Goal: Task Accomplishment & Management: Manage account settings

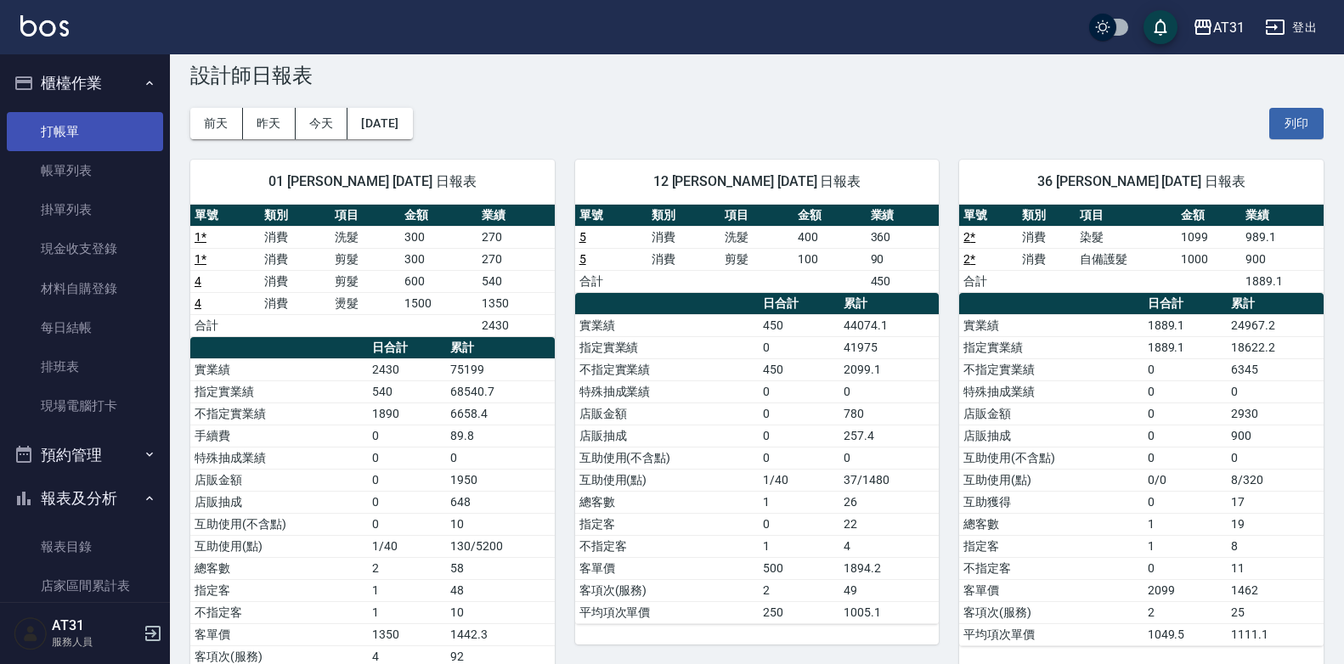
click at [101, 128] on link "打帳單" at bounding box center [85, 131] width 156 height 39
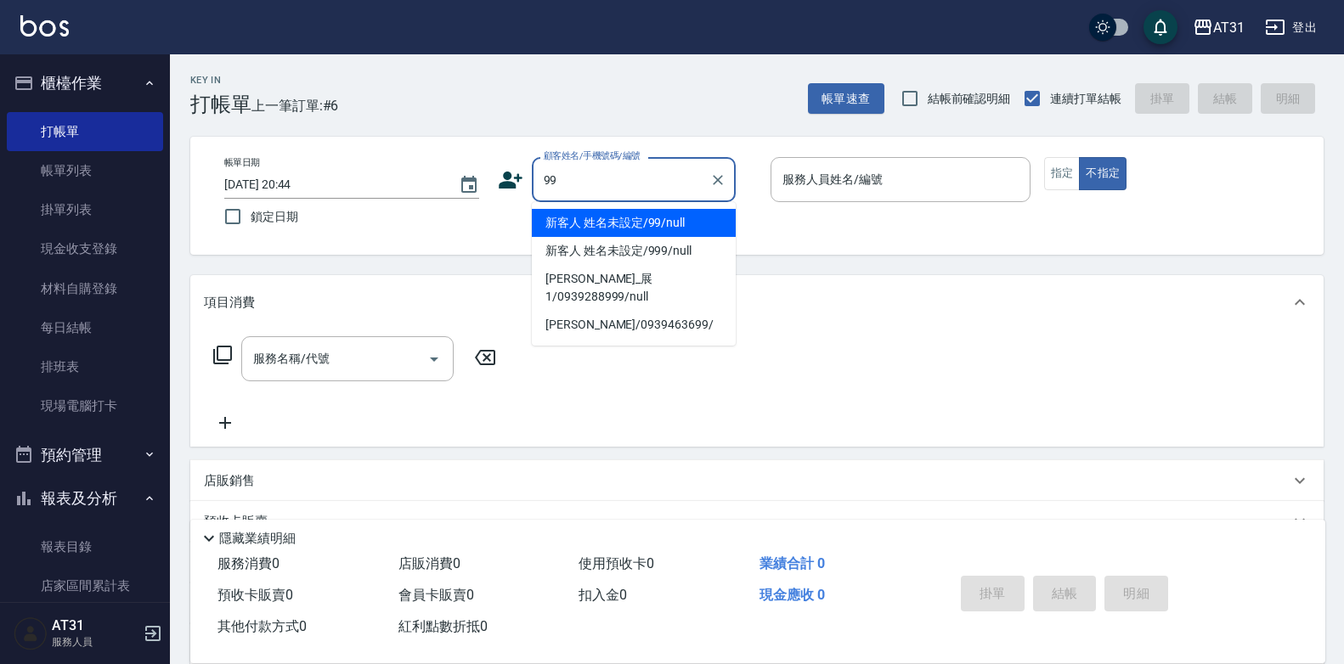
type input "新客人 姓名未設定/99/null"
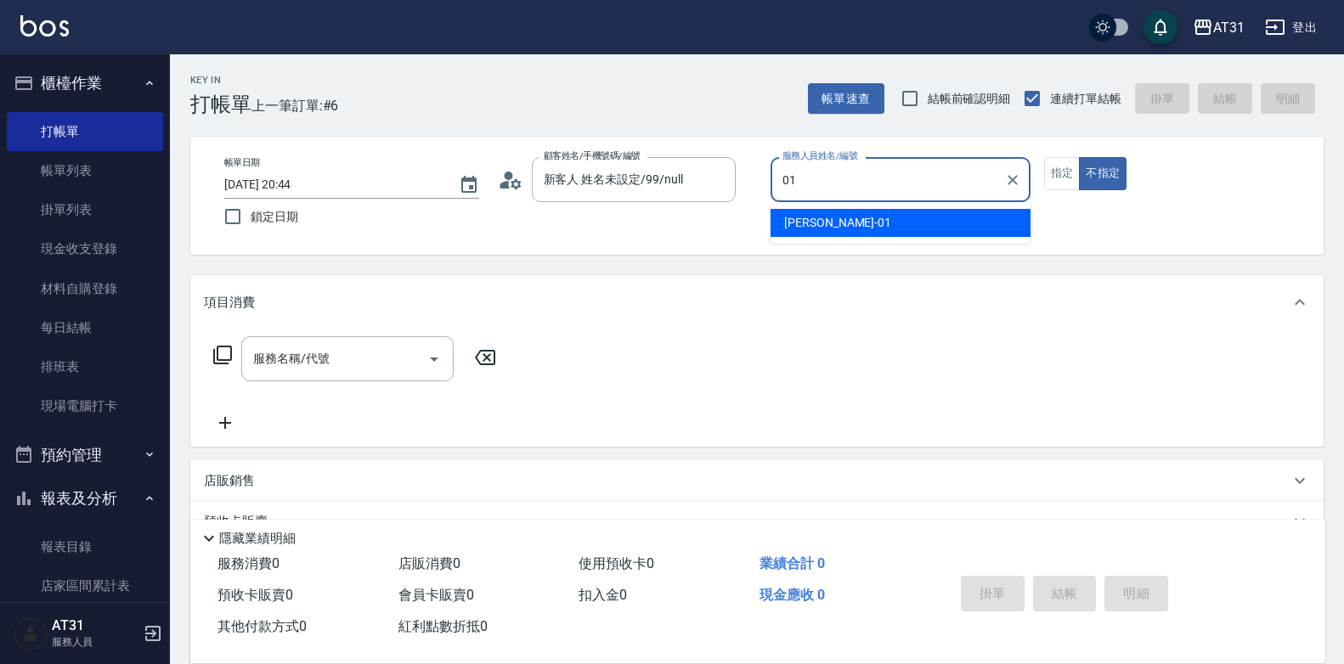
type input "01"
type button "false"
type input "[PERSON_NAME]-01"
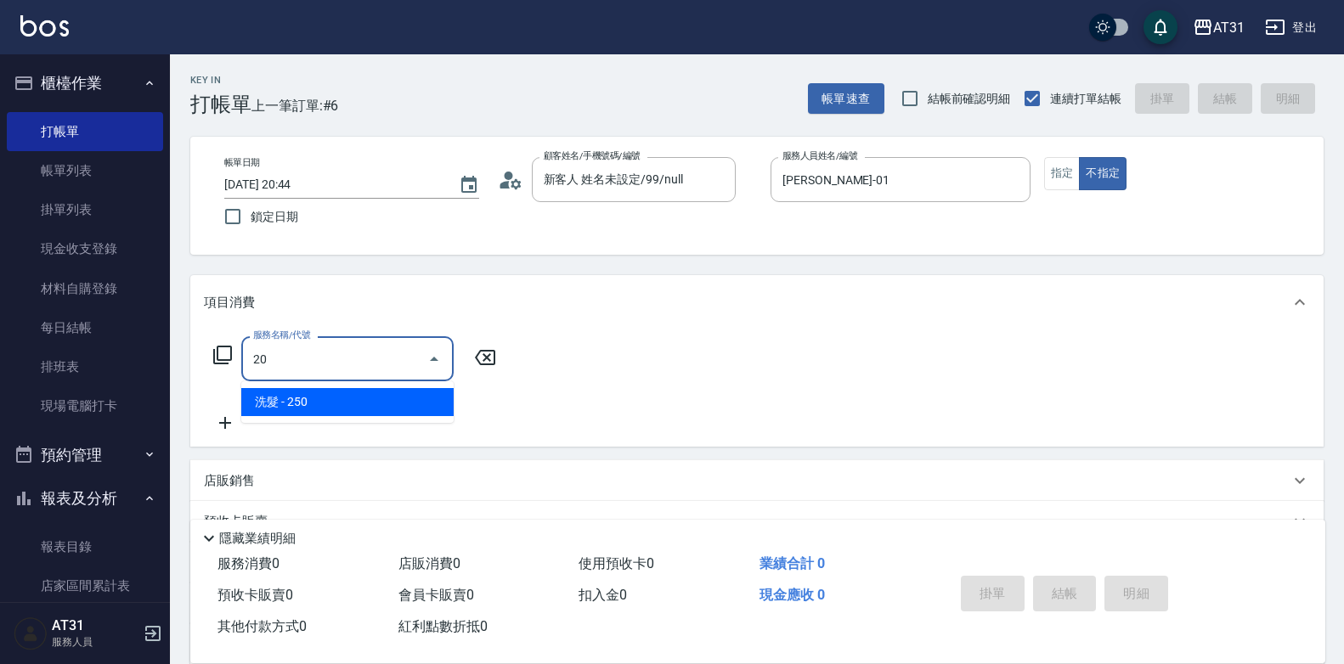
type input "201"
type input "20"
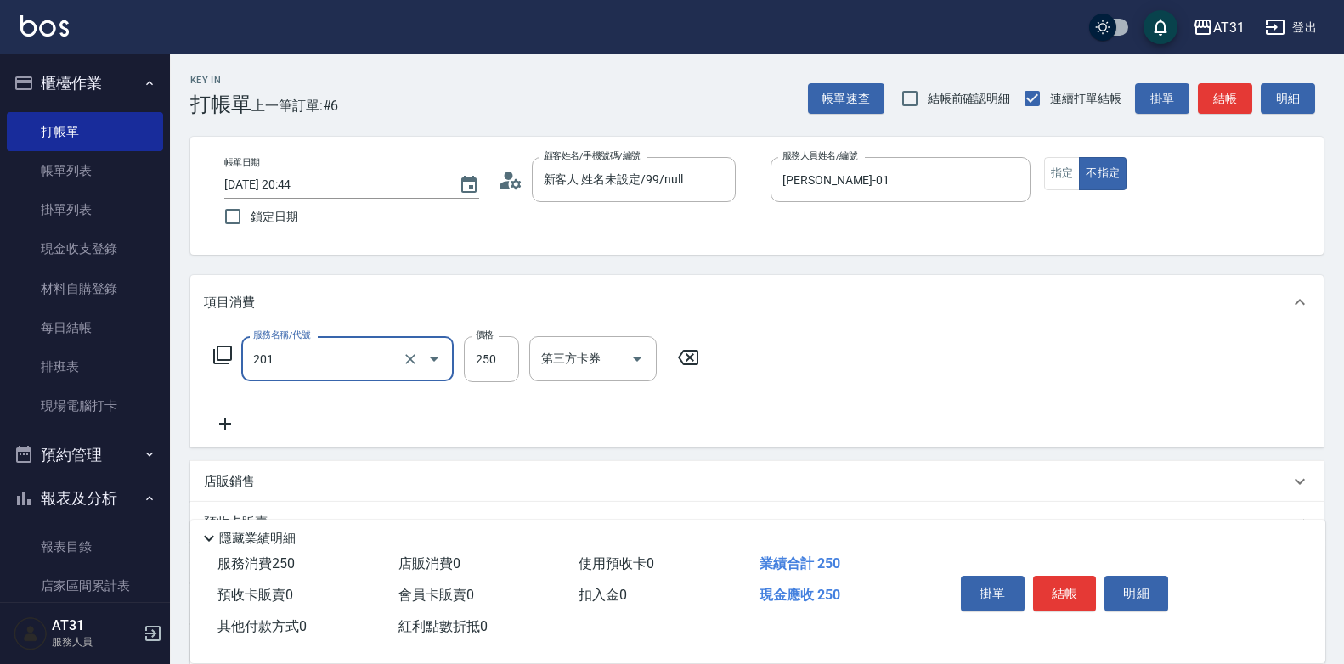
type input "洗髮(201)"
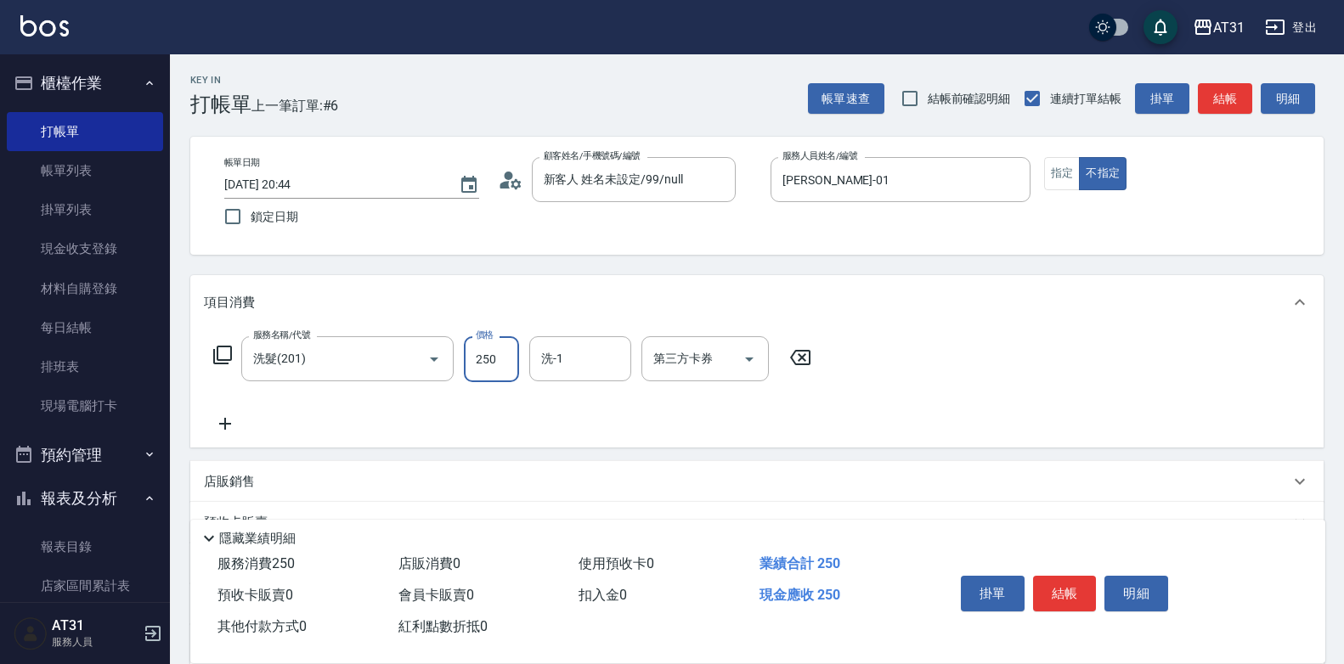
type input "0"
type input "30"
type input "300"
type input "鳳梨-41"
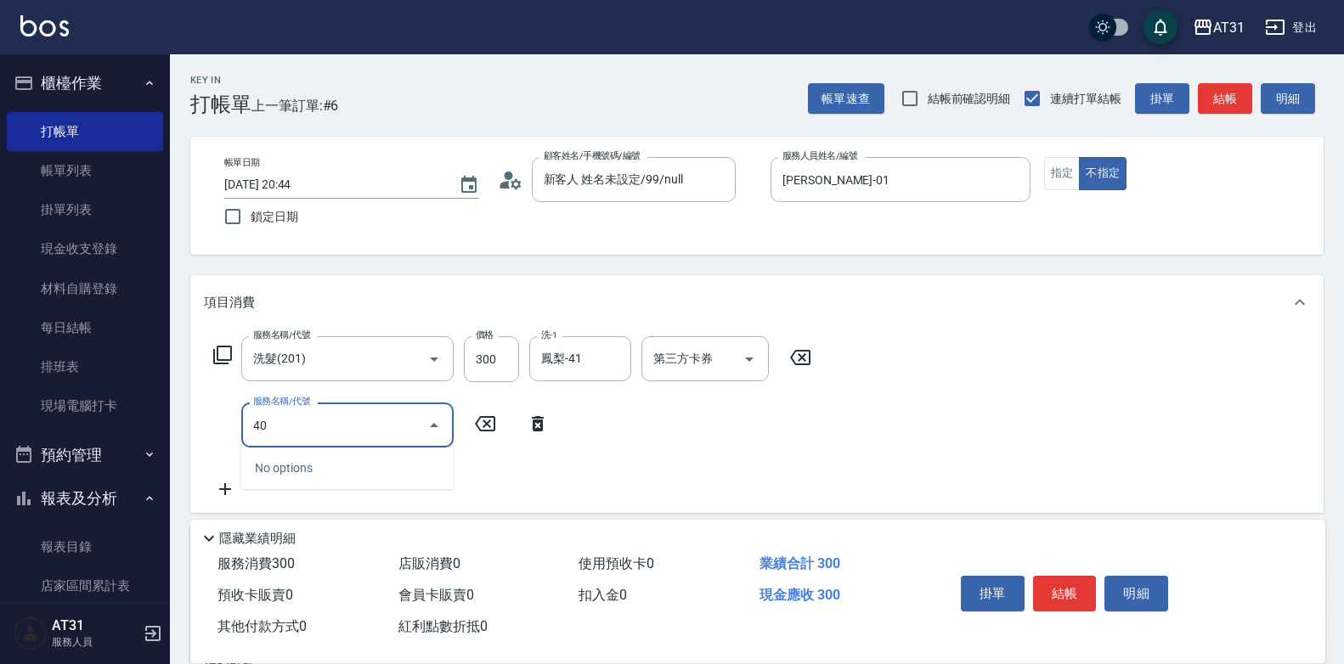
type input "401"
type input "50"
type input "剪髮(401)"
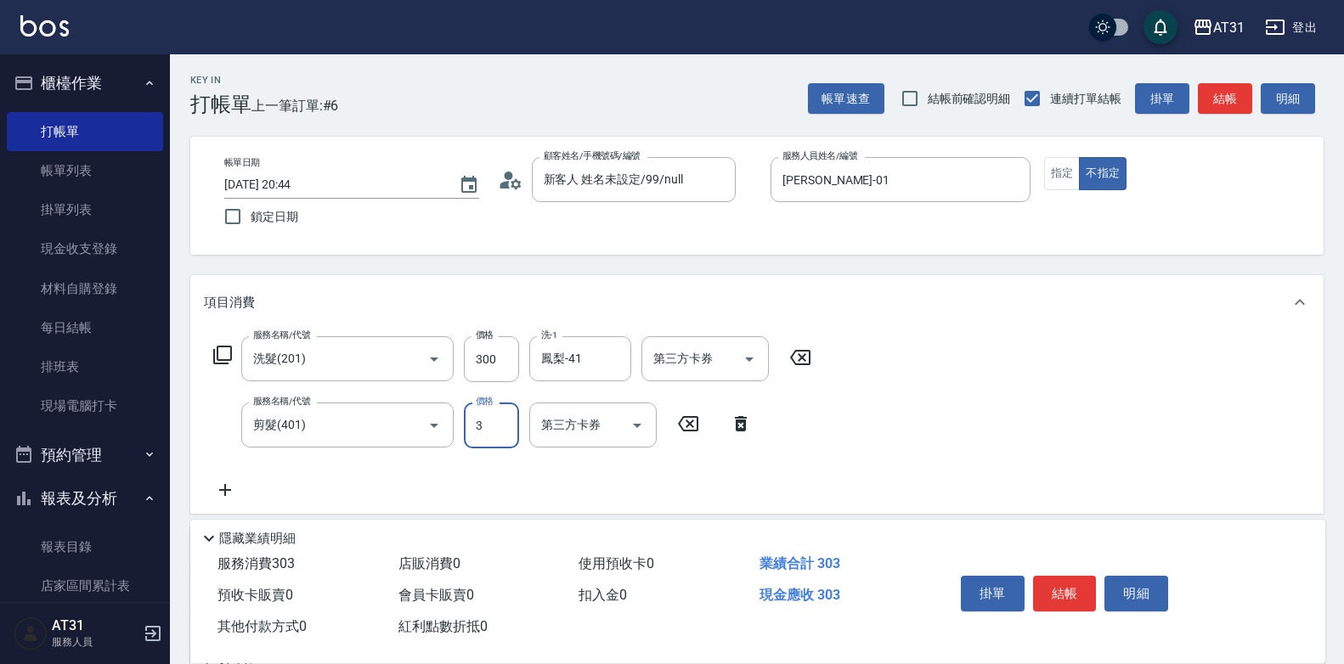
type input "30"
type input "60"
type input "300"
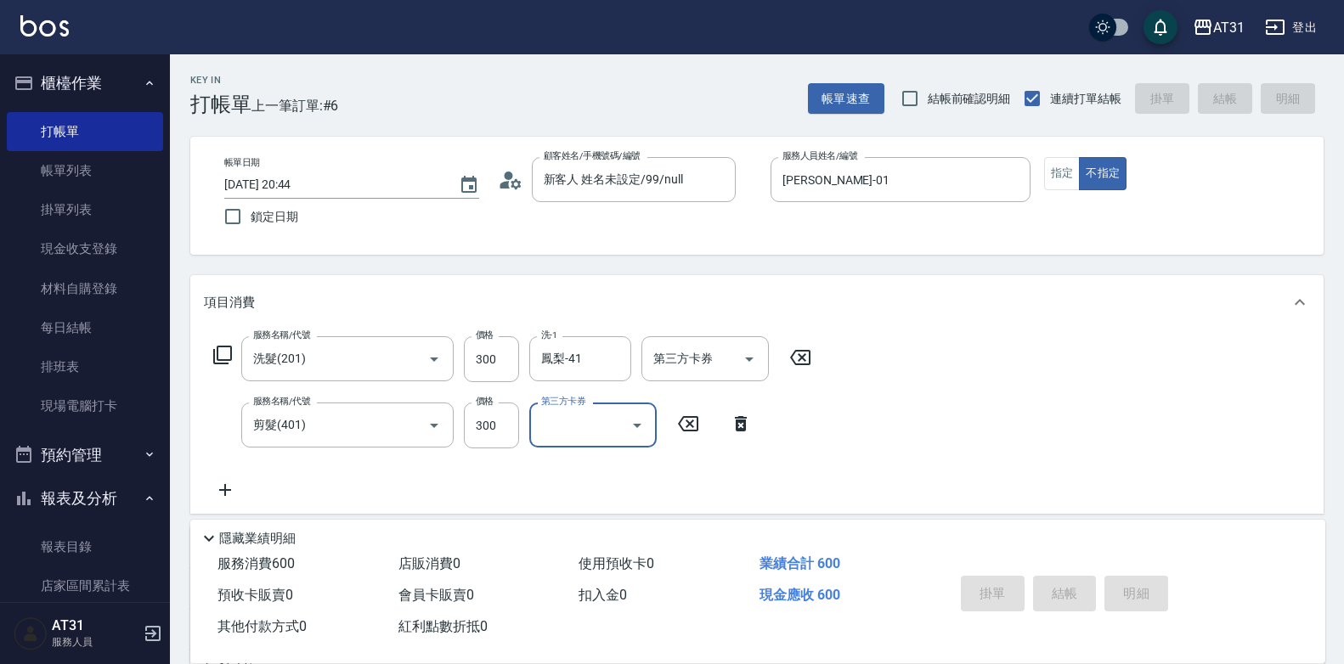
type input "[DATE] 20:45"
type input "0"
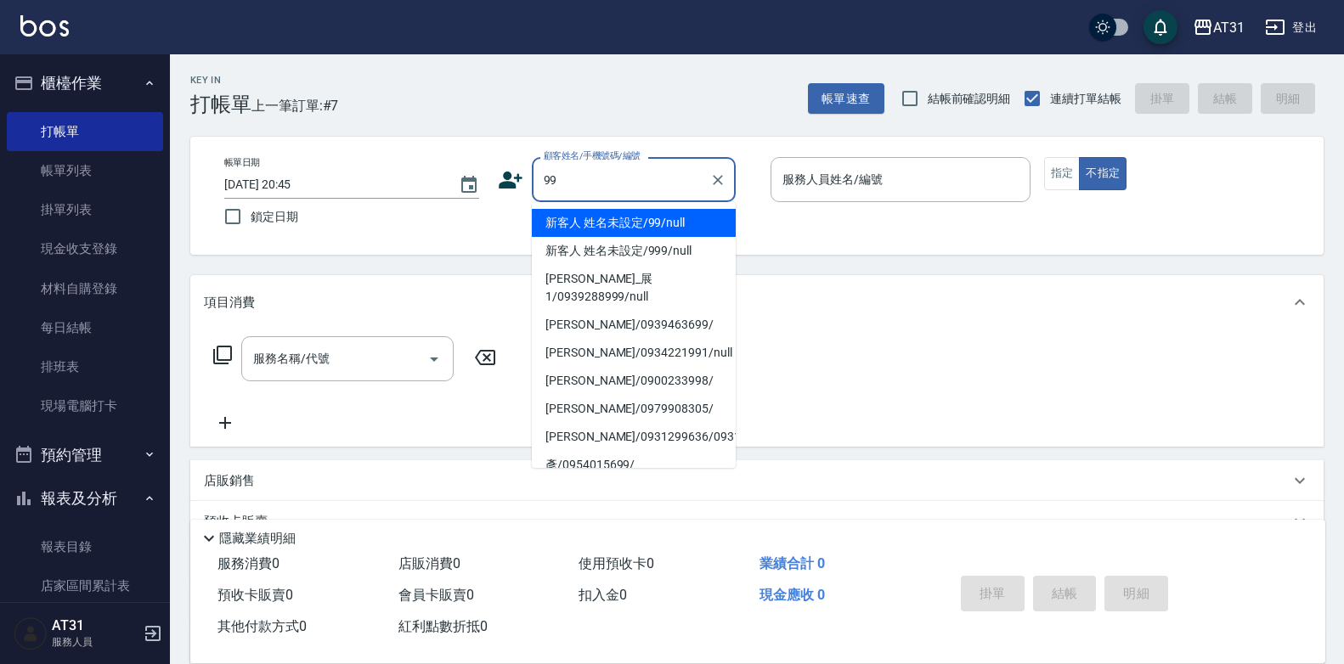
type input "新客人 姓名未設定/99/null"
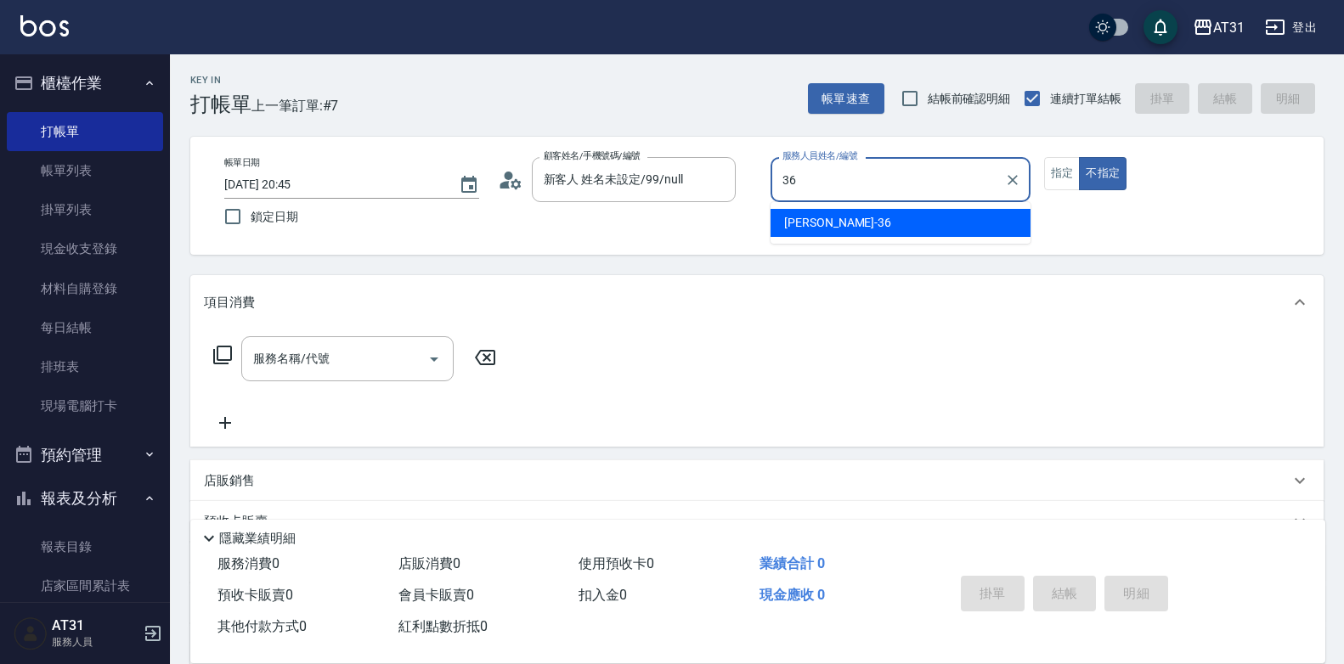
type input "[PERSON_NAME]-36"
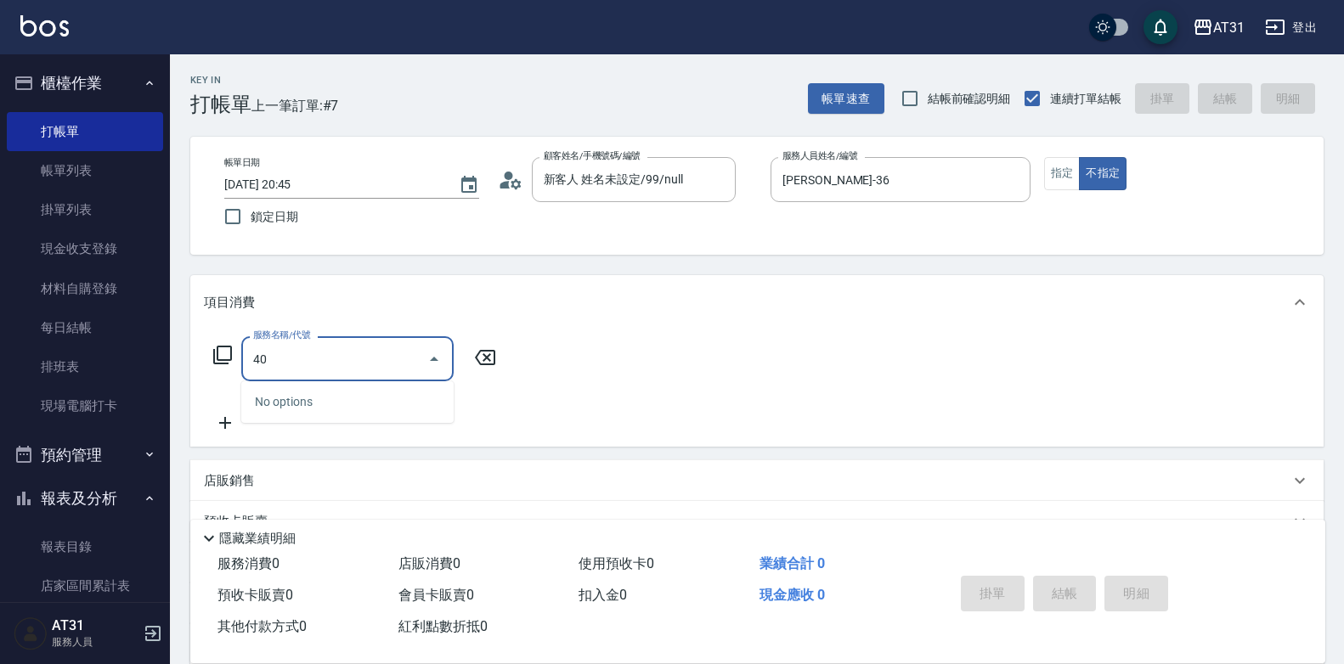
type input "401"
type input "20"
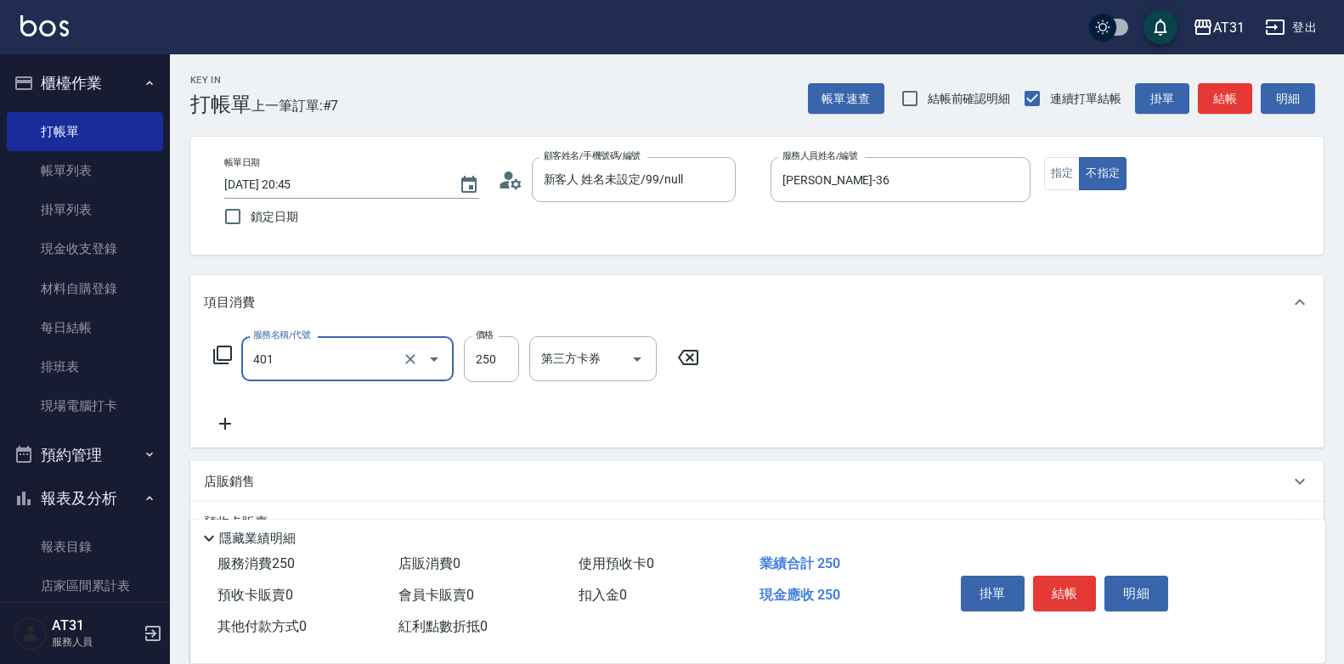
type input "剪髮(401)"
type input "0"
type input "49"
type input "40"
type input "499"
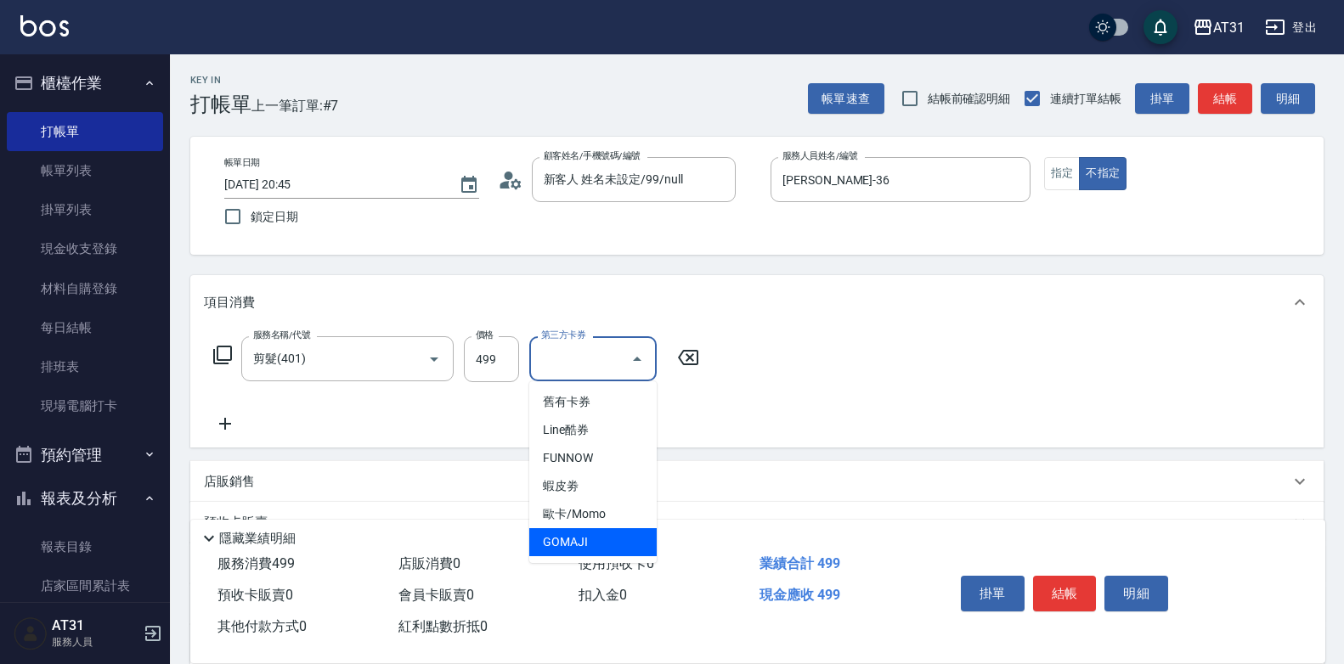
type input "0"
type input "GOMAJI"
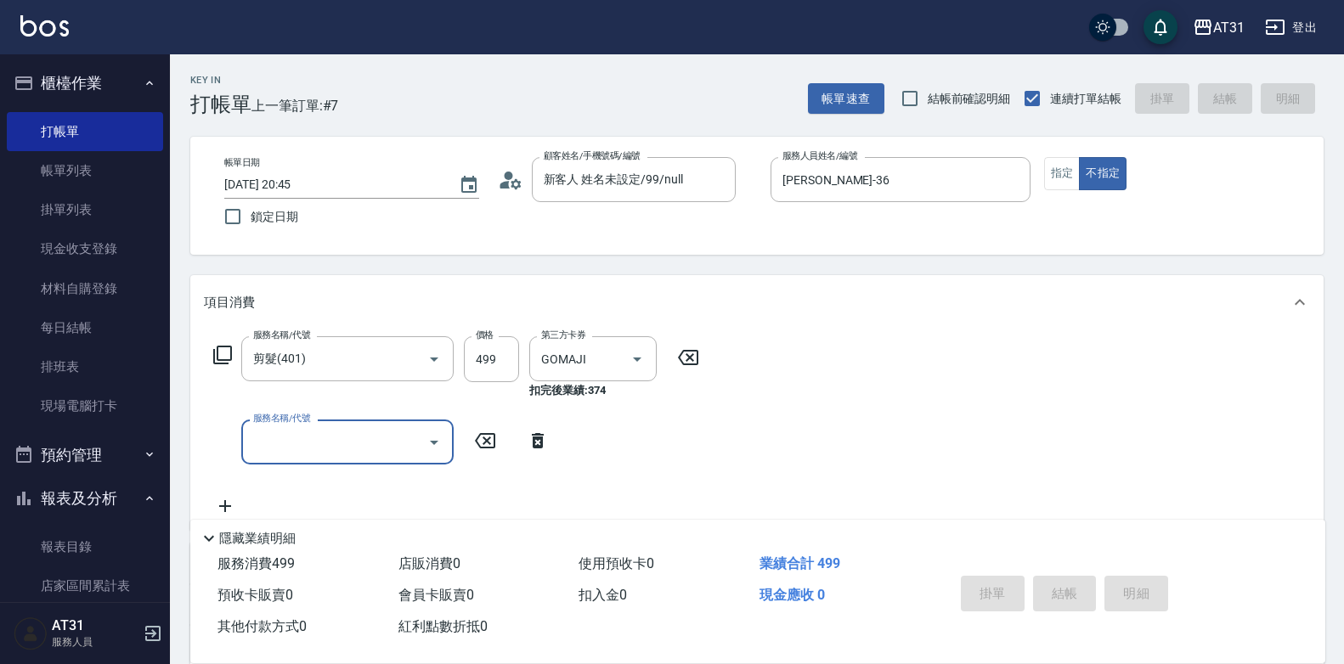
type input "[DATE] 20:46"
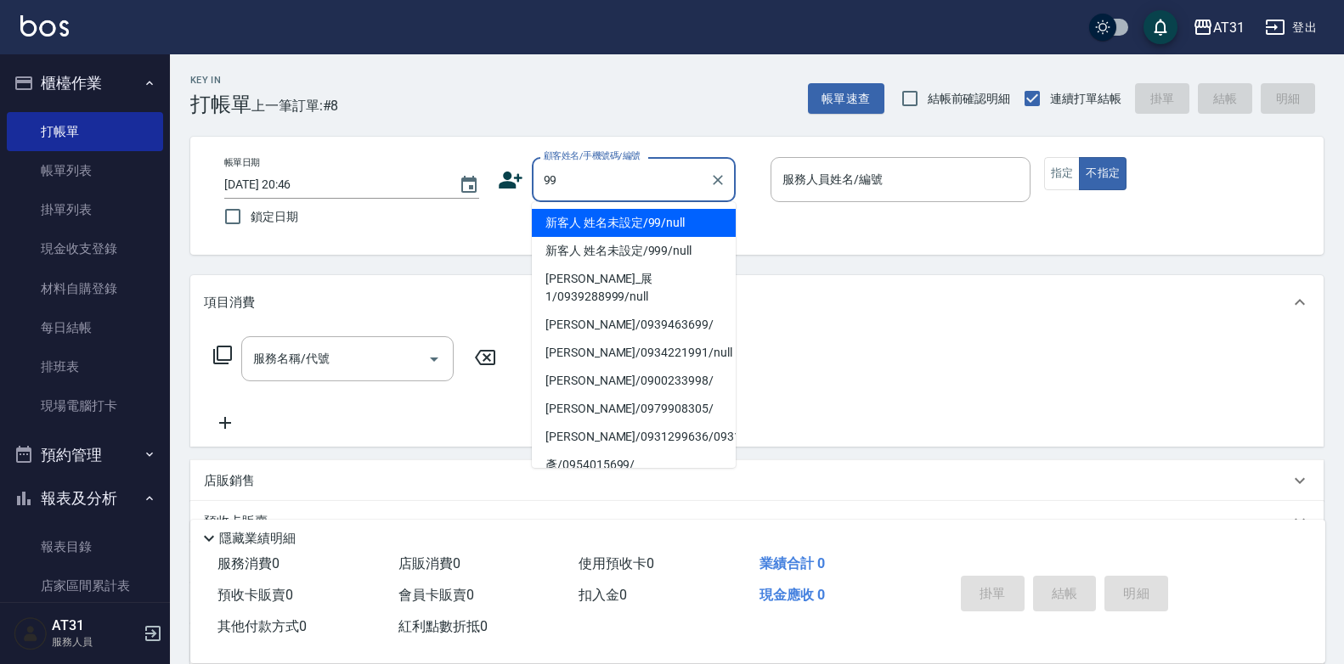
type input "新客人 姓名未設定/99/null"
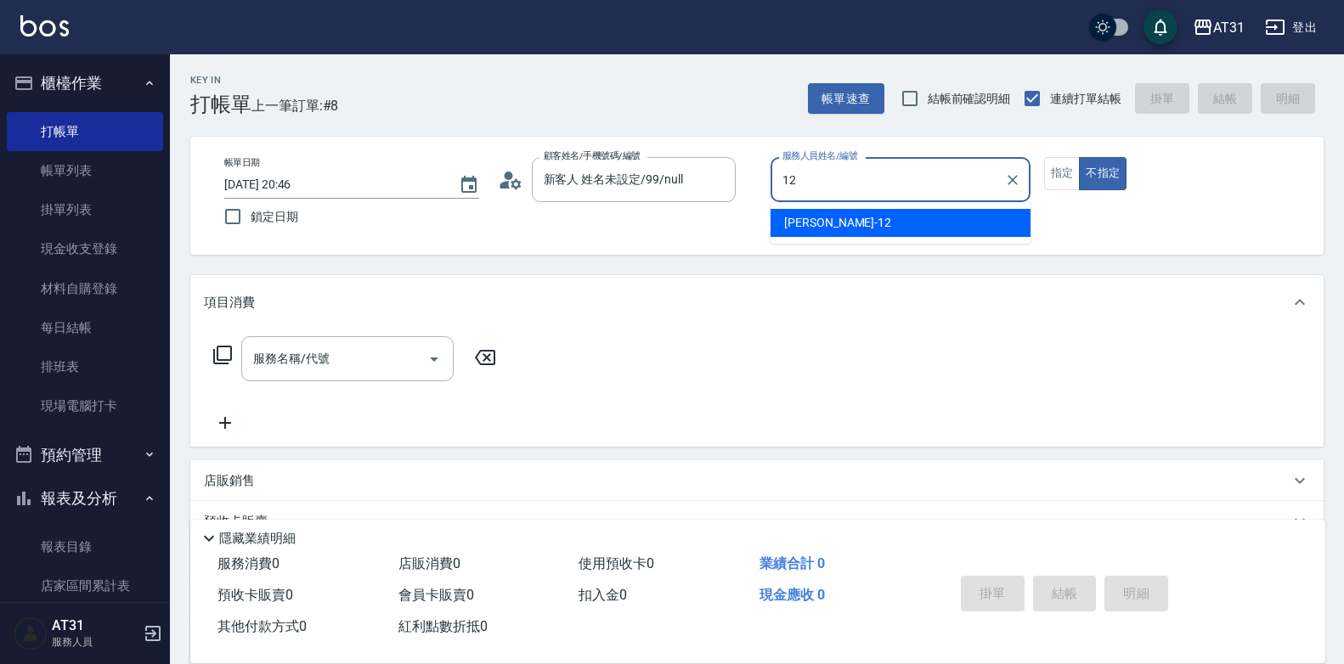
type input "[PERSON_NAME]-12"
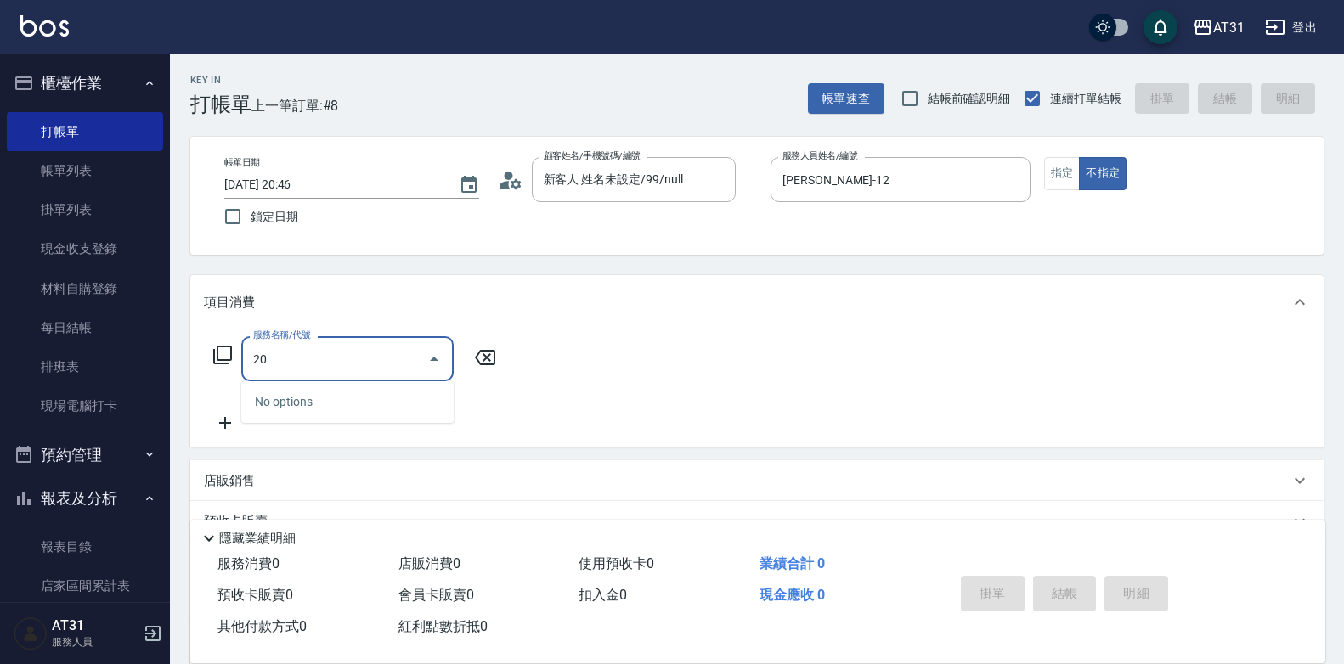
type input "201"
type input "20"
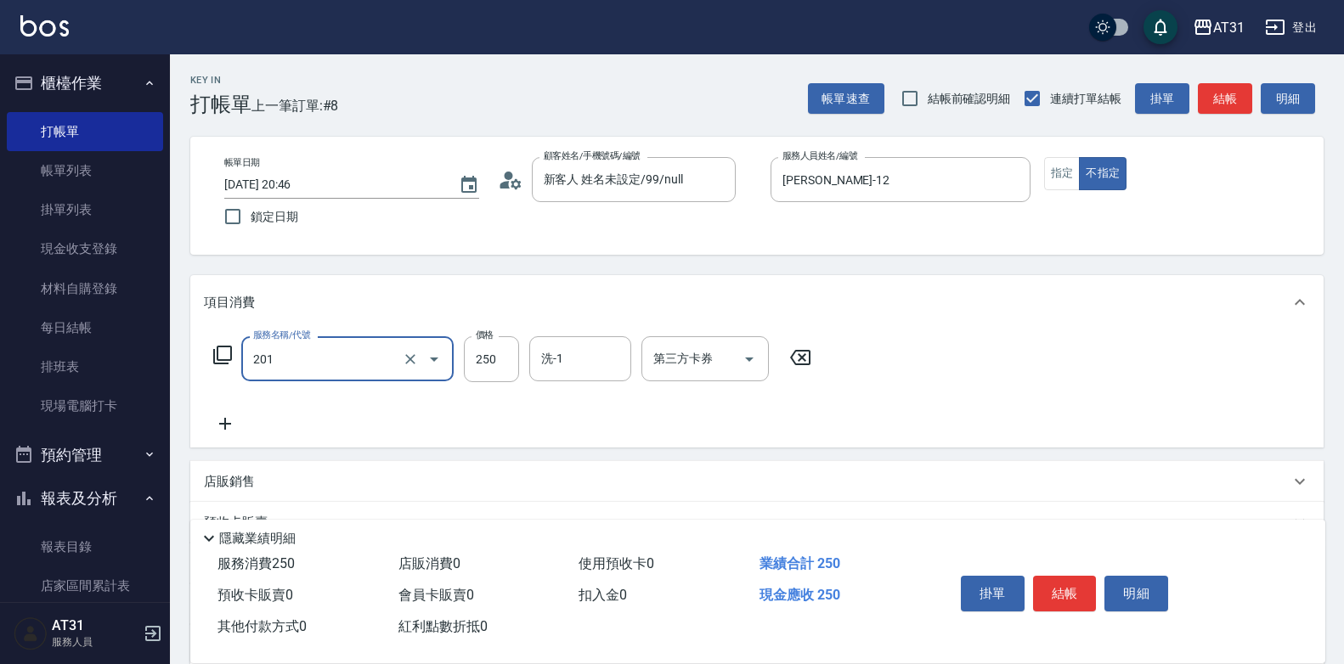
type input "洗髮(201)"
type input "0"
type input "30"
type input "300"
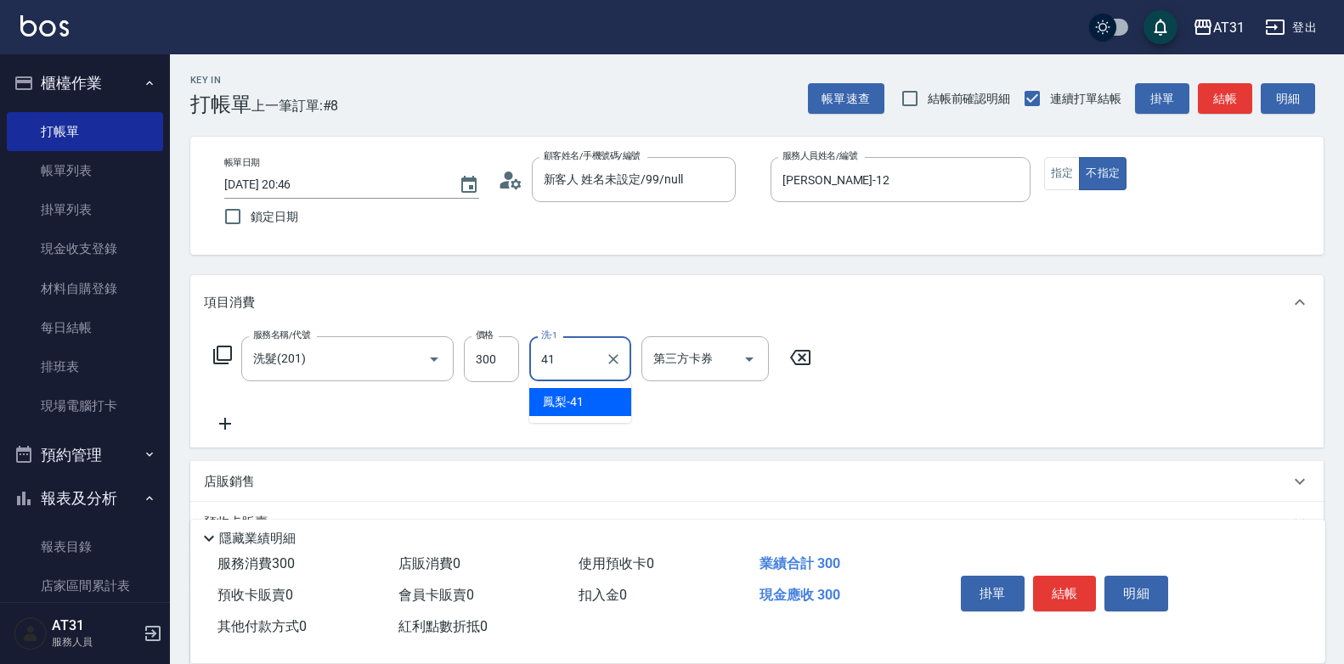
type input "鳳梨-41"
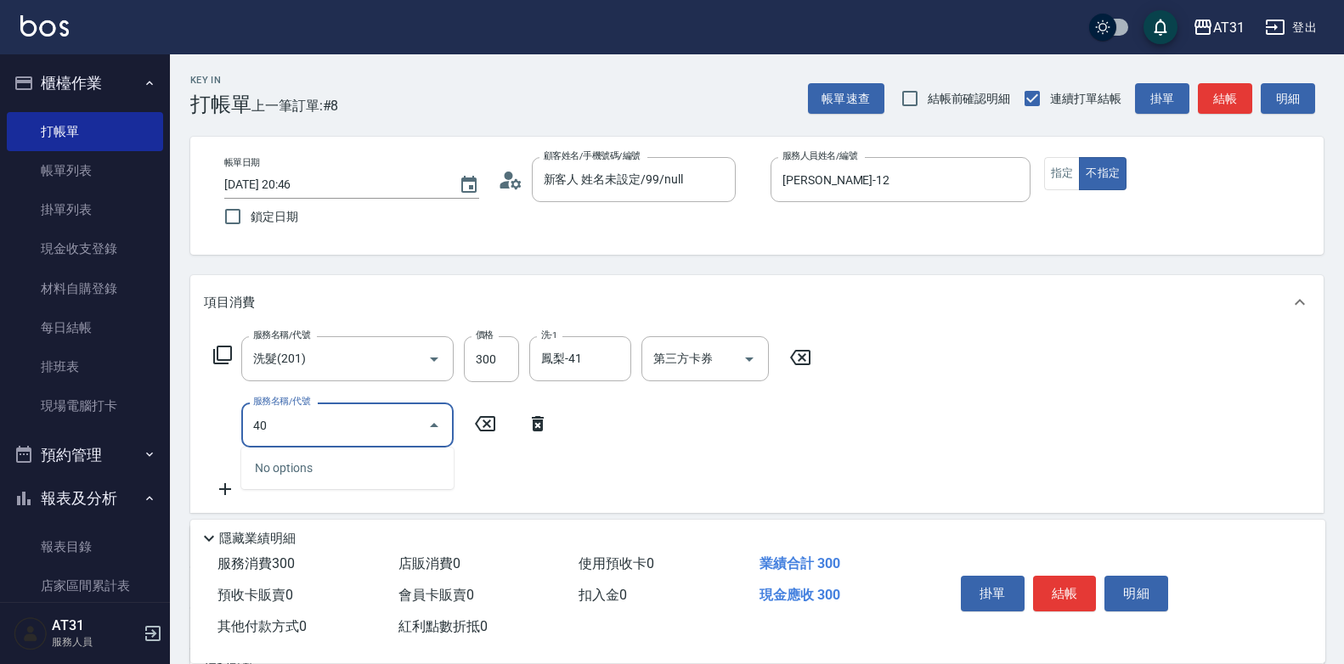
type input "401"
type input "50"
type input "剪髮(401)"
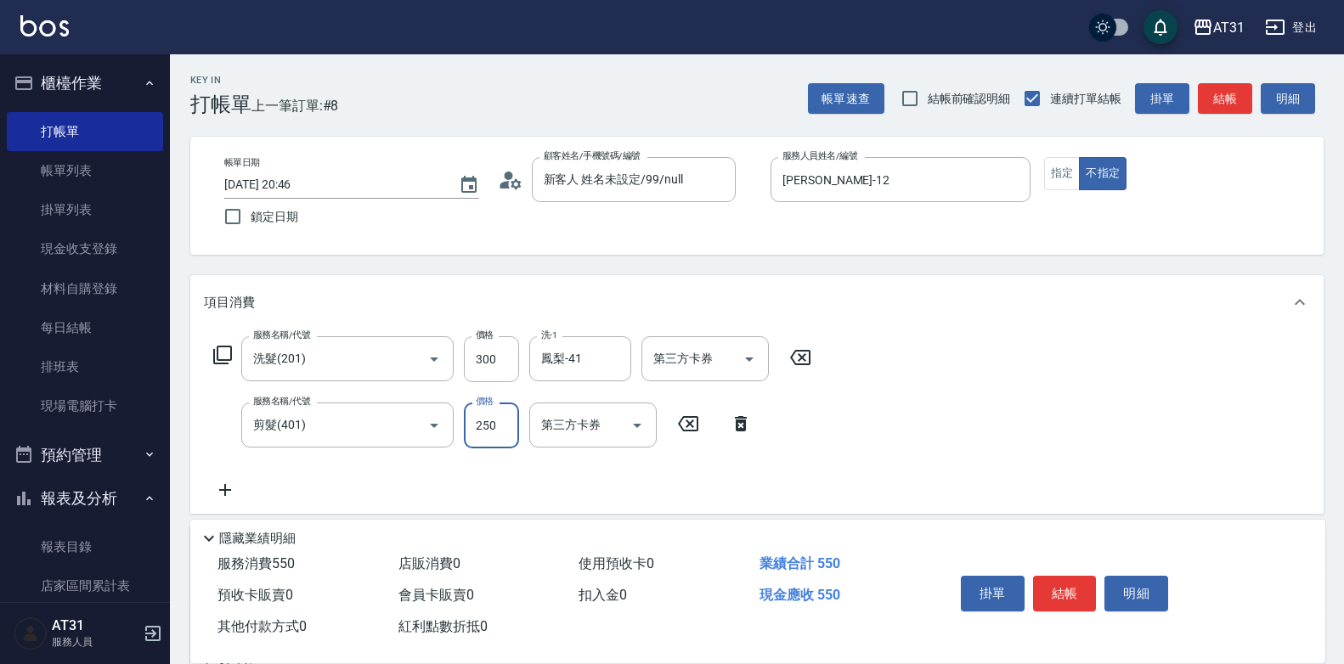
type input "30"
type input "60"
type input "300"
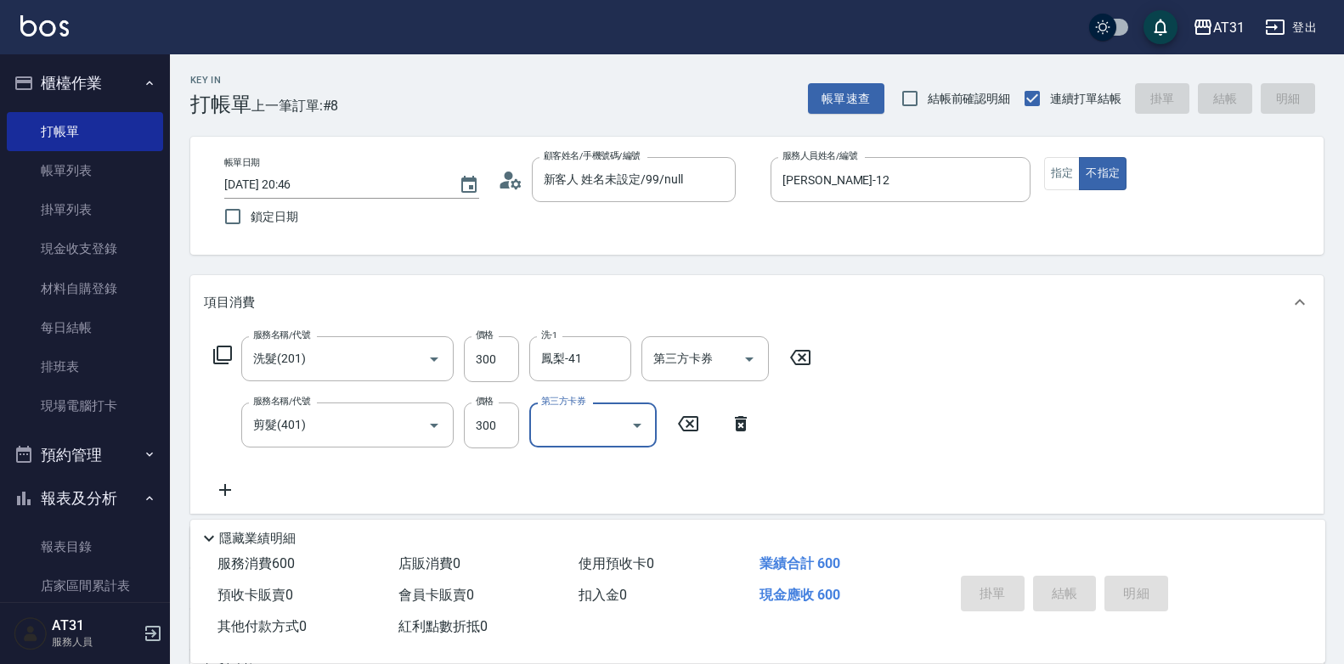
type input "0"
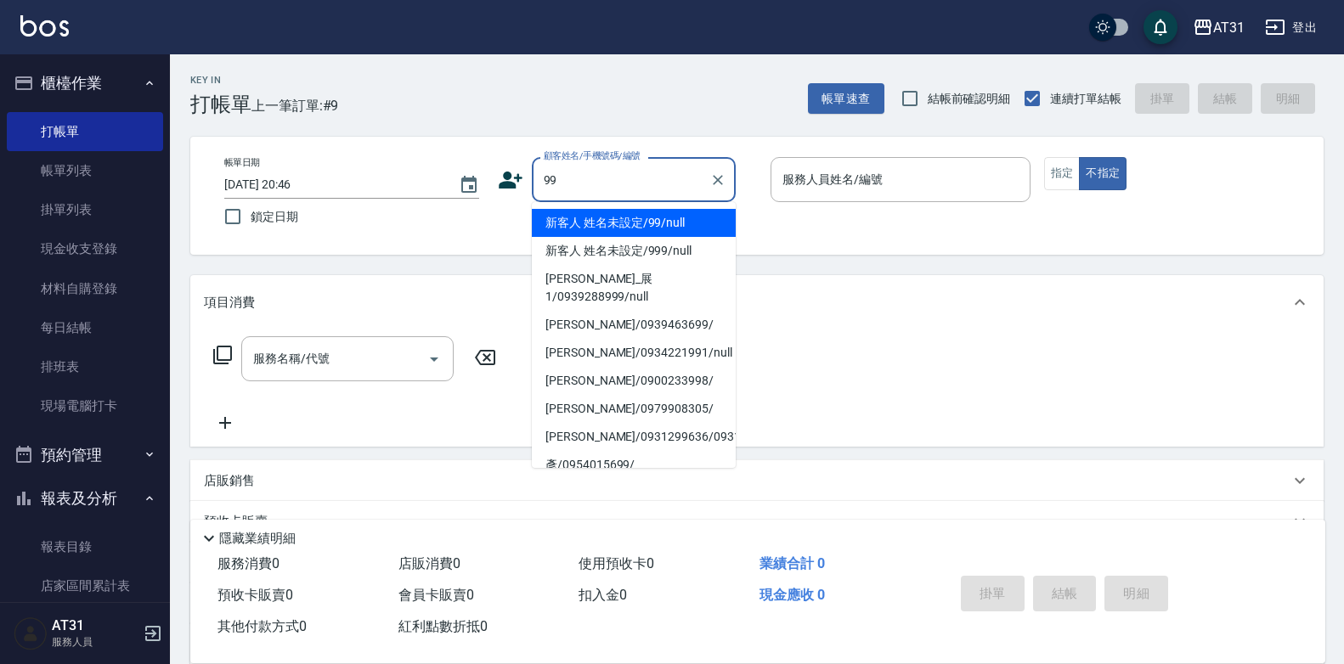
type input "新客人 姓名未設定/99/null"
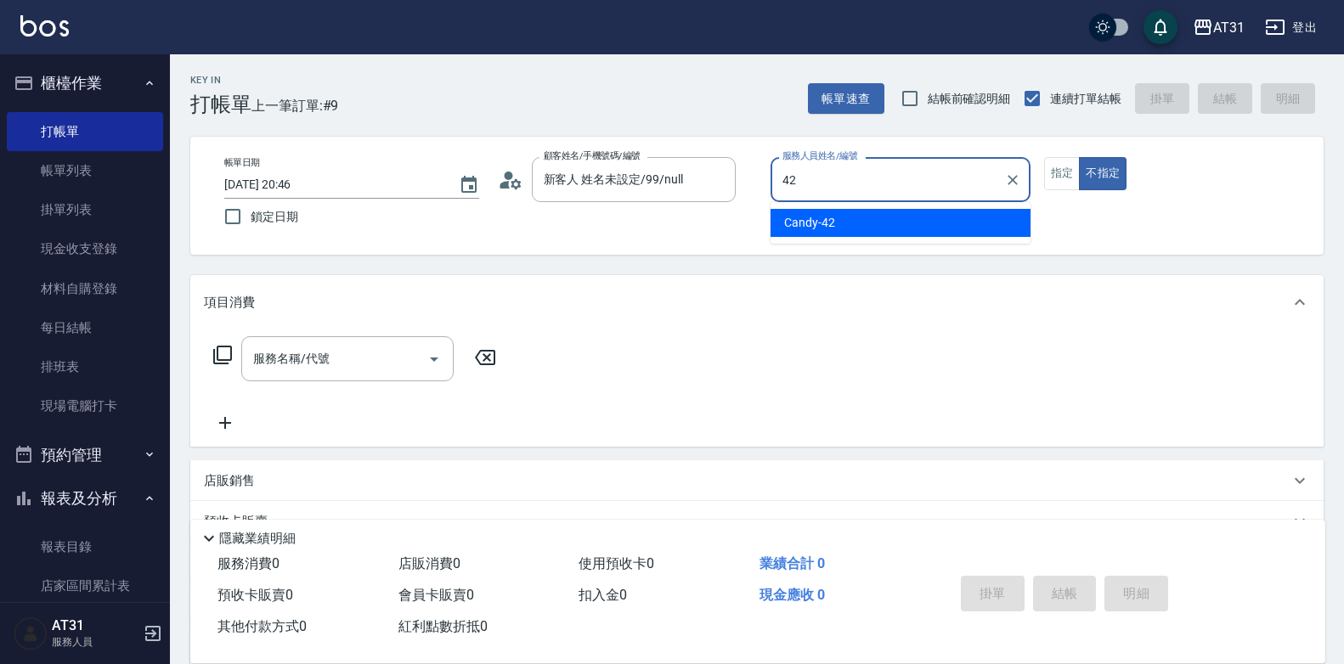
type input "Candy-42"
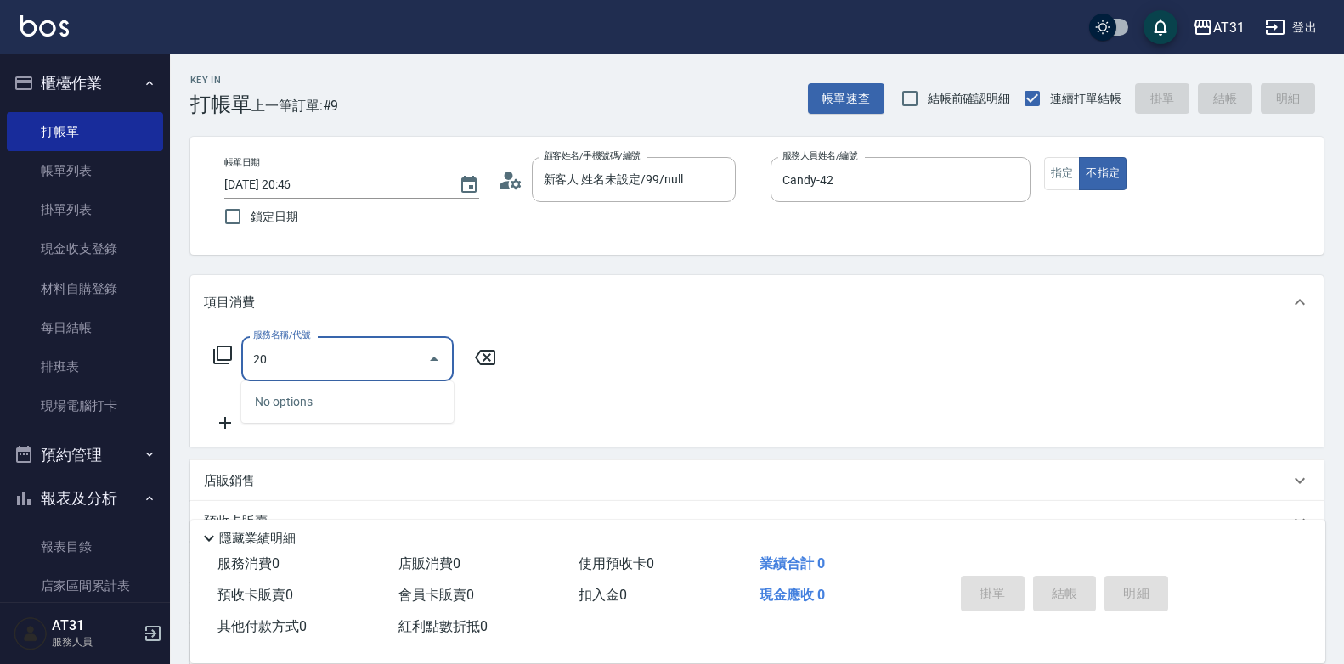
type input "201"
type input "20"
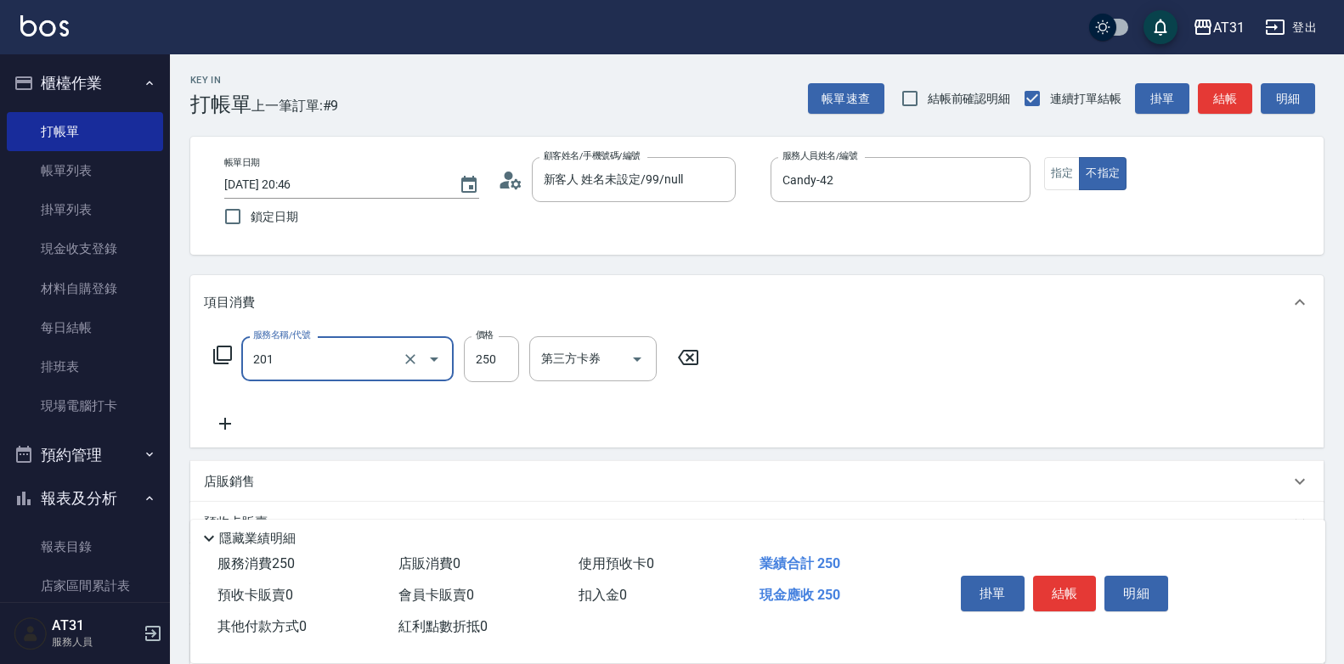
type input "洗髮(201)"
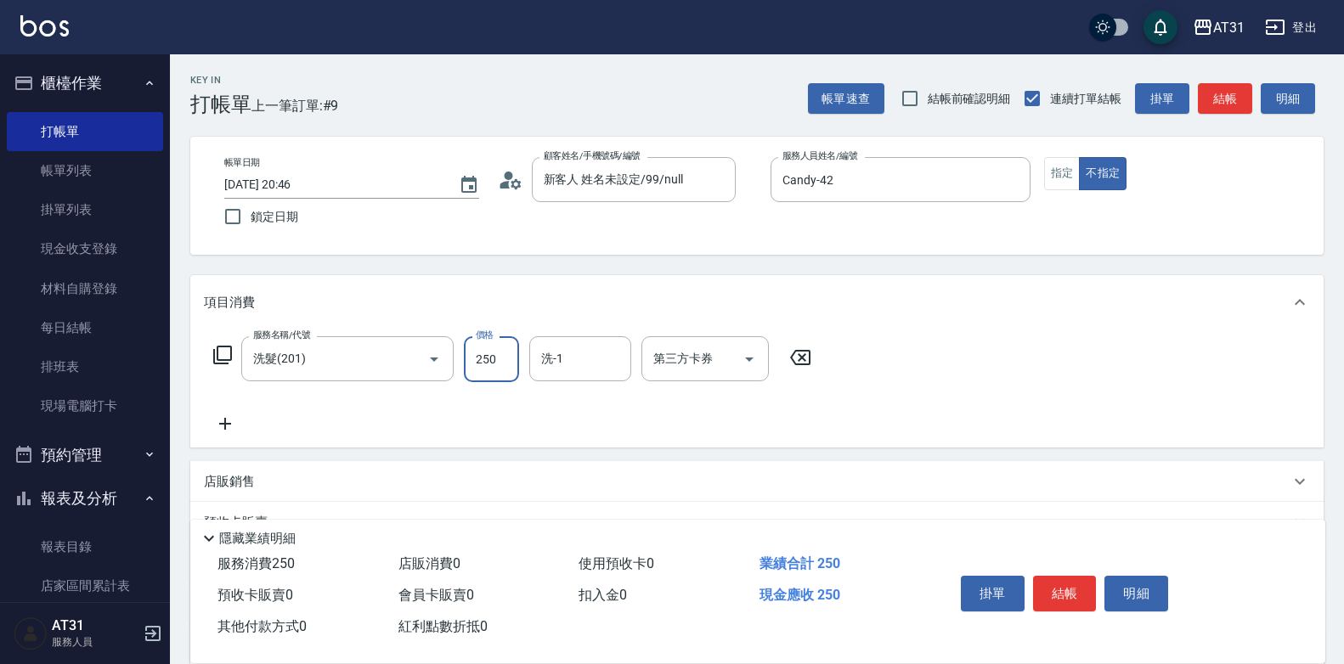
type input "0"
type input "40"
type input "400"
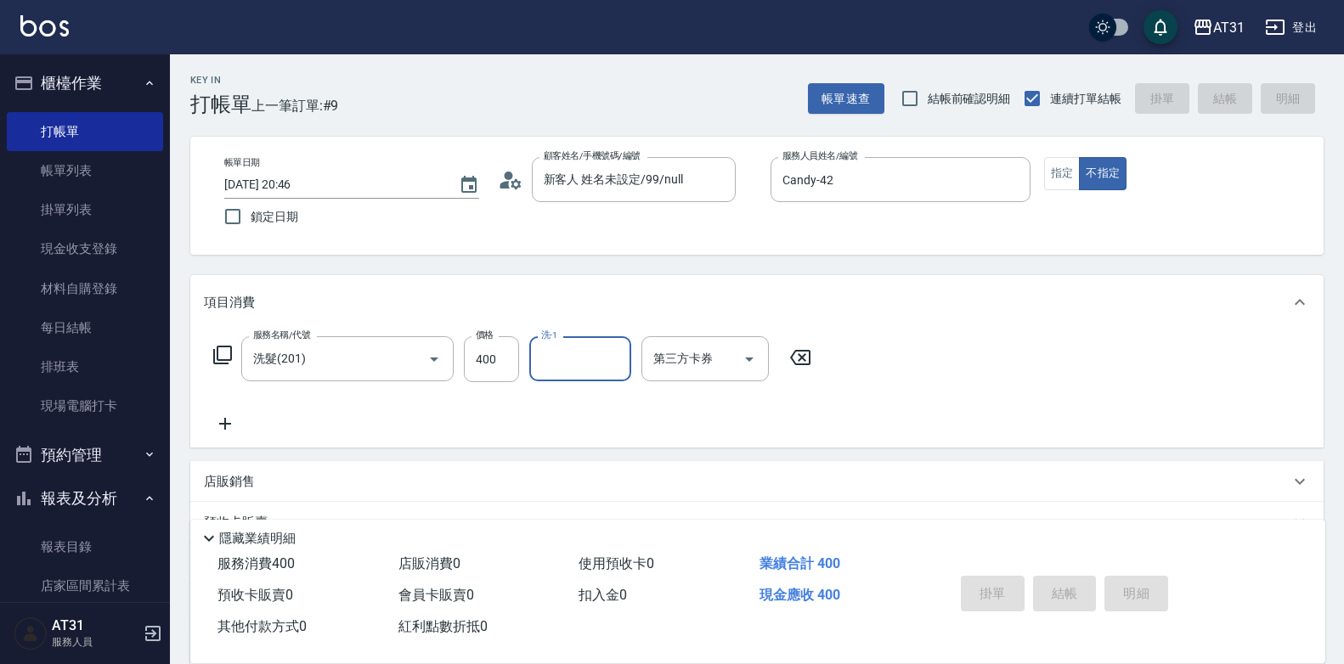
type input "0"
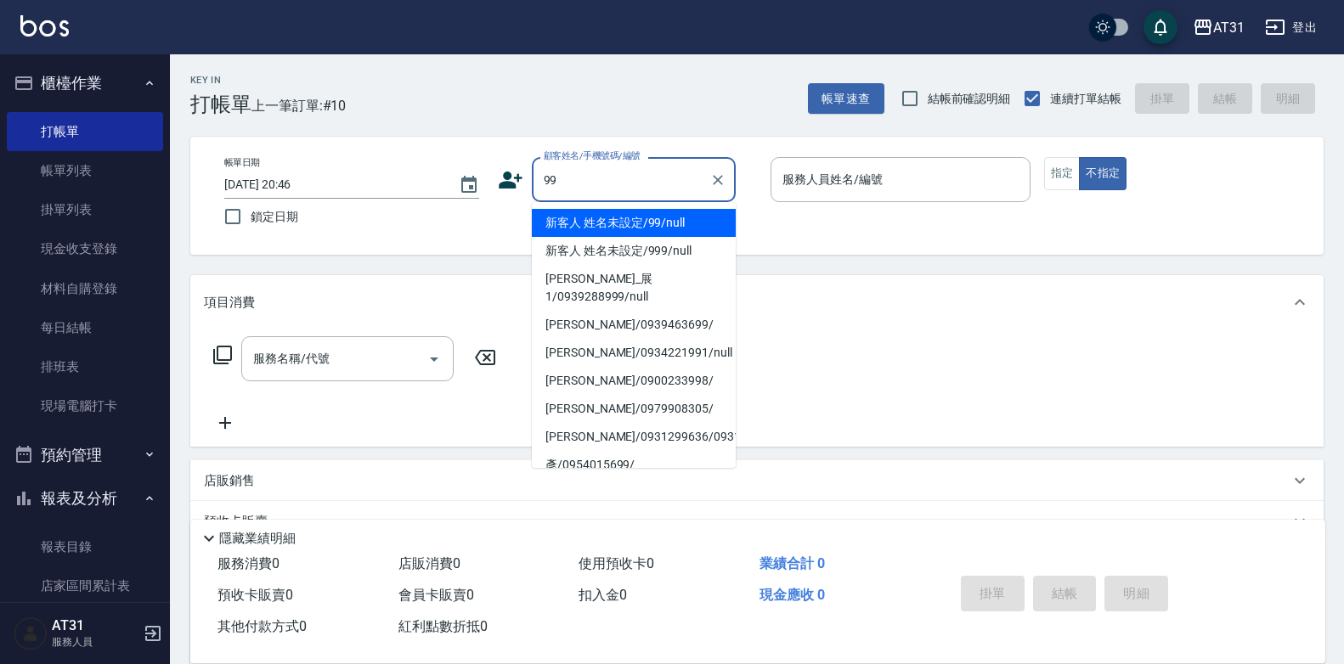
type input "新客人 姓名未設定/99/null"
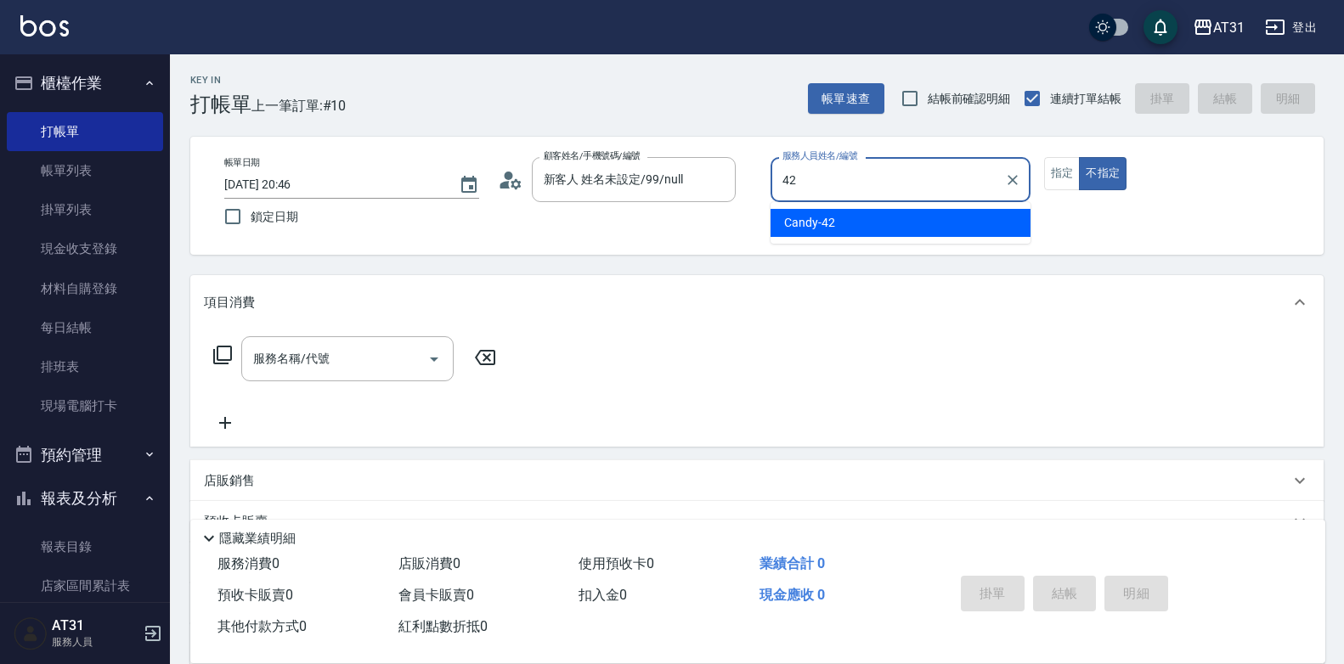
type input "Candy-42"
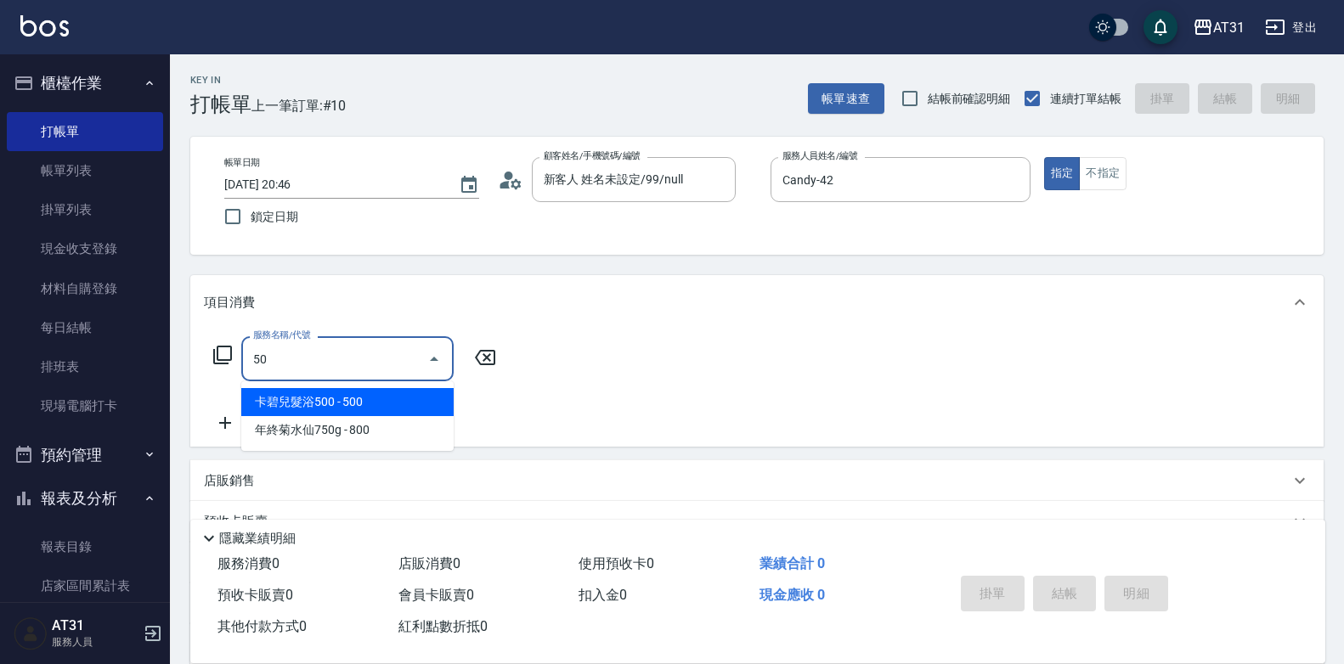
type input "501"
type input "160"
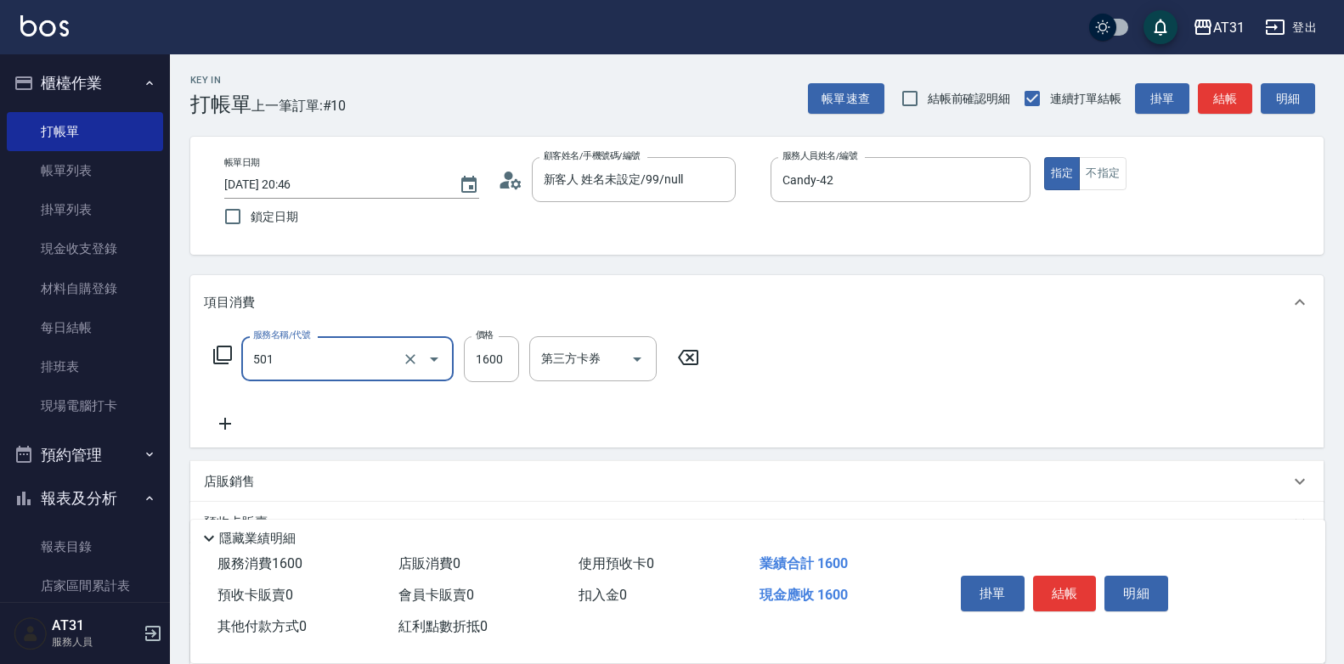
type input "染髮(501)"
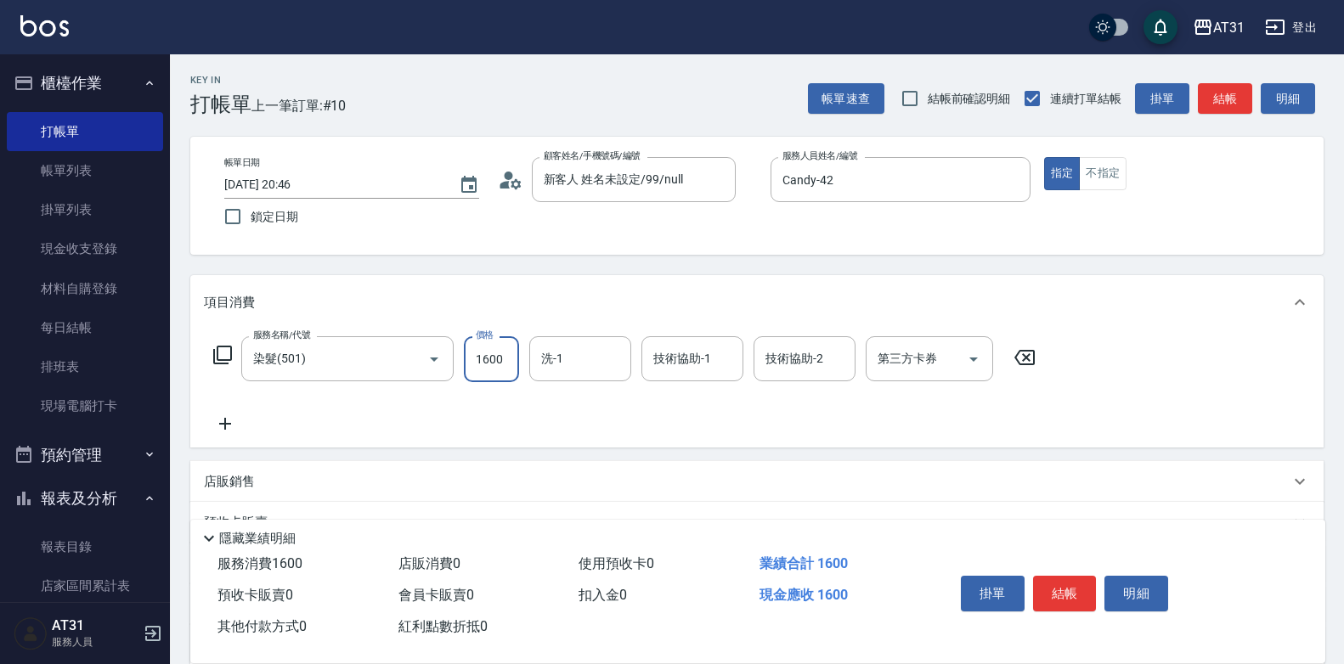
type input "0"
type input "17"
type input "10"
type input "170"
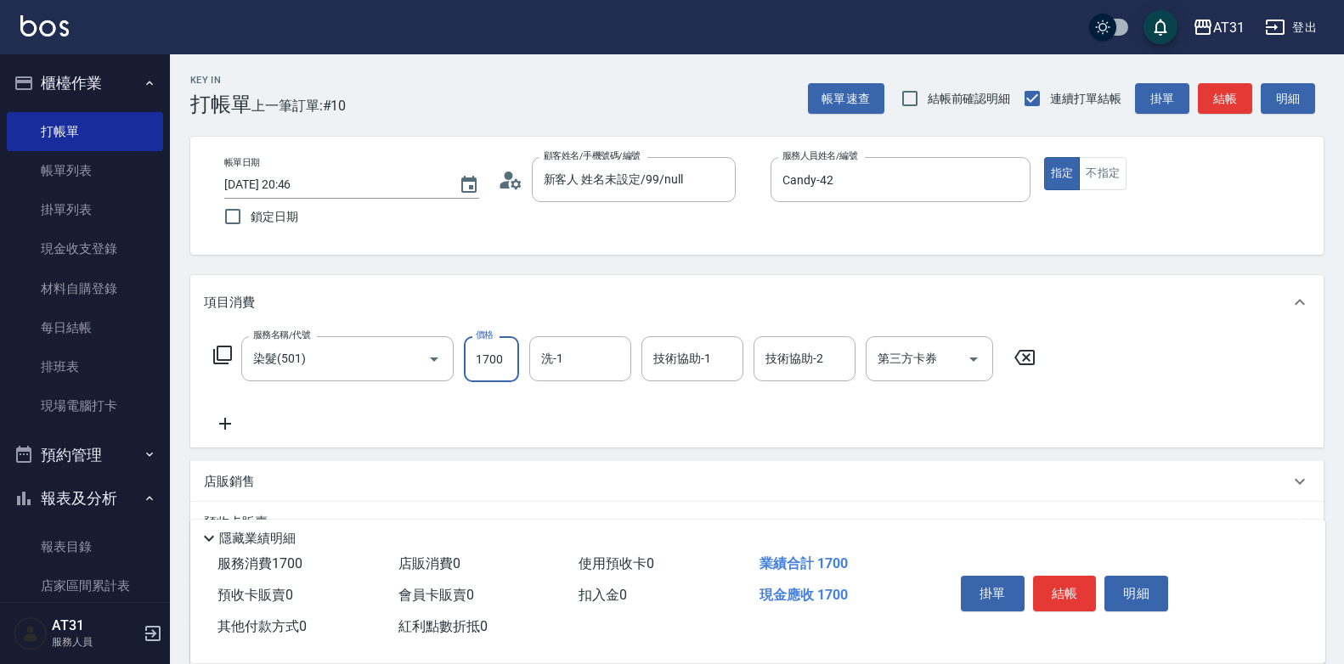
type input "1700"
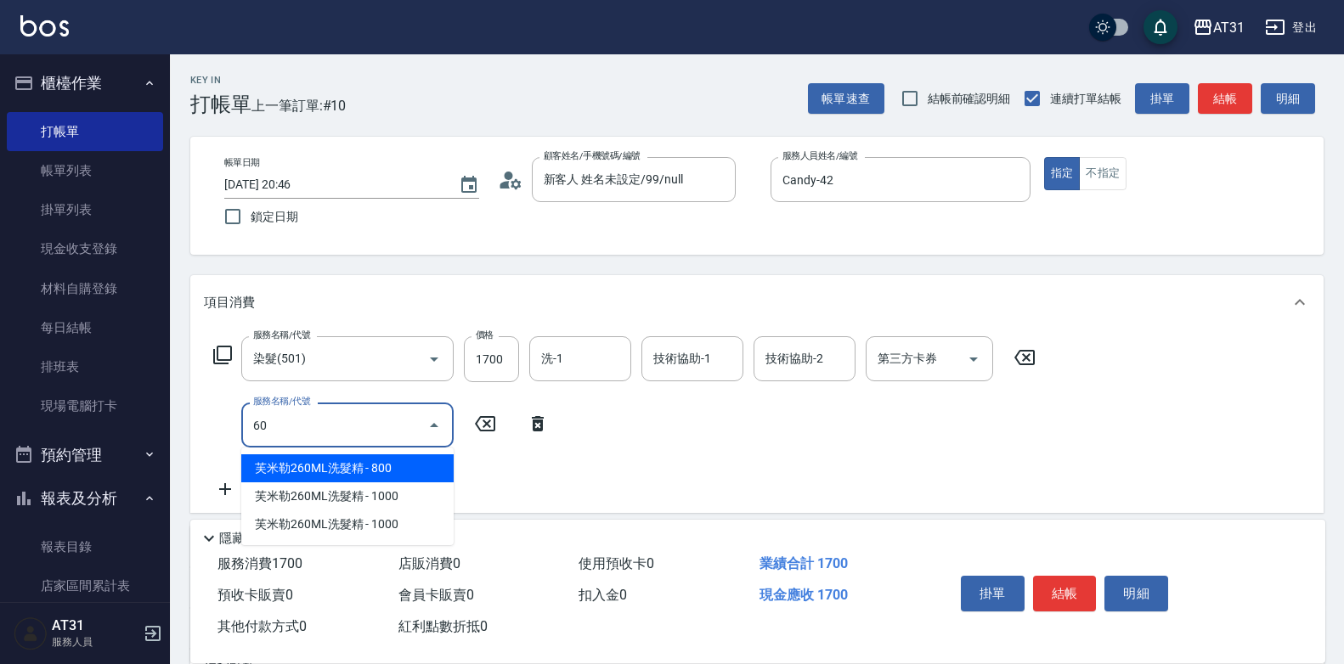
type input "608"
type input "260"
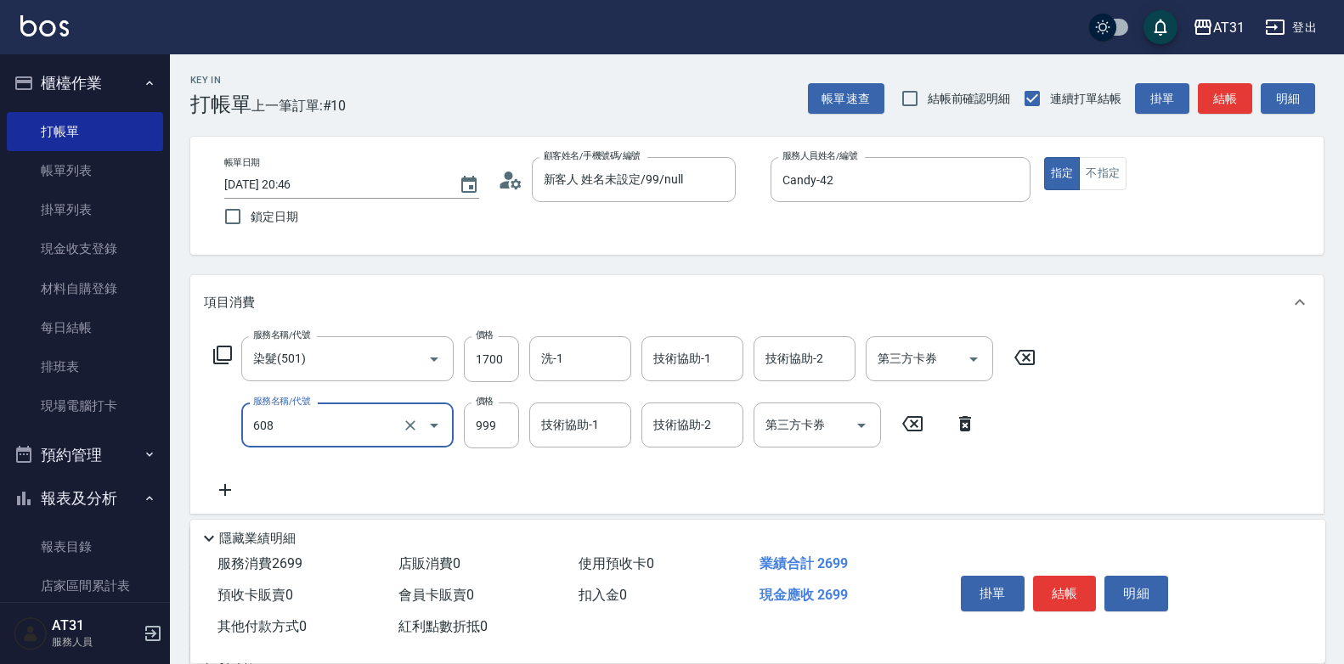
type input "自購二段(608)"
type input "170"
type input "20"
type input "190"
type input "200"
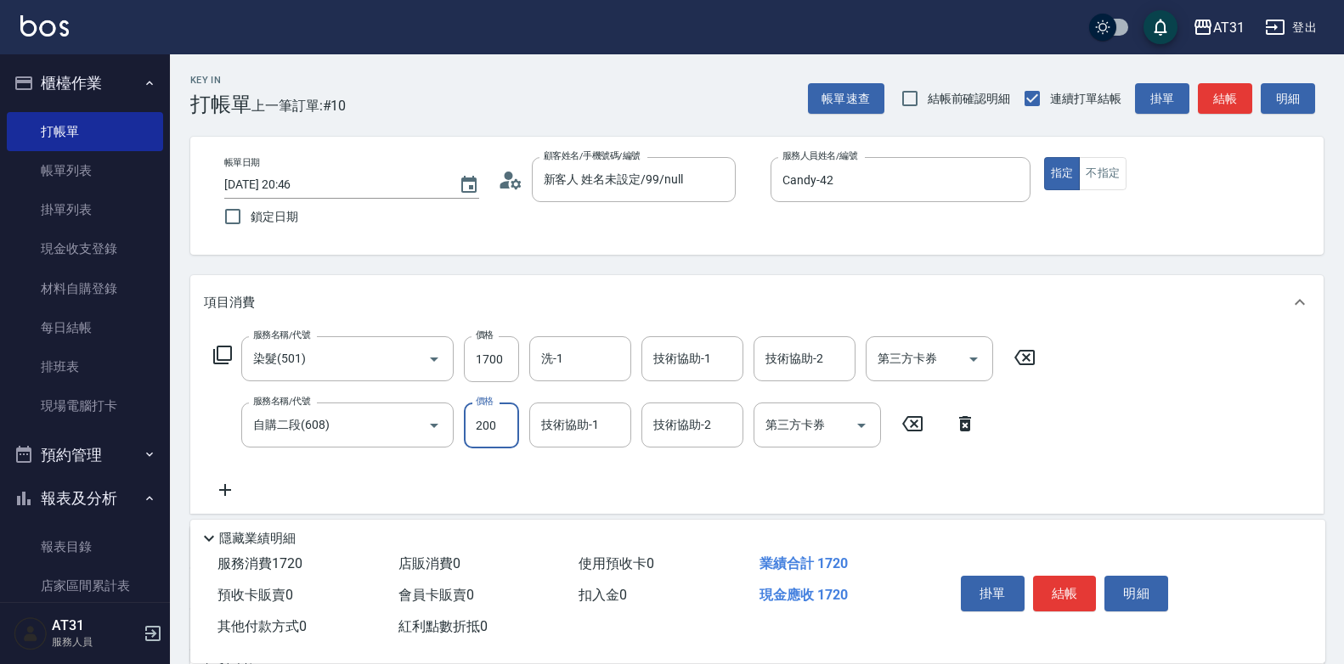
type input "370"
type input "2000"
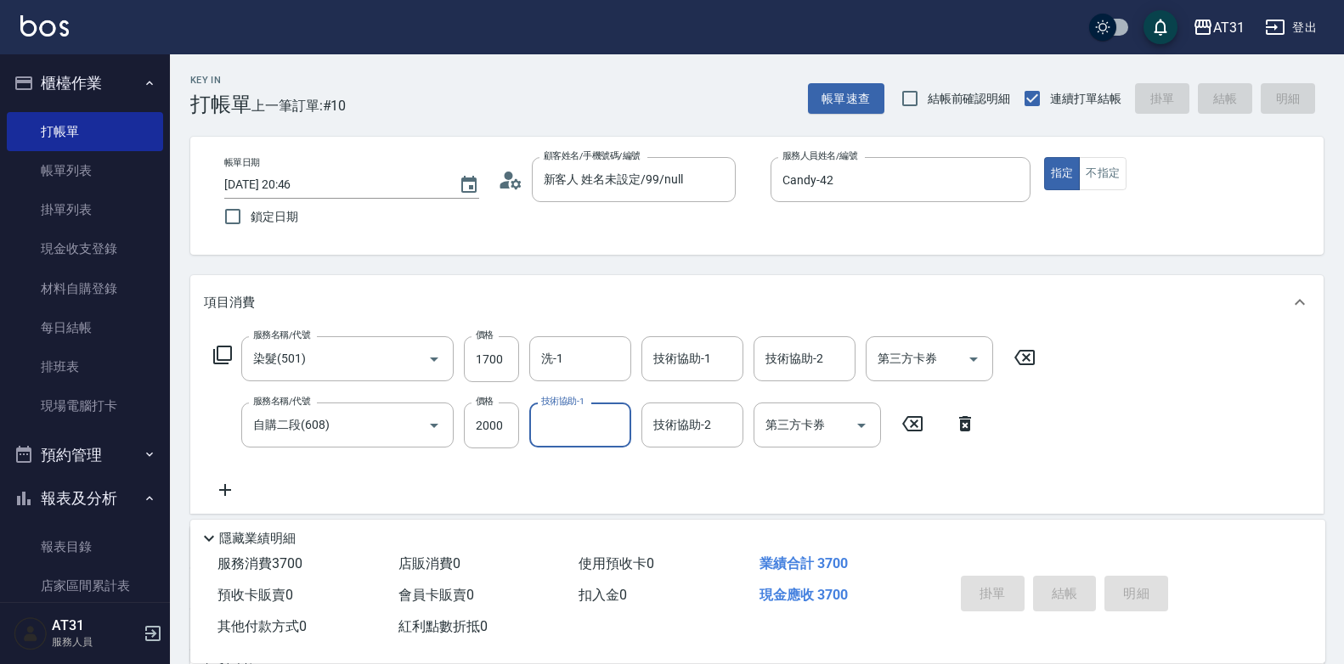
type input "[DATE] 20:47"
type input "0"
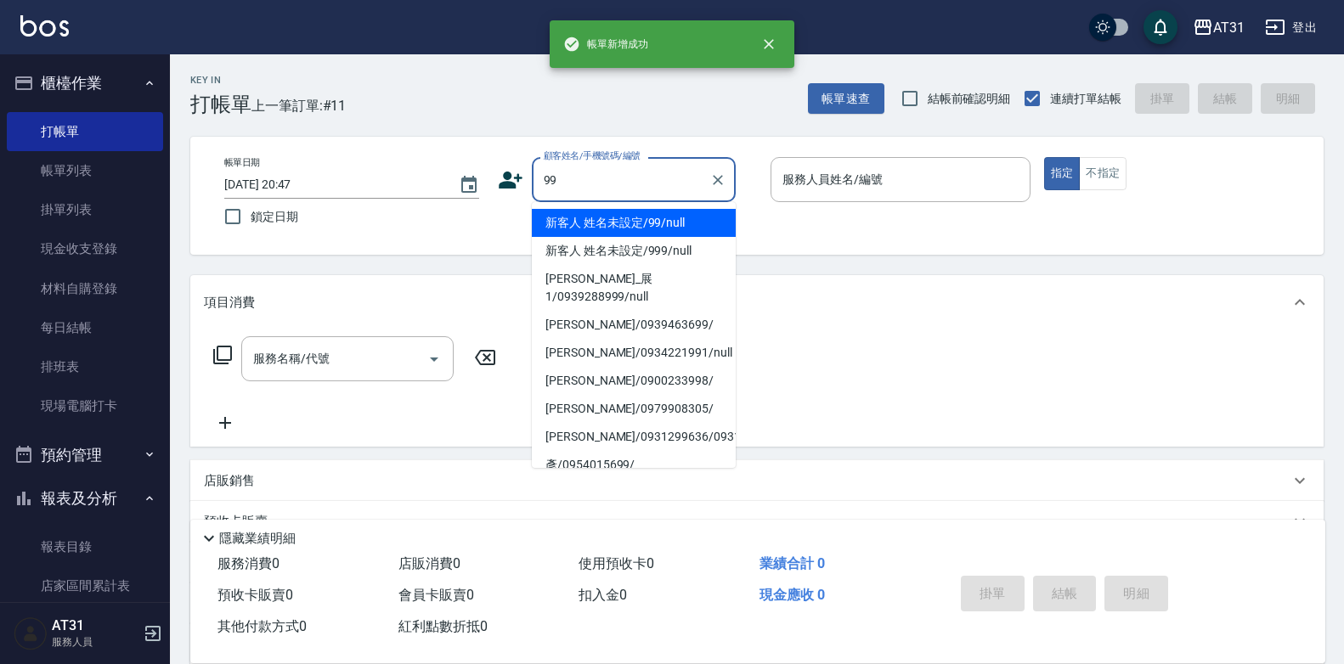
type input "新客人 姓名未設定/99/null"
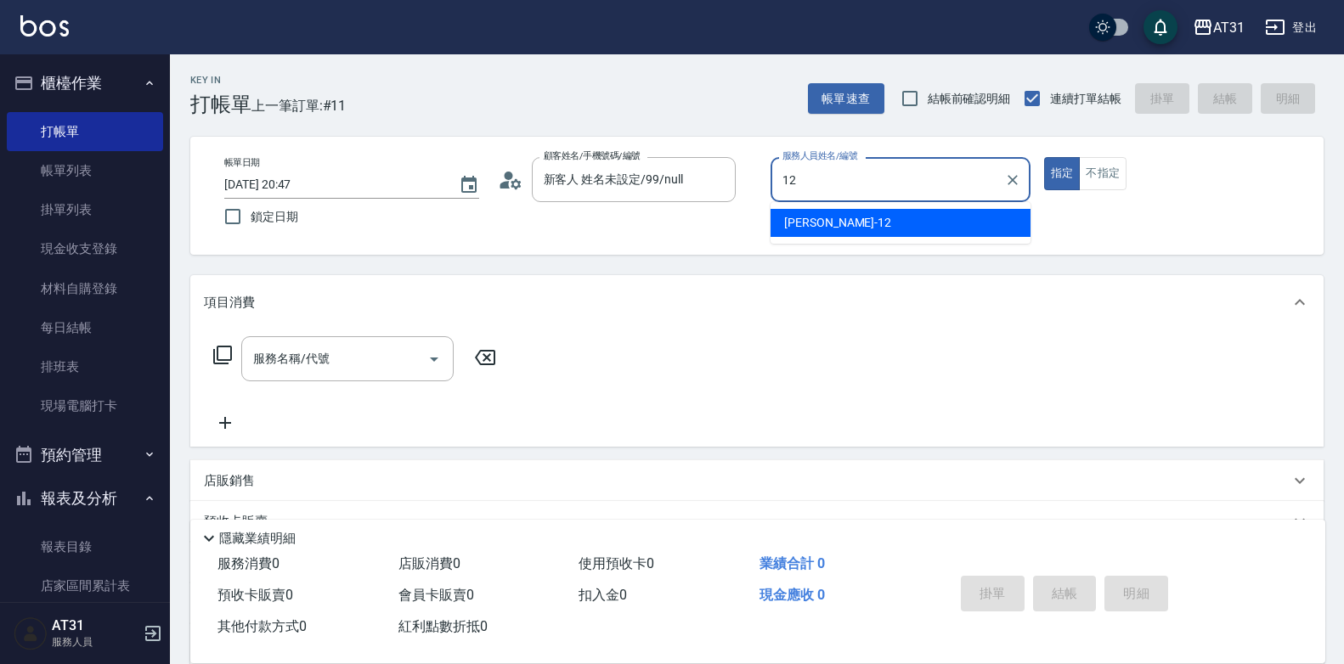
type input "[PERSON_NAME]-12"
type button "true"
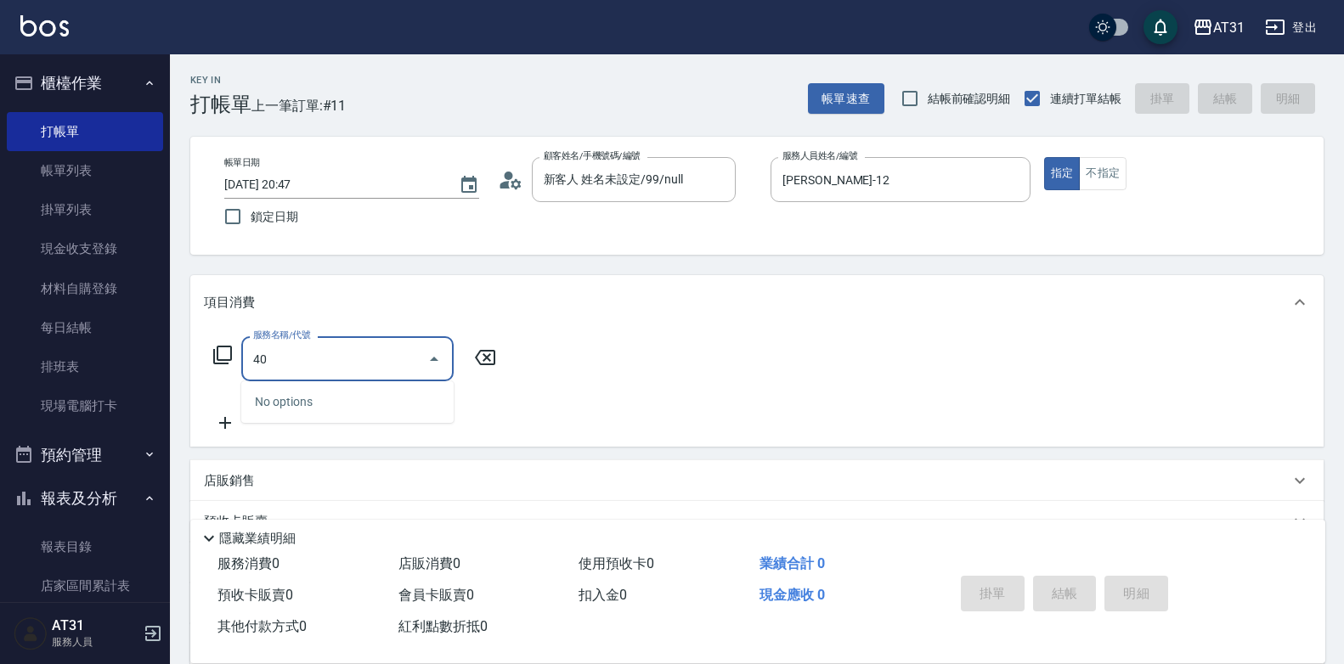
type input "401"
type input "20"
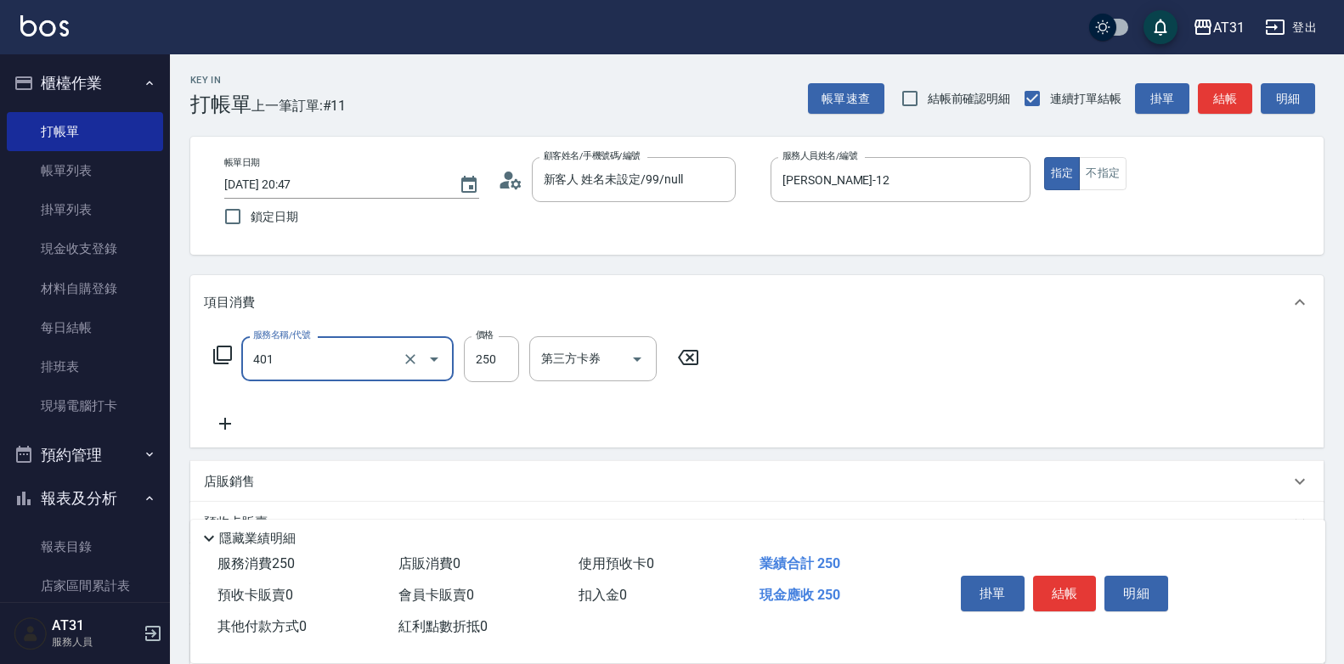
type input "剪髮(401)"
type input "0"
type input "65"
type input "60"
type input "650"
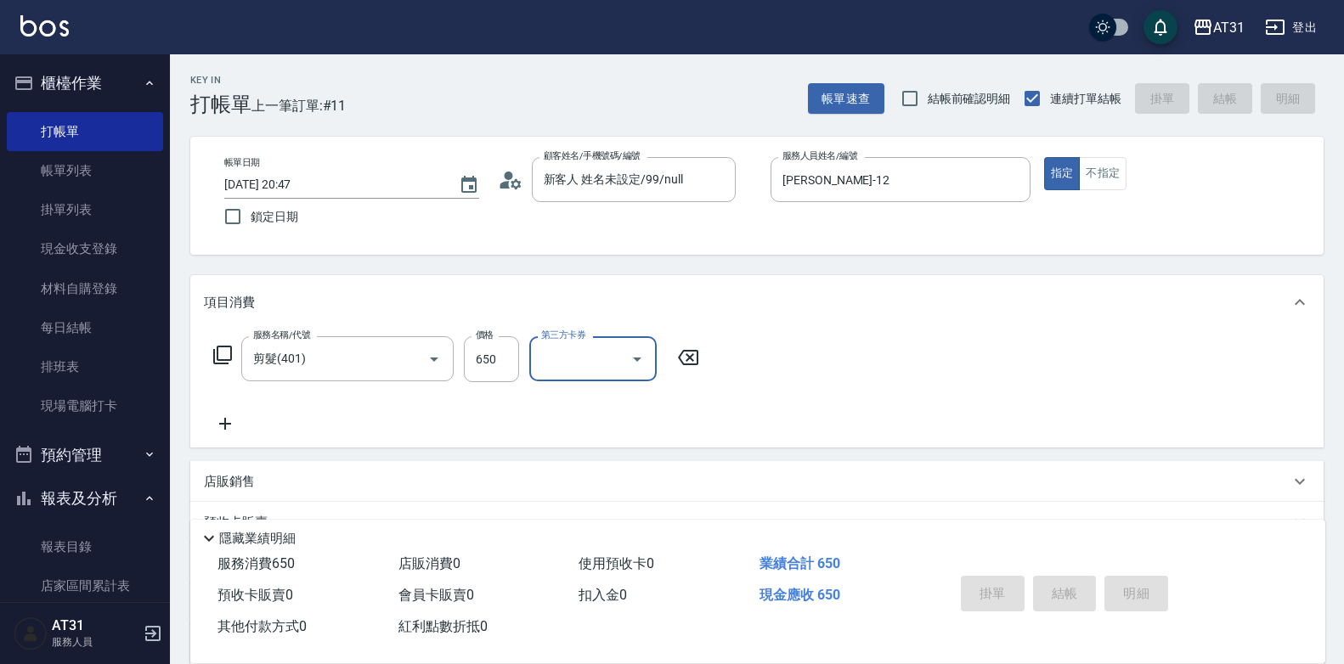
type input "0"
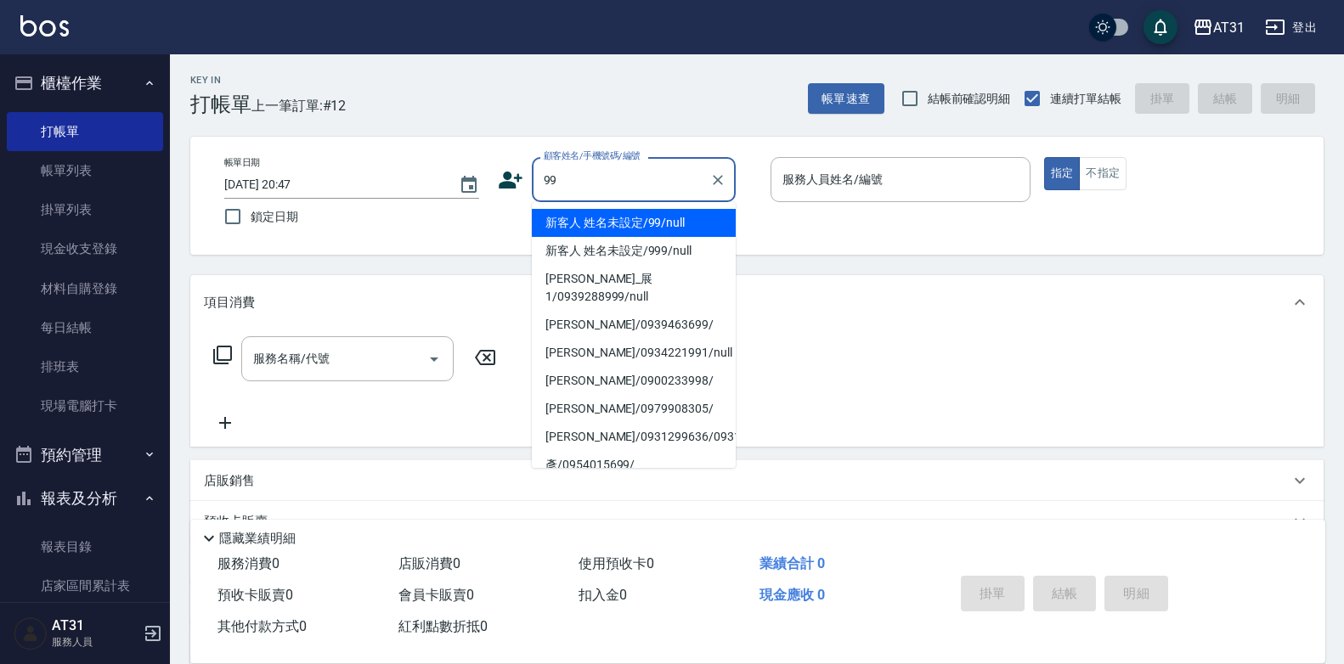
type input "新客人 姓名未設定/99/null"
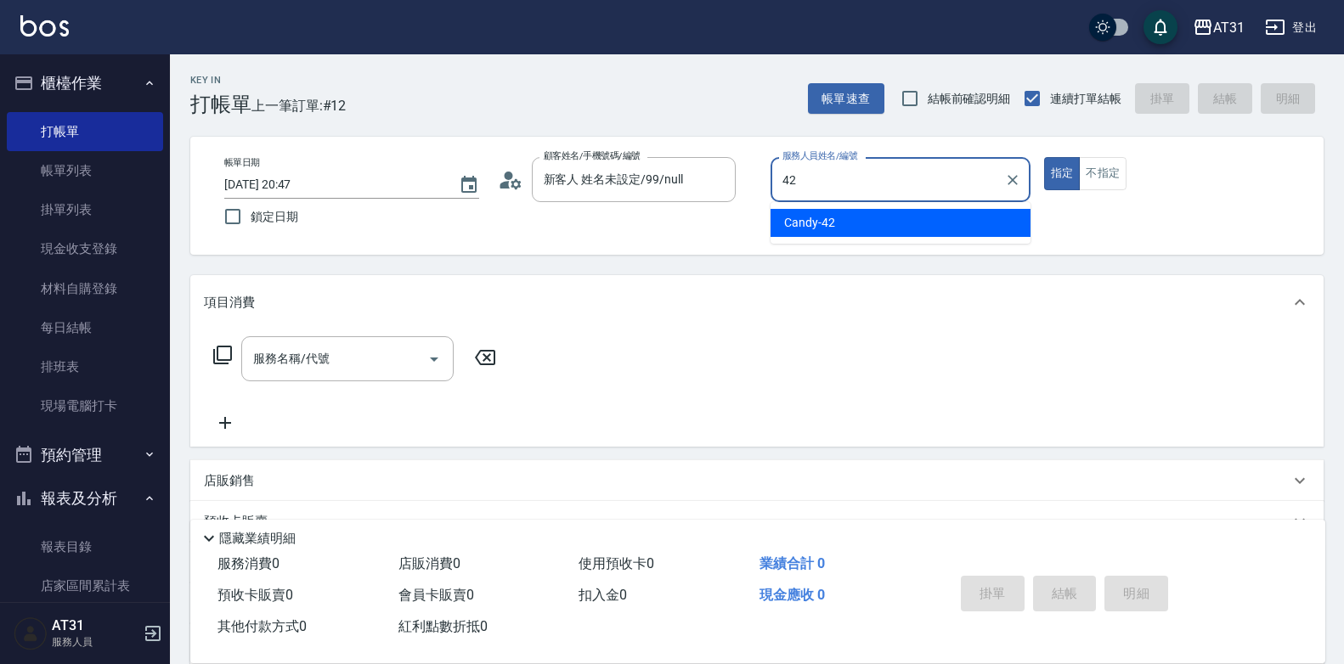
type input "Candy-42"
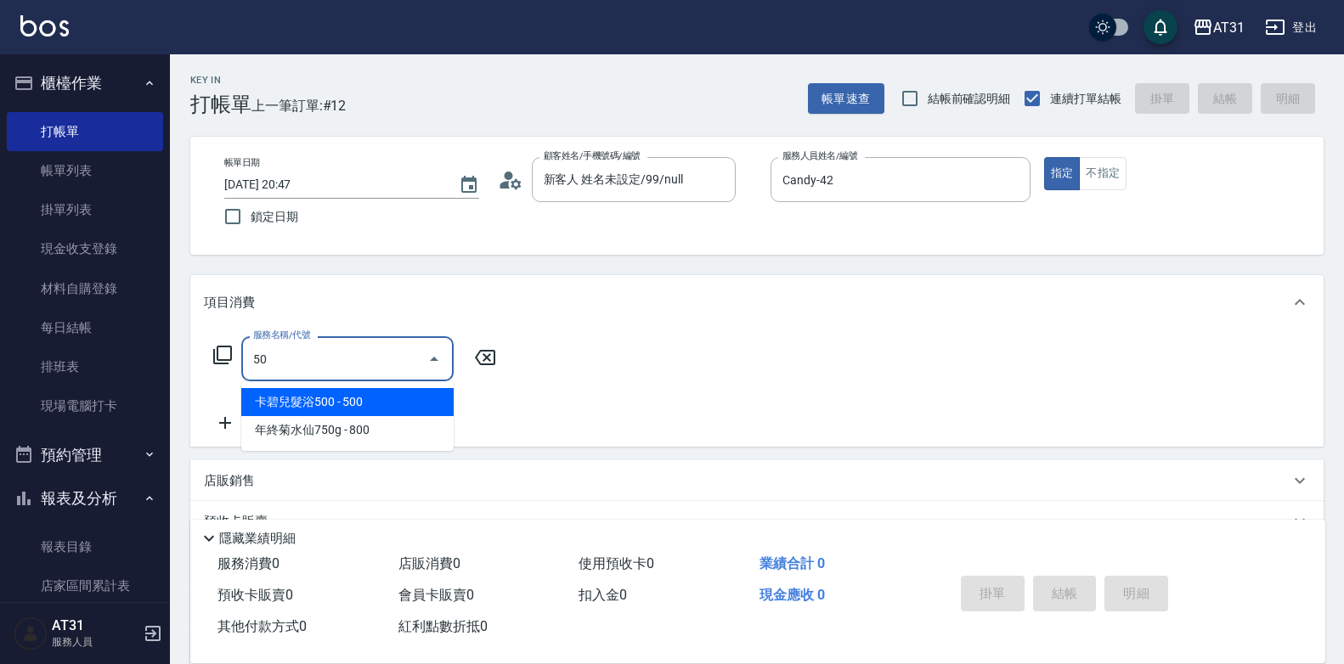
type input "501"
type input "160"
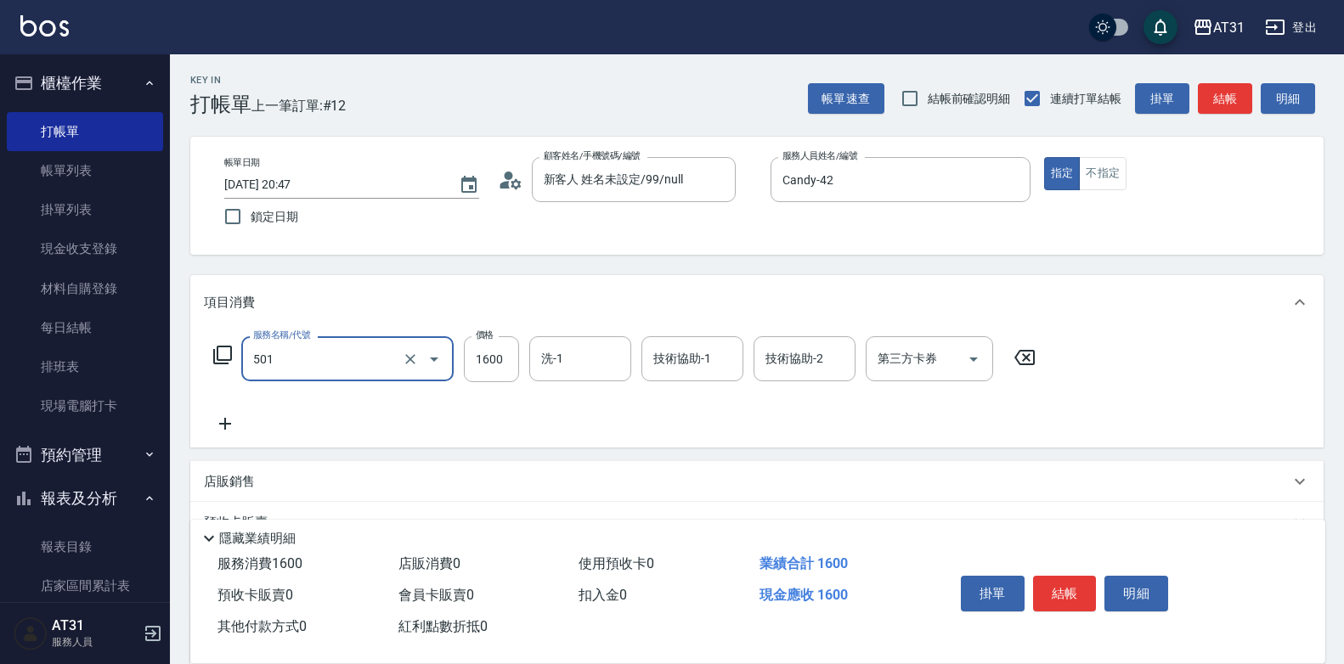
type input "染髮(501)"
type input "0"
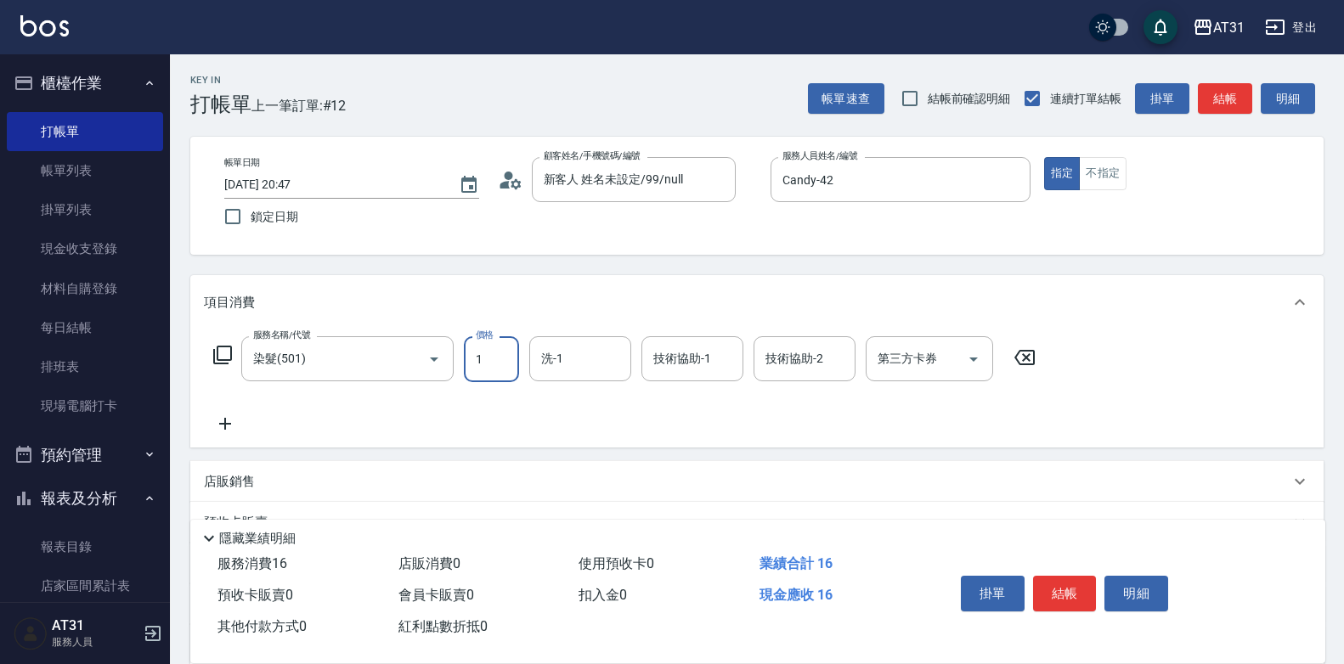
type input "16"
type input "10"
type input "168"
type input "160"
type input "1680"
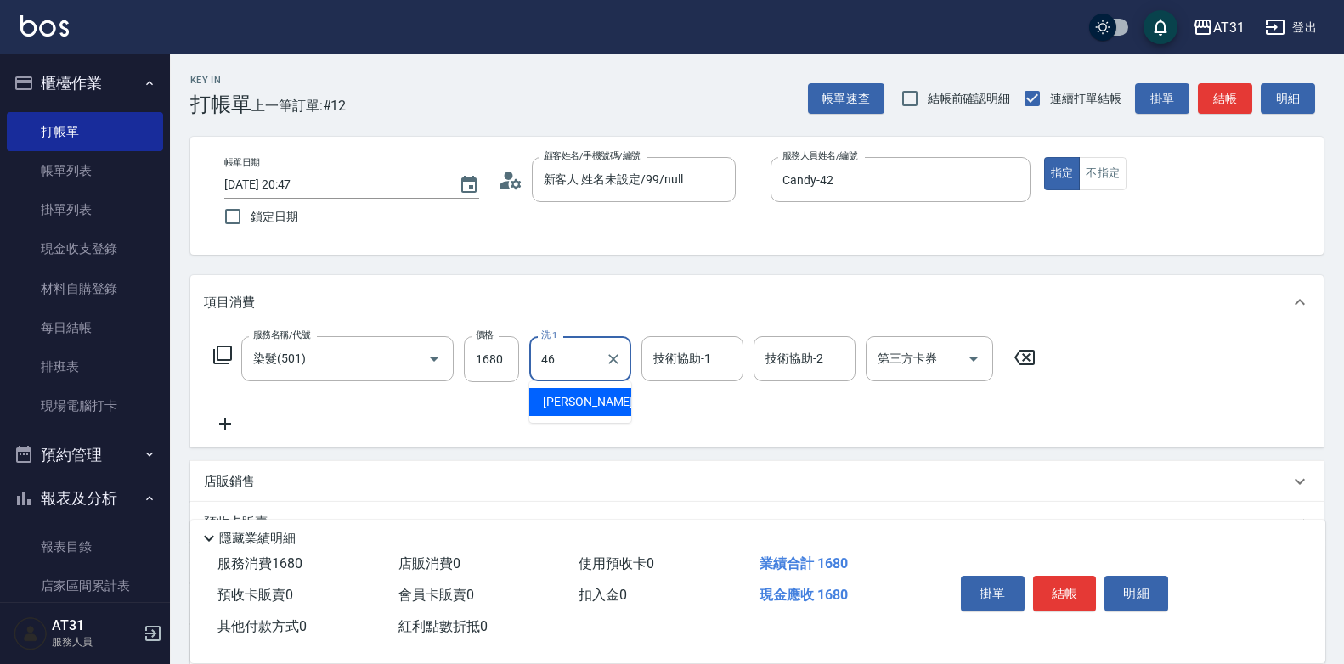
type input "[PERSON_NAME]-46"
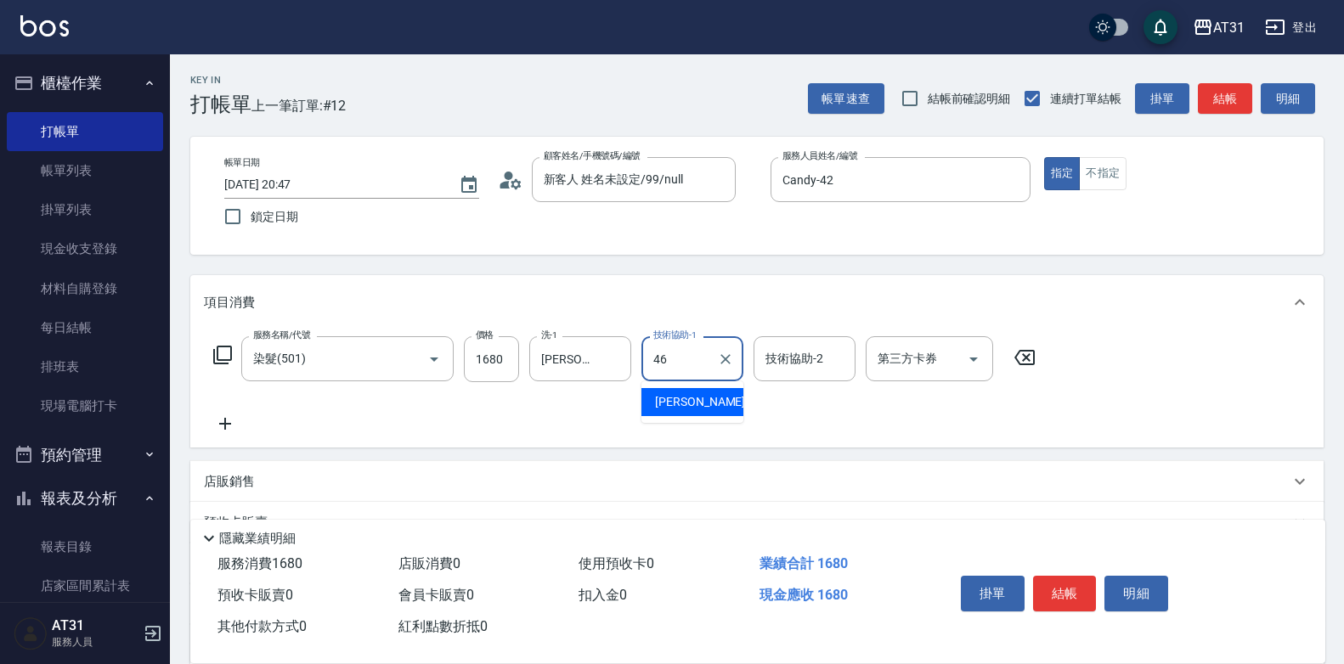
type input "[PERSON_NAME]-46"
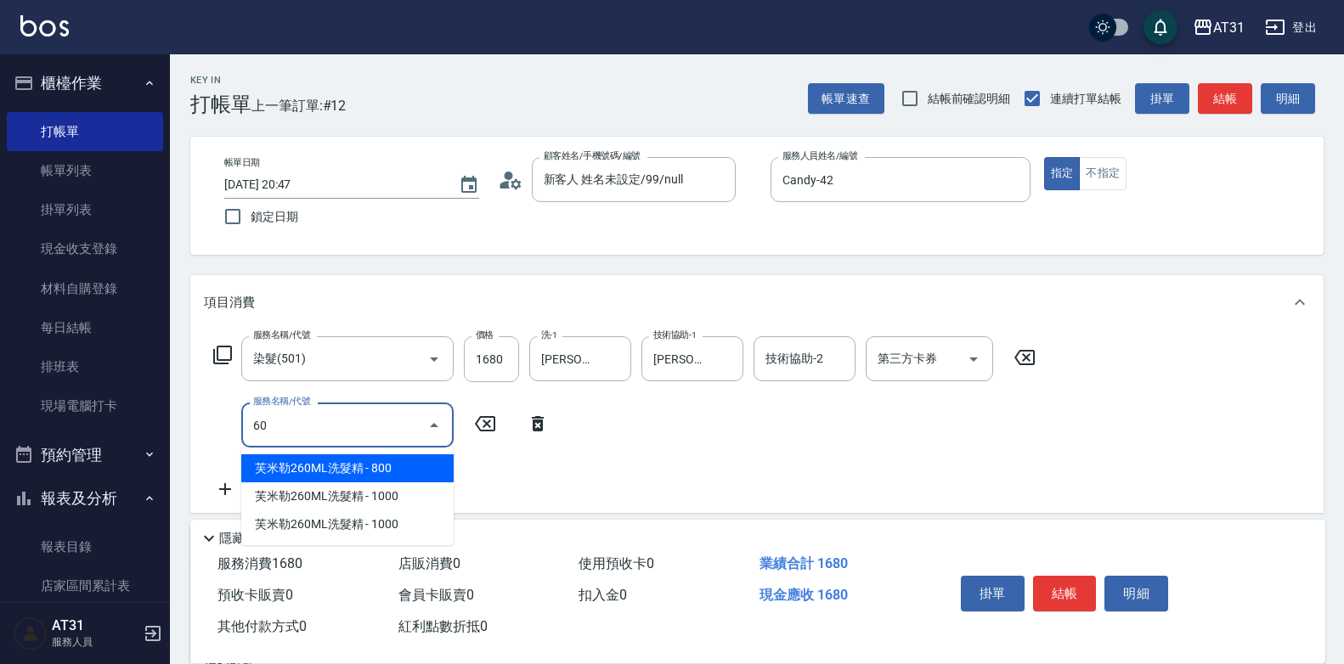
type input "609"
type input "280"
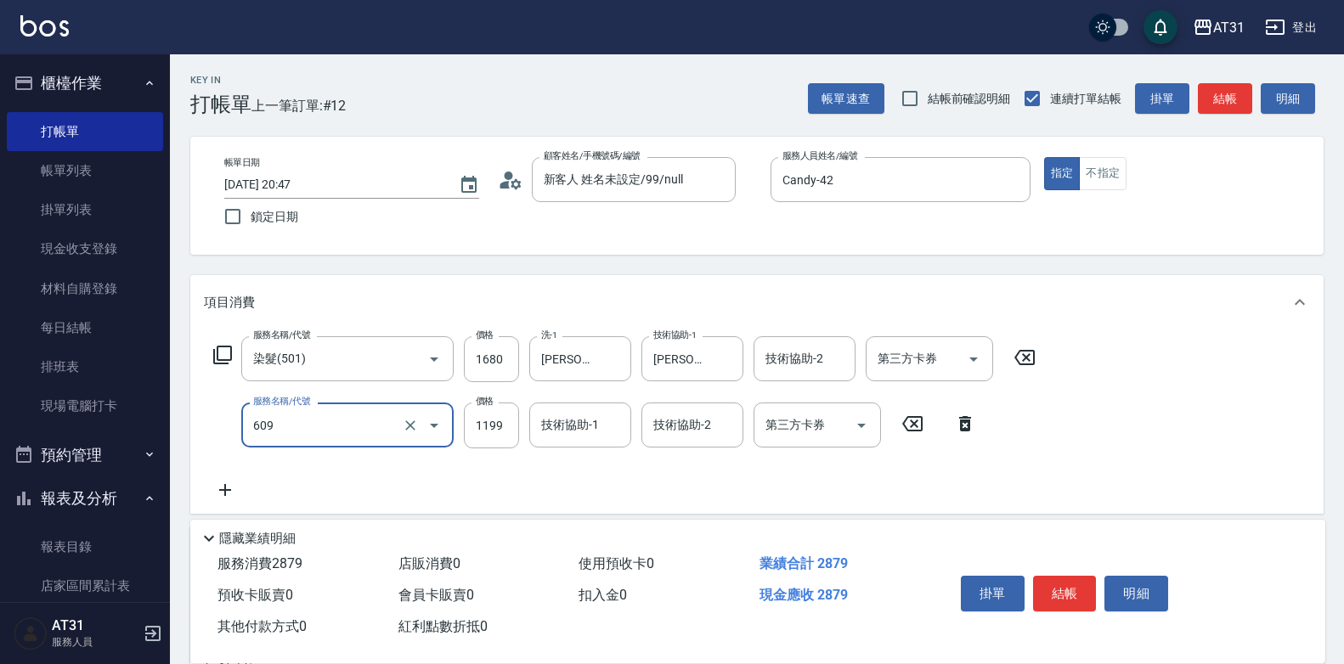
type input "自購三段(609)"
type input "160"
type input "2"
type input "170"
type input "25"
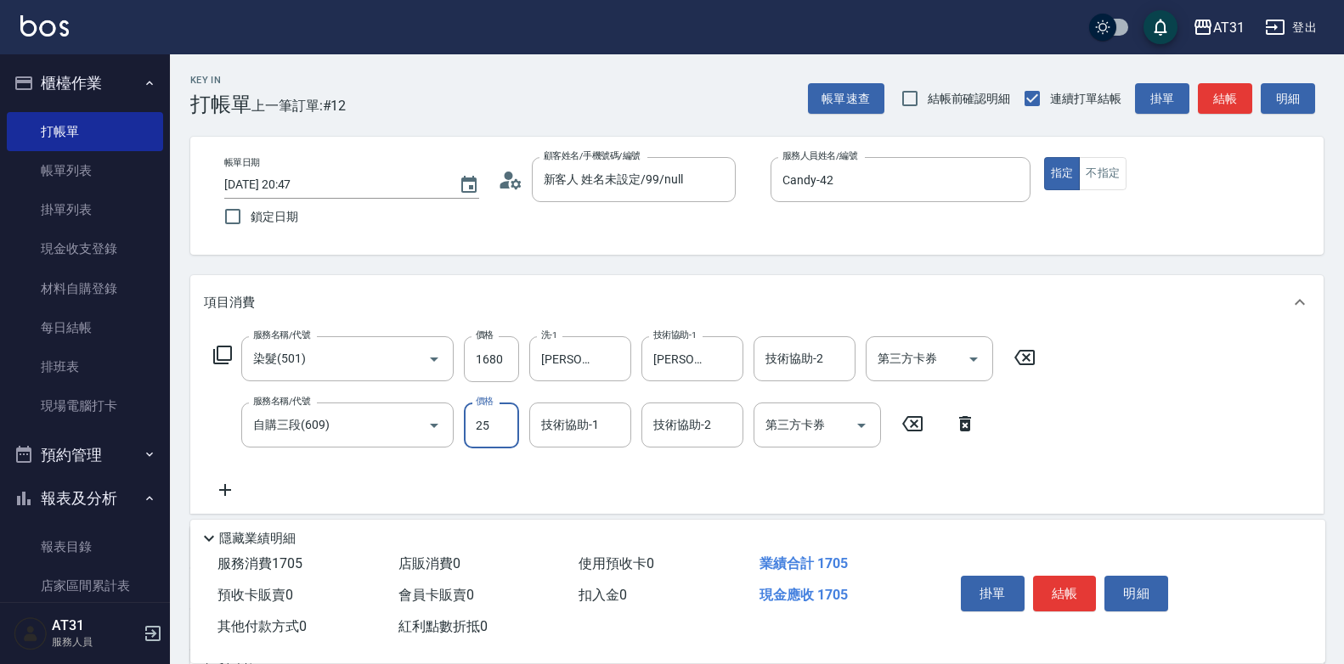
type input "190"
type input "250"
type input "410"
type input "2500"
type input "[PERSON_NAME]-46"
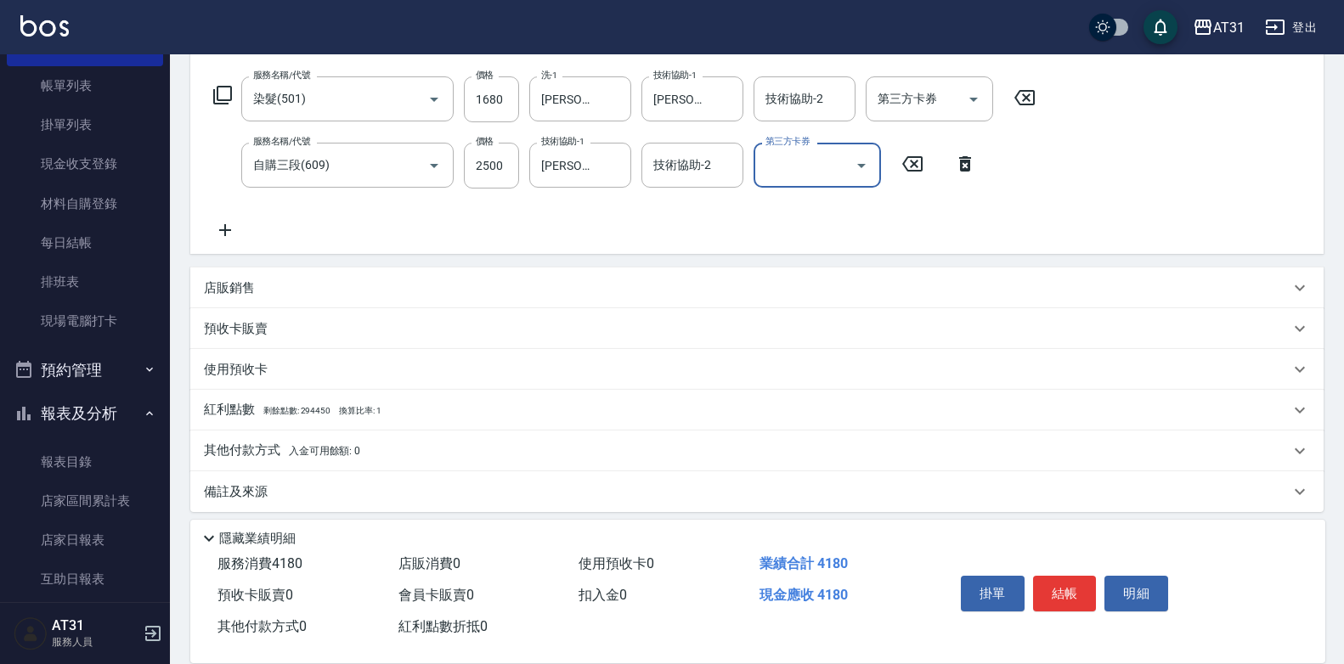
scroll to position [271, 0]
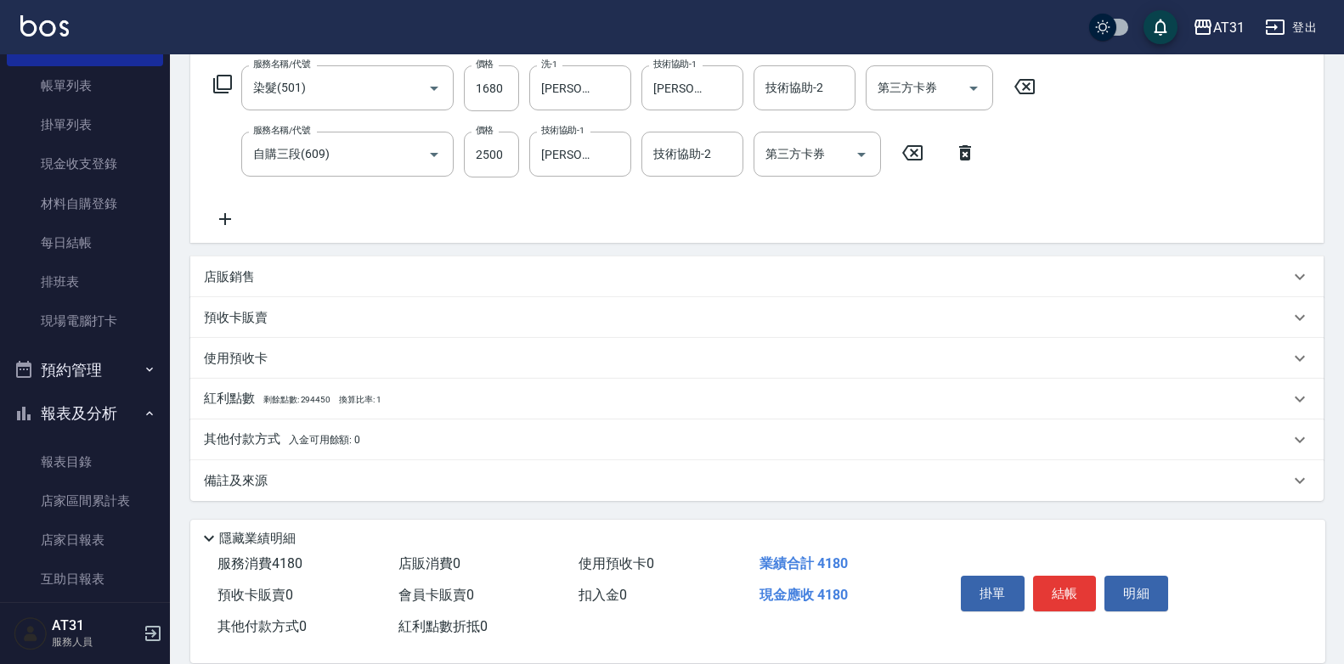
click at [262, 440] on p "其他付款方式 入金可用餘額: 0" at bounding box center [282, 440] width 156 height 19
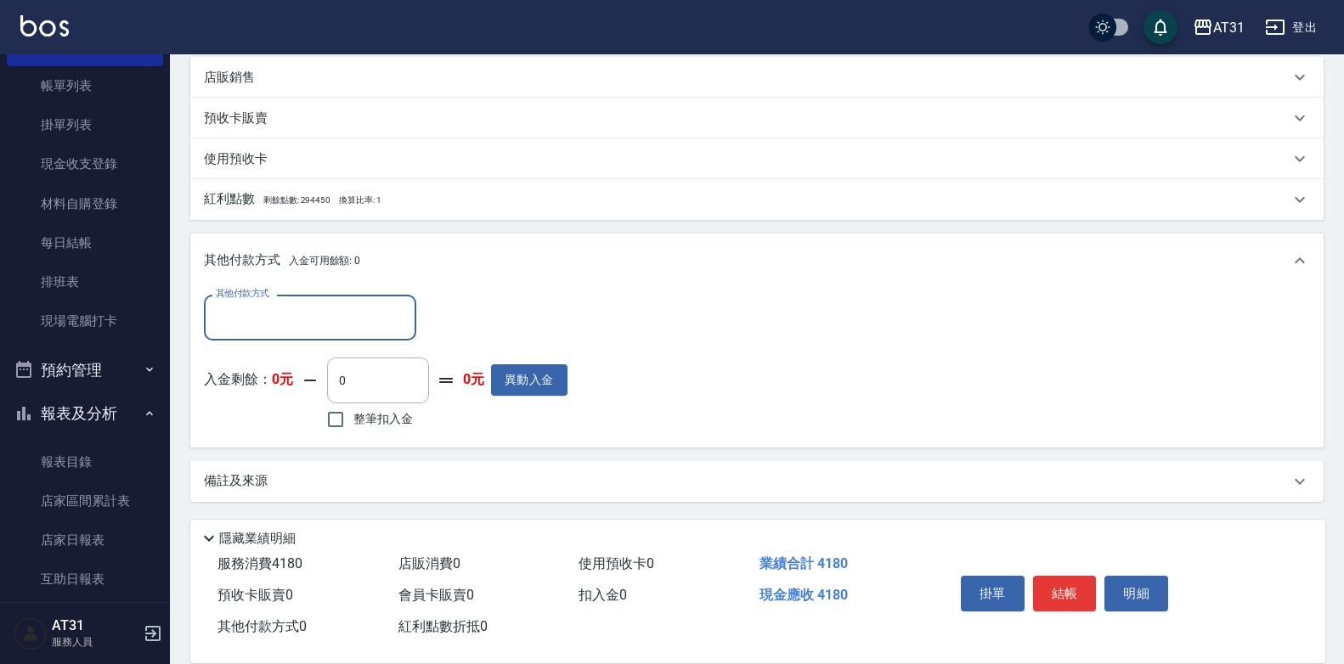
scroll to position [471, 0]
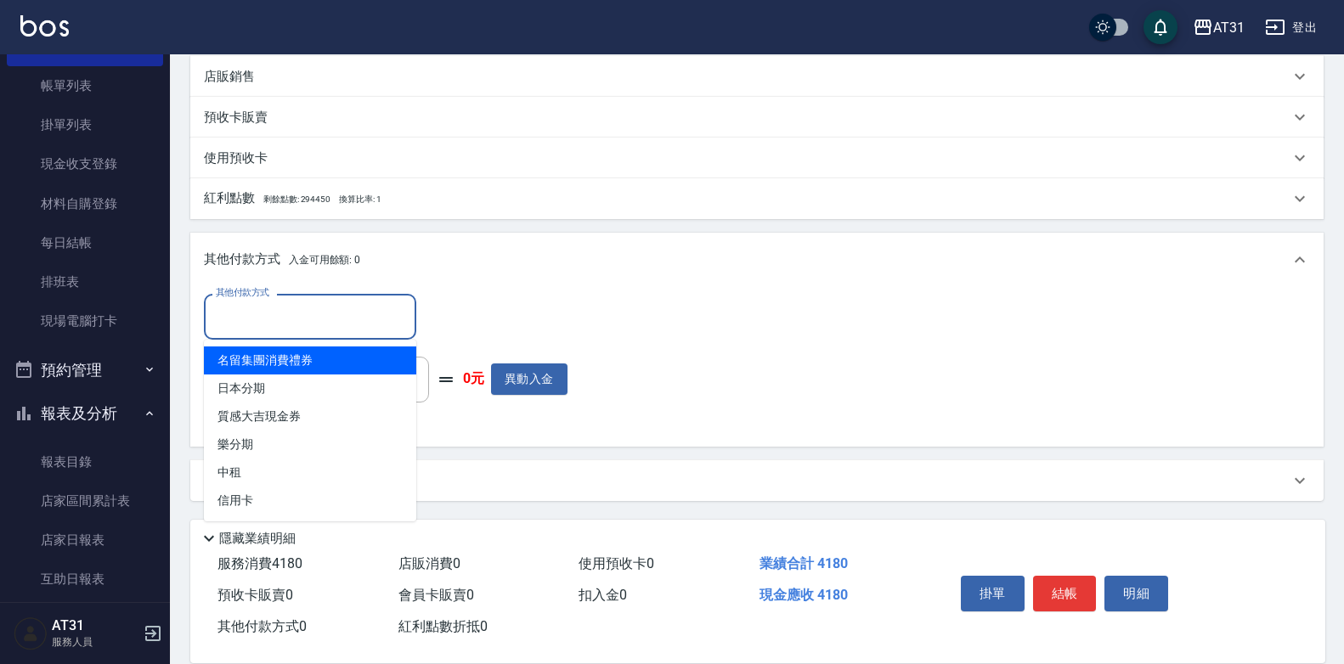
click at [319, 324] on input "其他付款方式" at bounding box center [310, 317] width 197 height 30
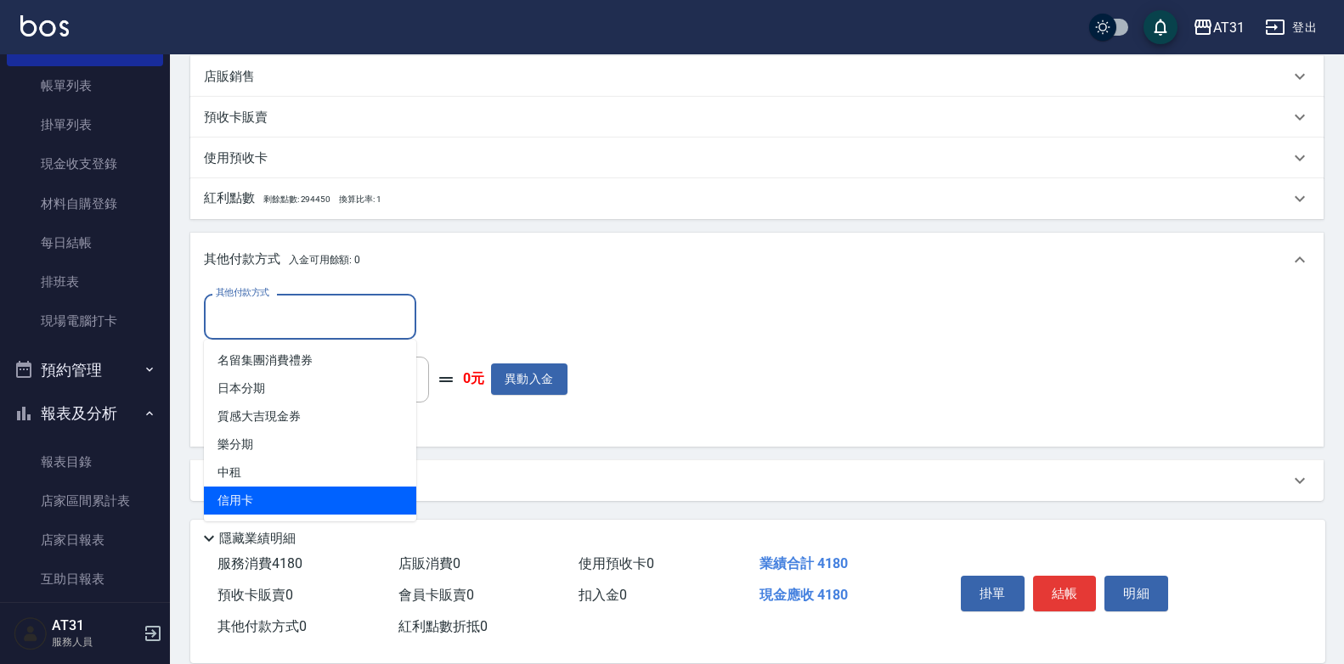
click at [332, 488] on span "信用卡" at bounding box center [310, 501] width 212 height 28
type input "信用卡"
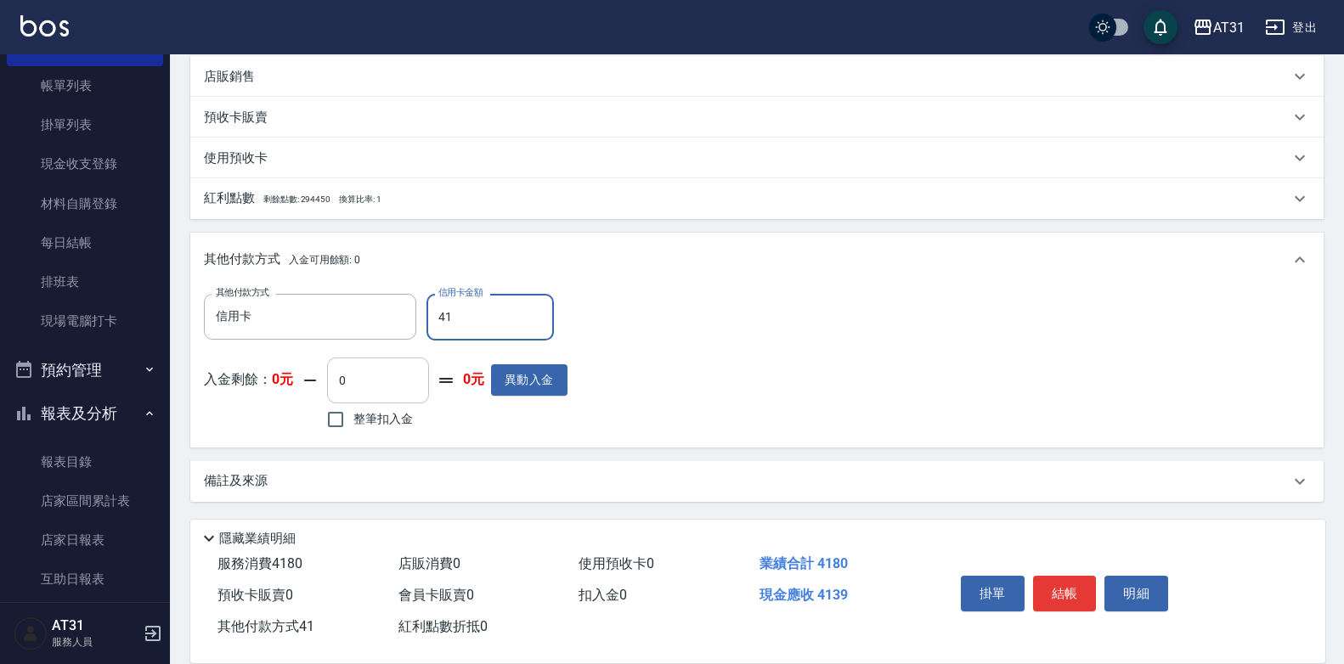
type input "418"
type input "0"
type input "4180"
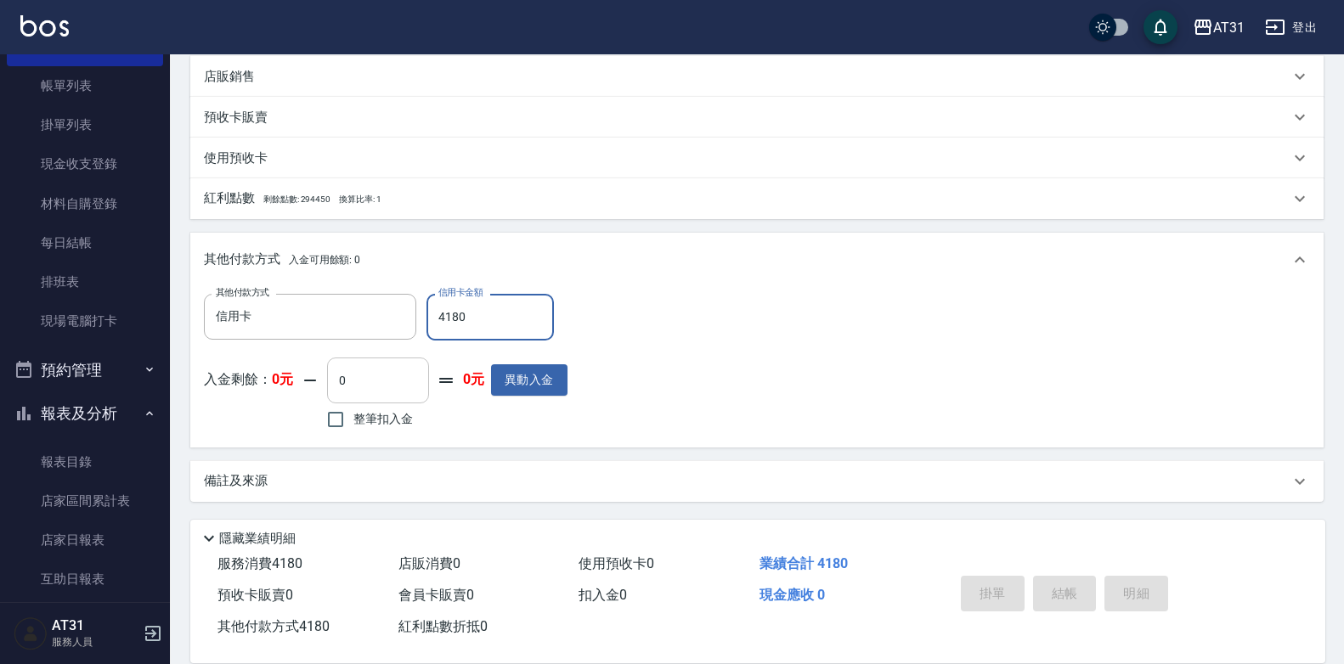
type input "[DATE] 20:48"
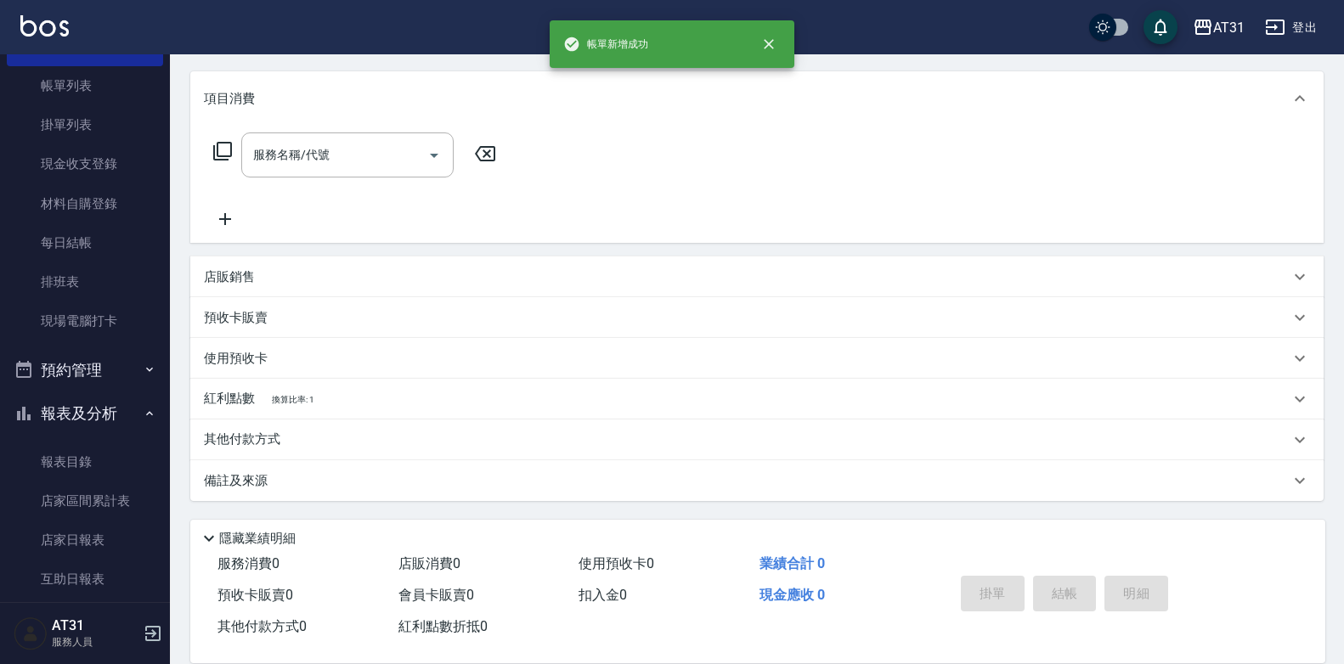
scroll to position [0, 0]
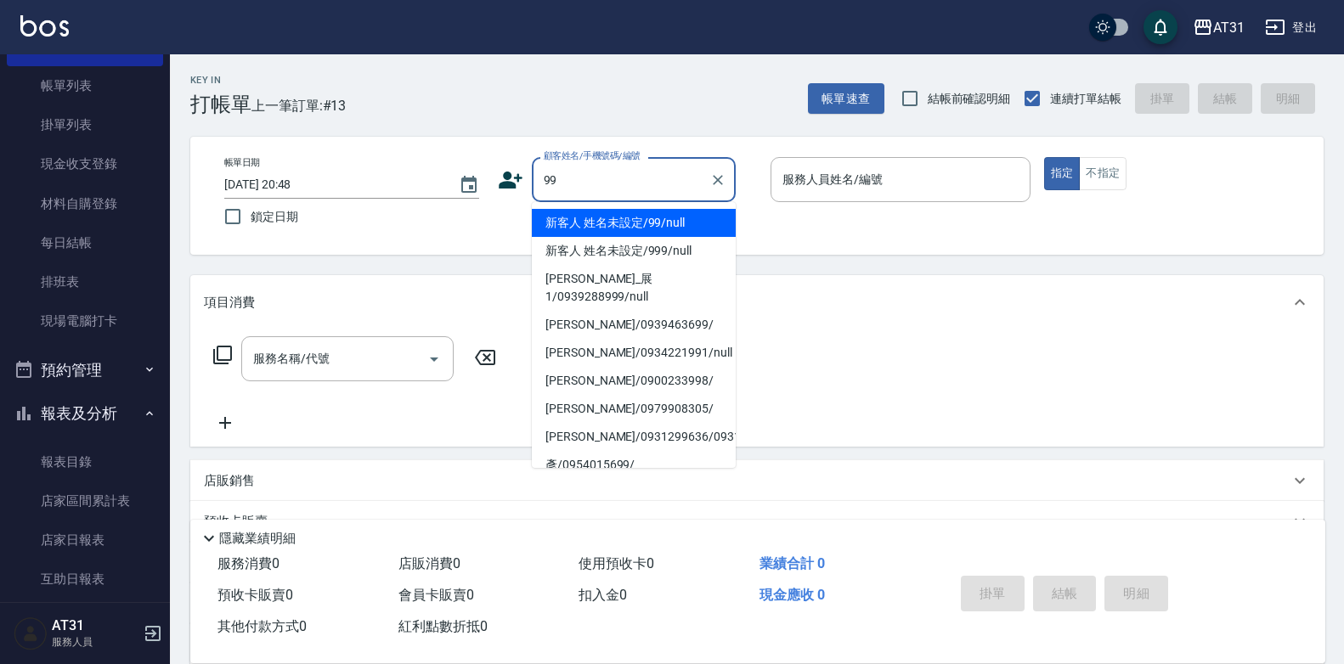
type input "新客人 姓名未設定/99/null"
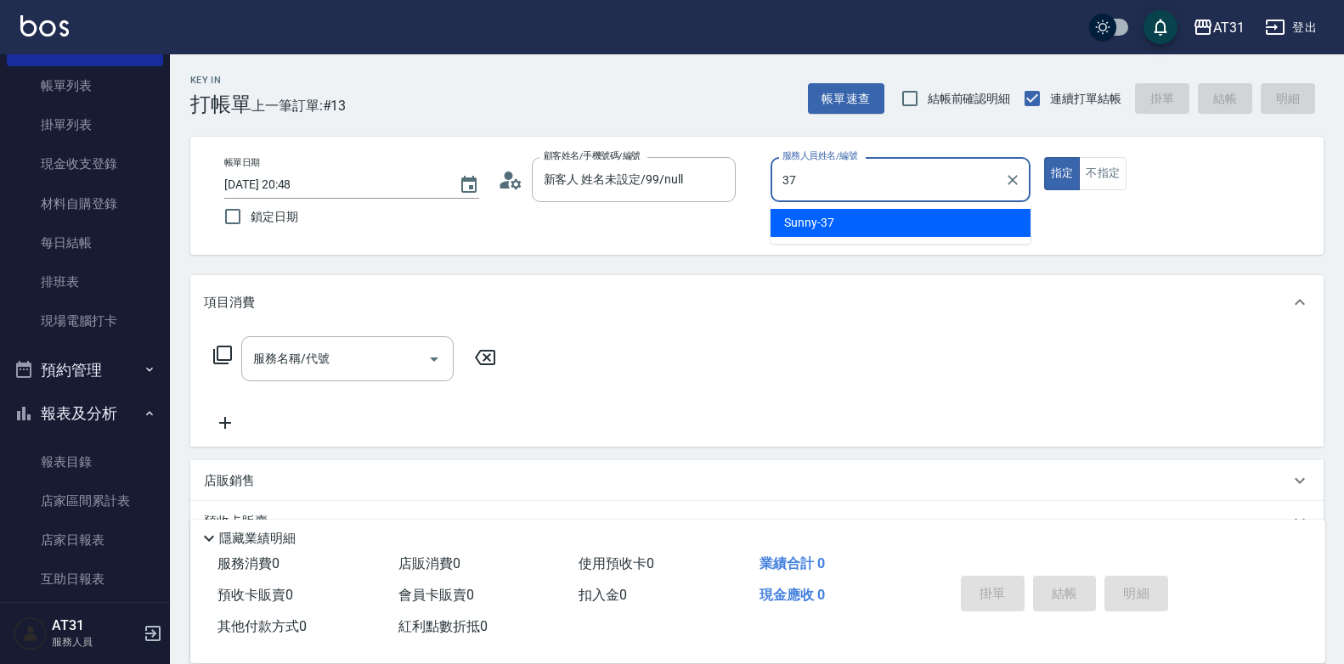
type input "Sunny-37"
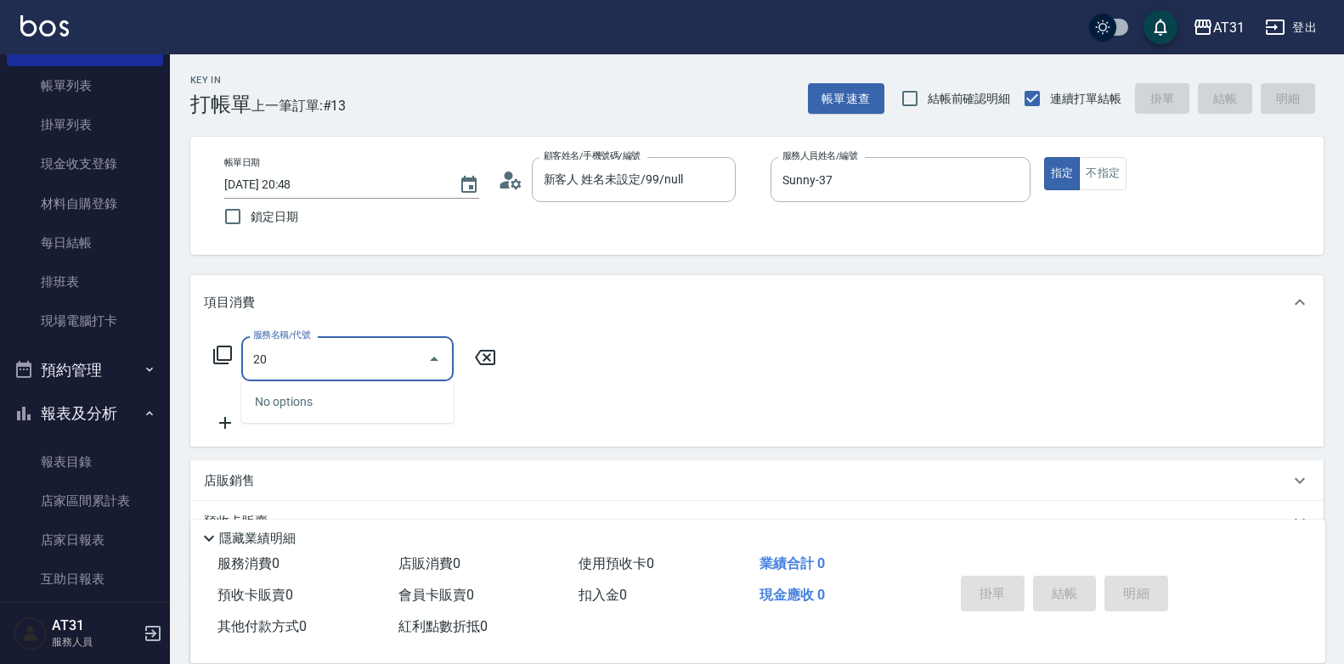
type input "201"
type input "20"
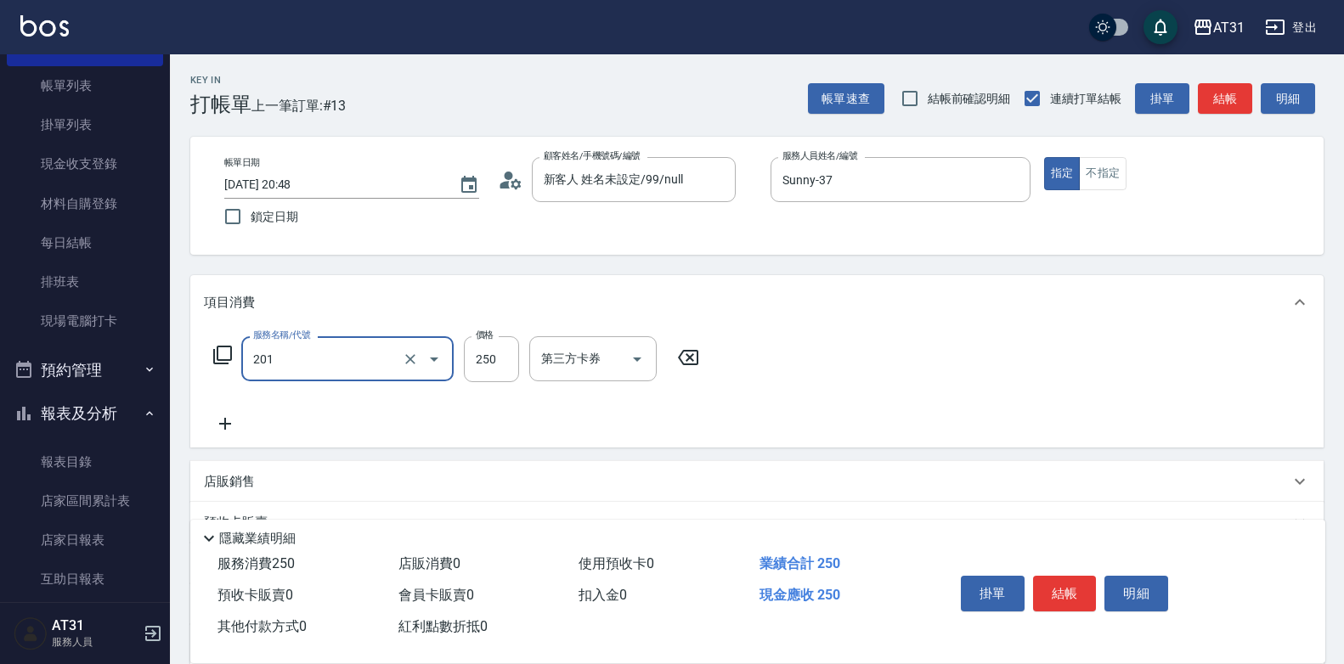
type input "洗髮(201)"
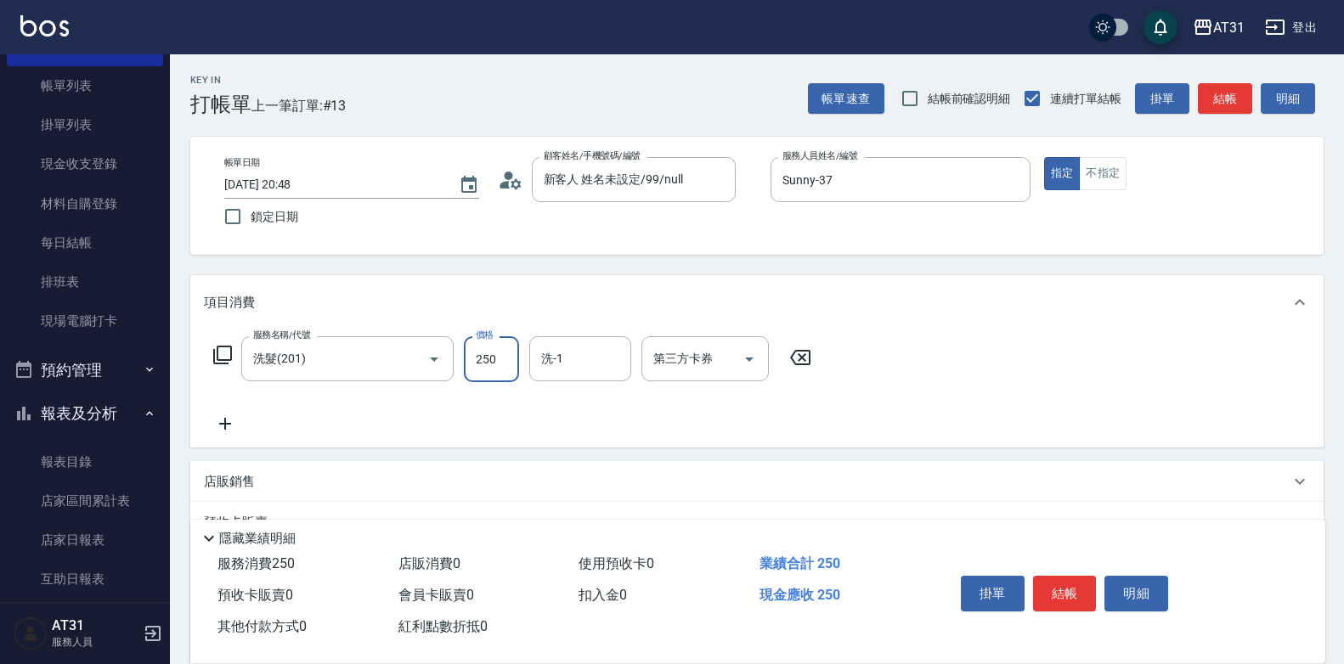
type input "0"
type input "30"
type input "300"
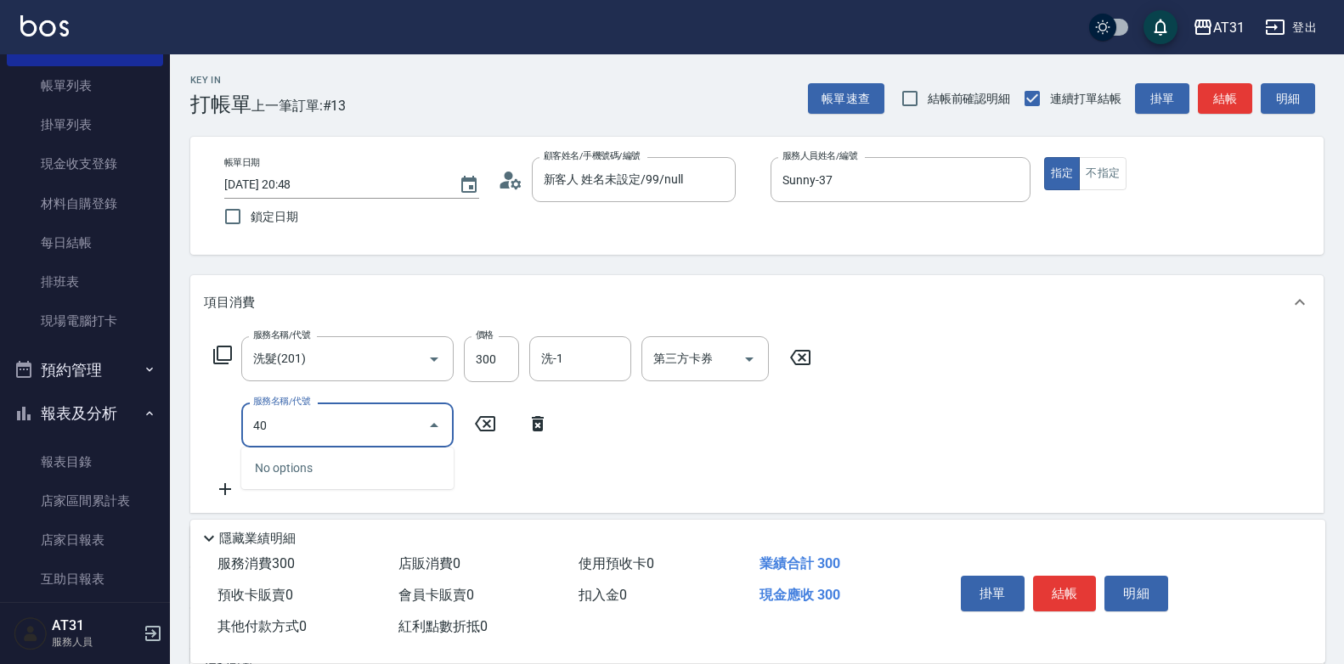
type input "401"
type input "50"
type input "剪髮(401)"
type input "30"
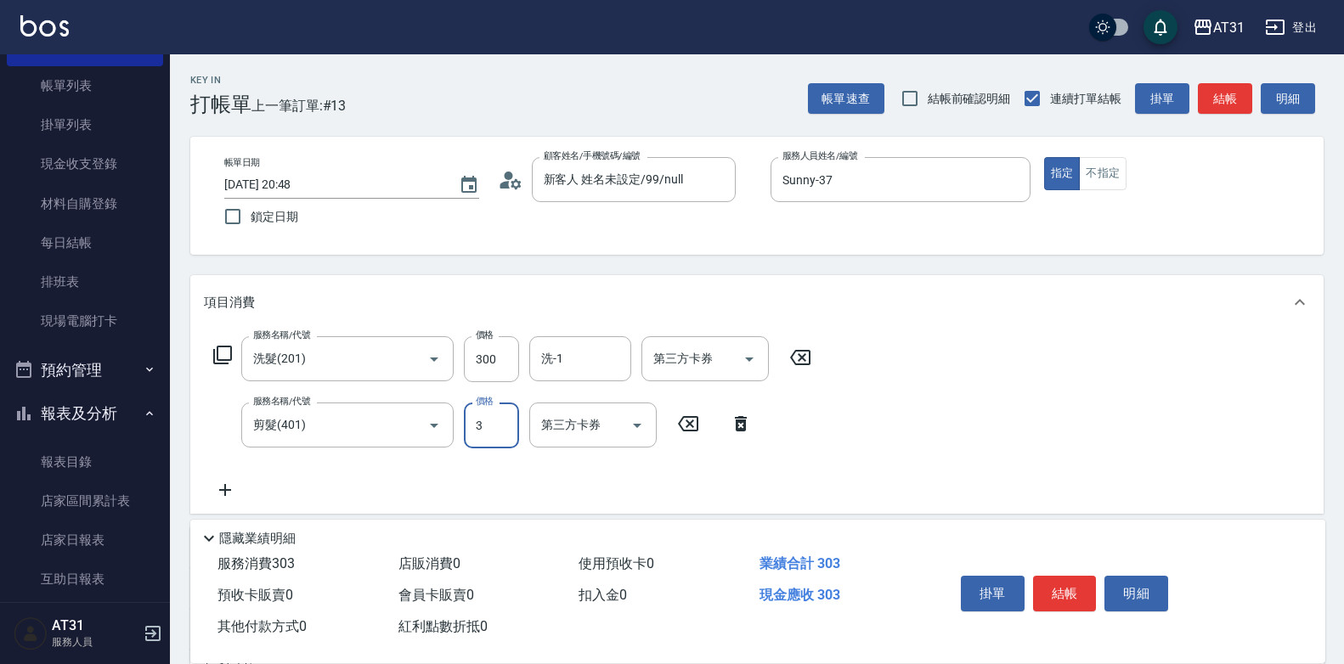
type input "30"
type input "60"
type input "300"
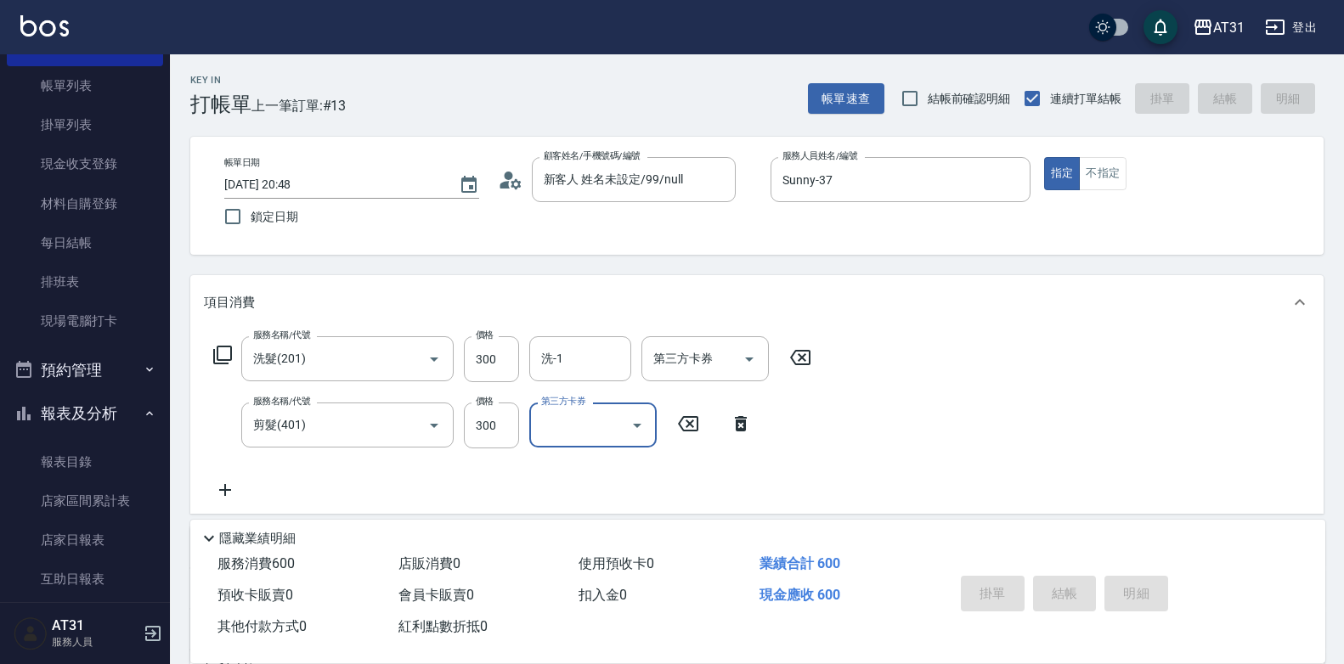
type input "0"
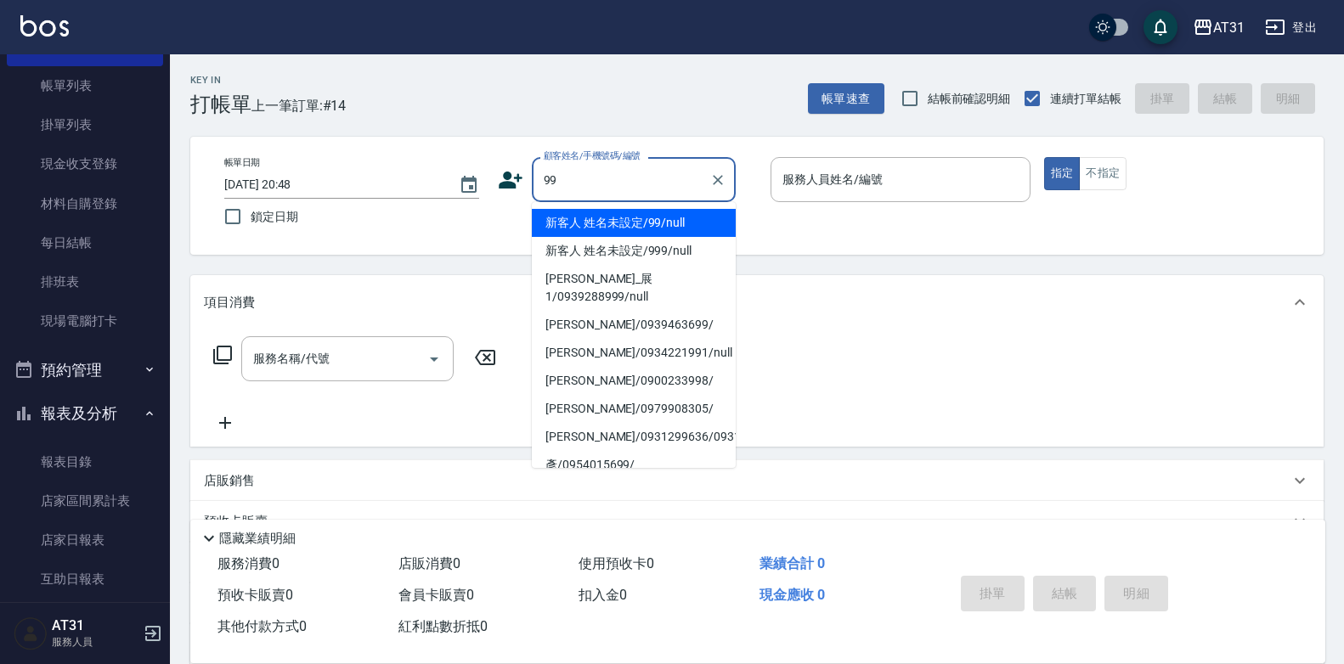
type input "新客人 姓名未設定/99/null"
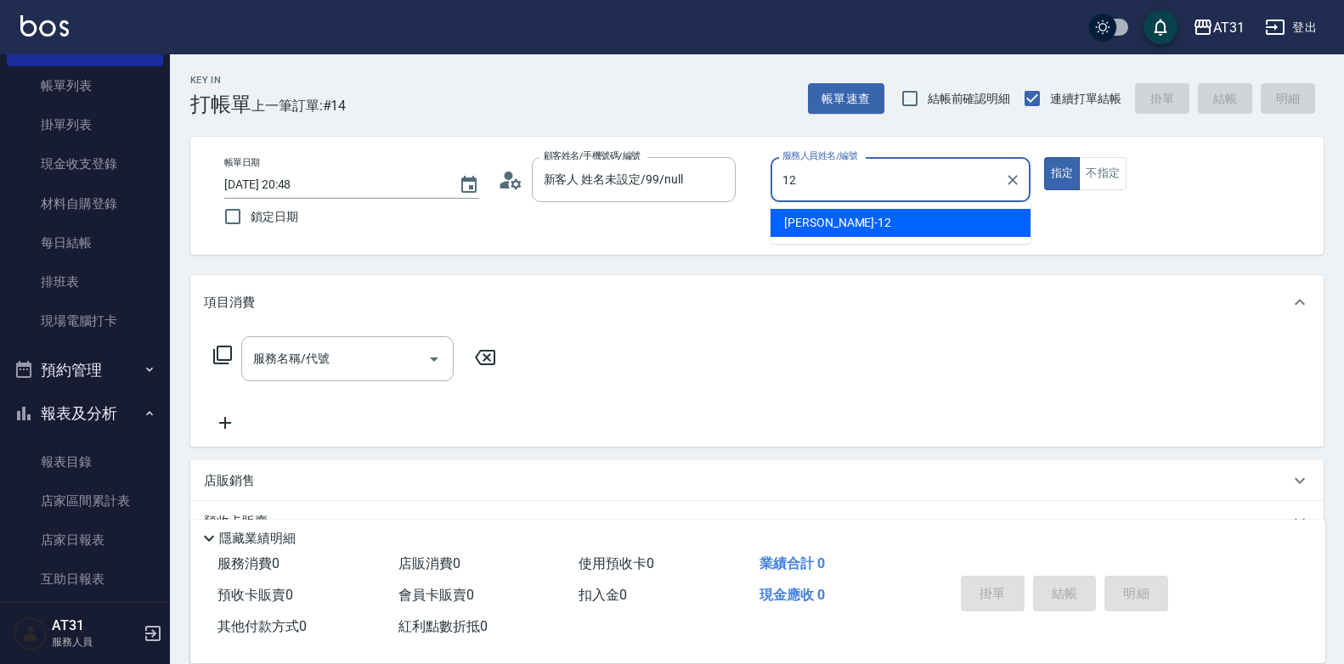
type input "[PERSON_NAME]-12"
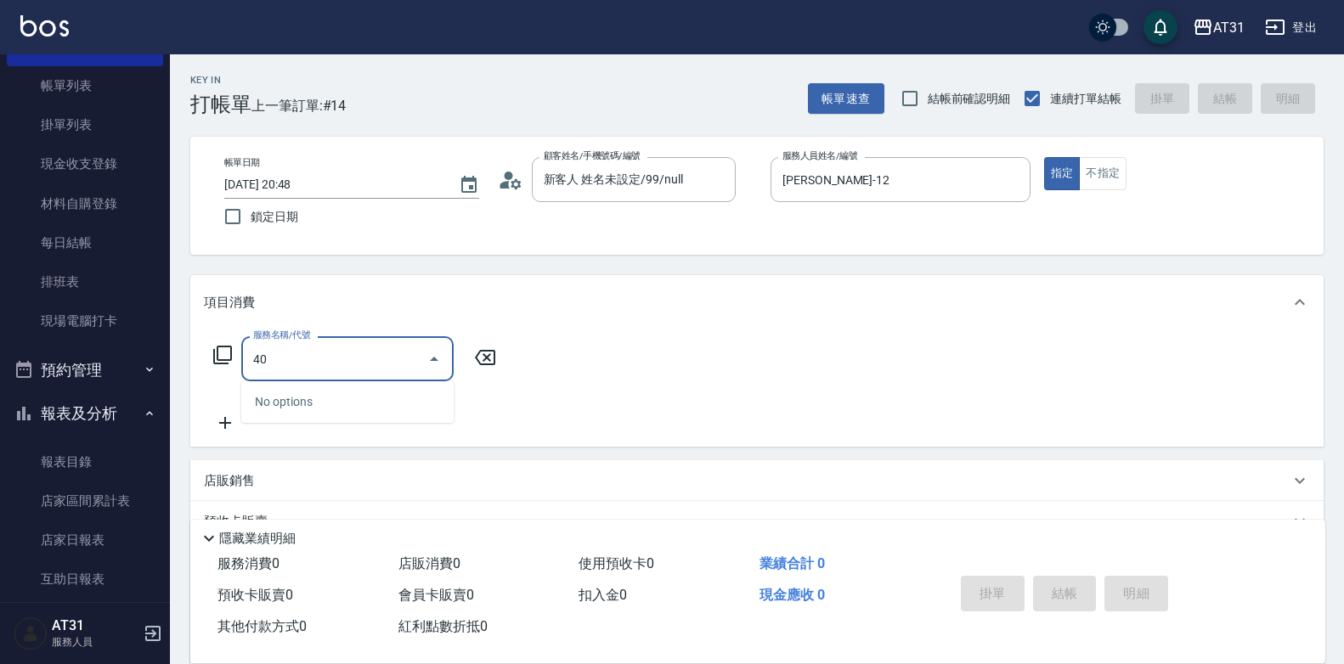
type input "401"
type input "20"
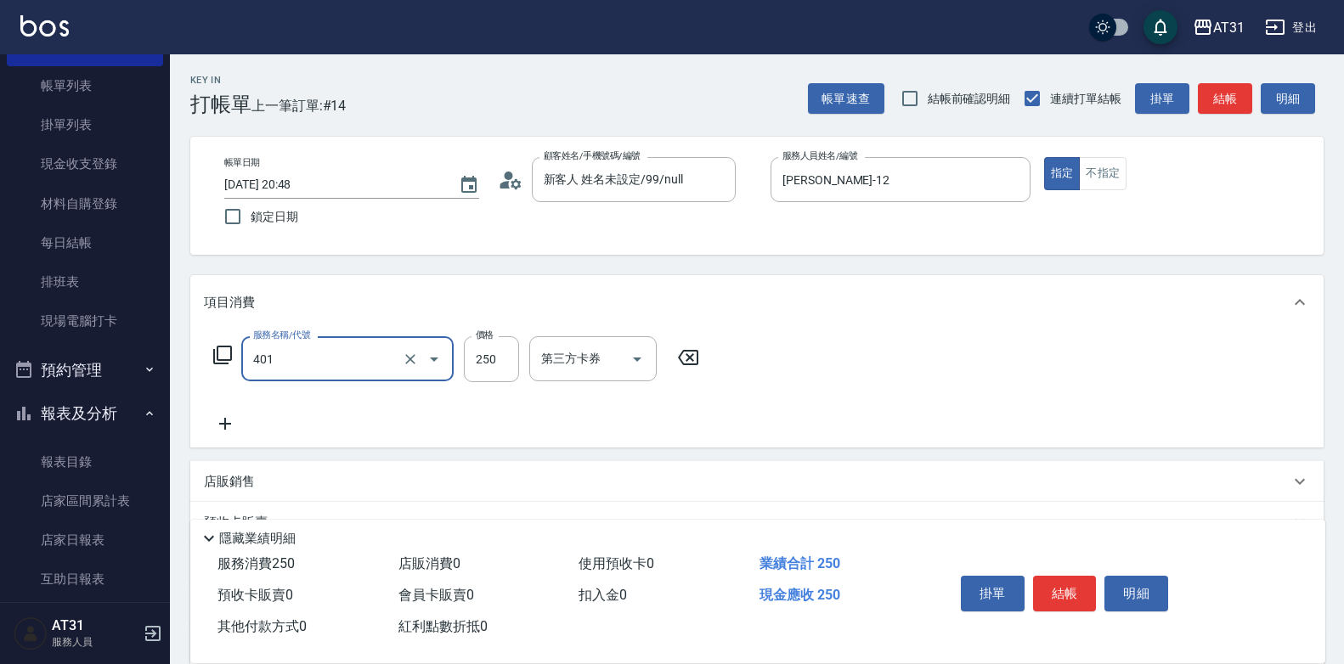
type input "剪髮(401)"
type input "0"
type input "50"
type input "500"
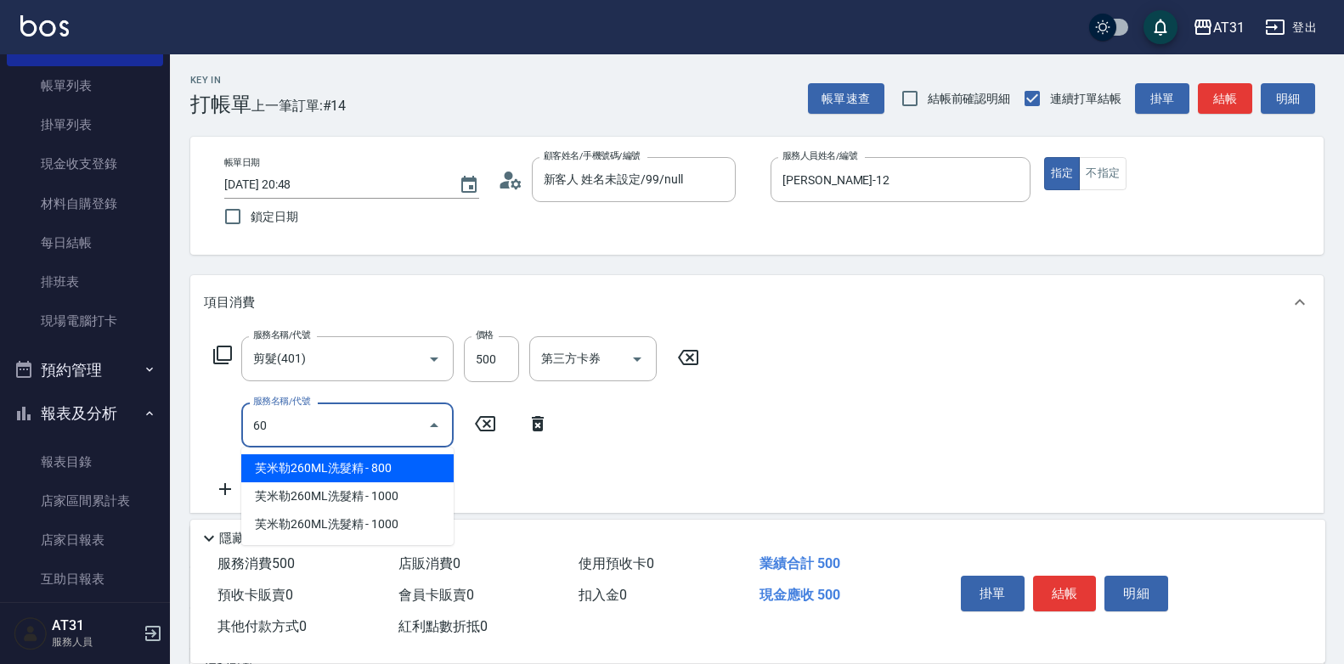
type input "608"
type input "140"
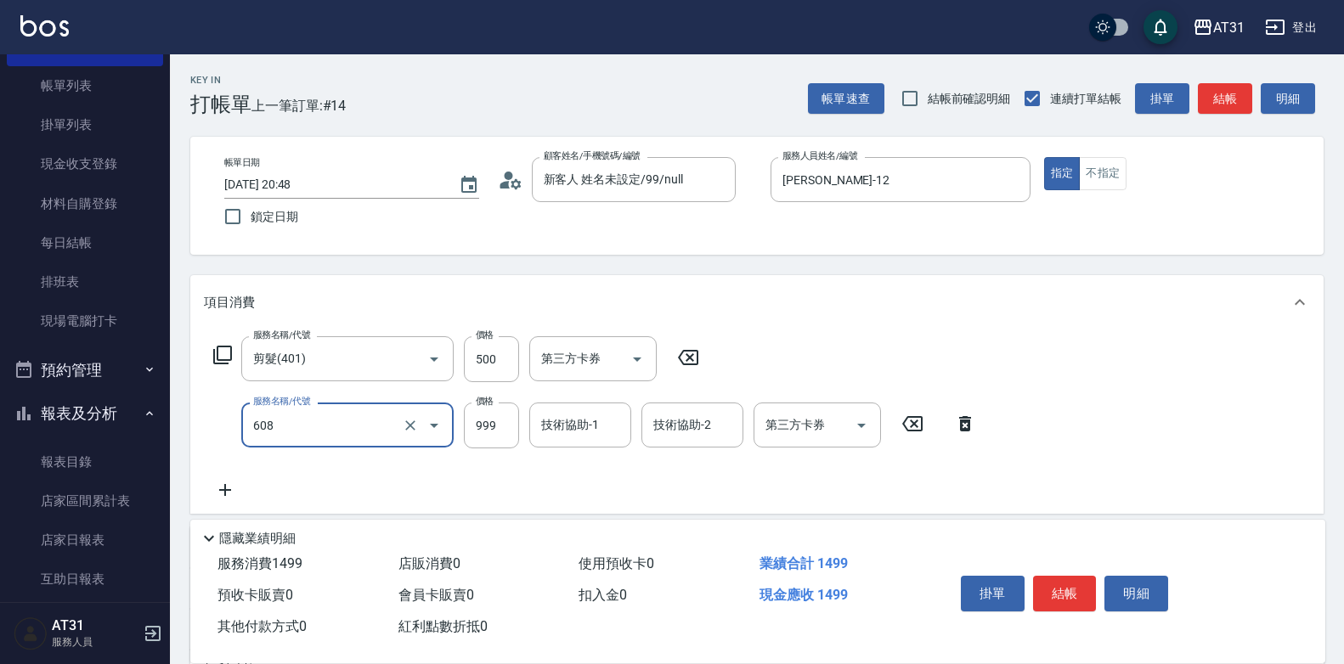
type input "自購二段(608)"
type input "50"
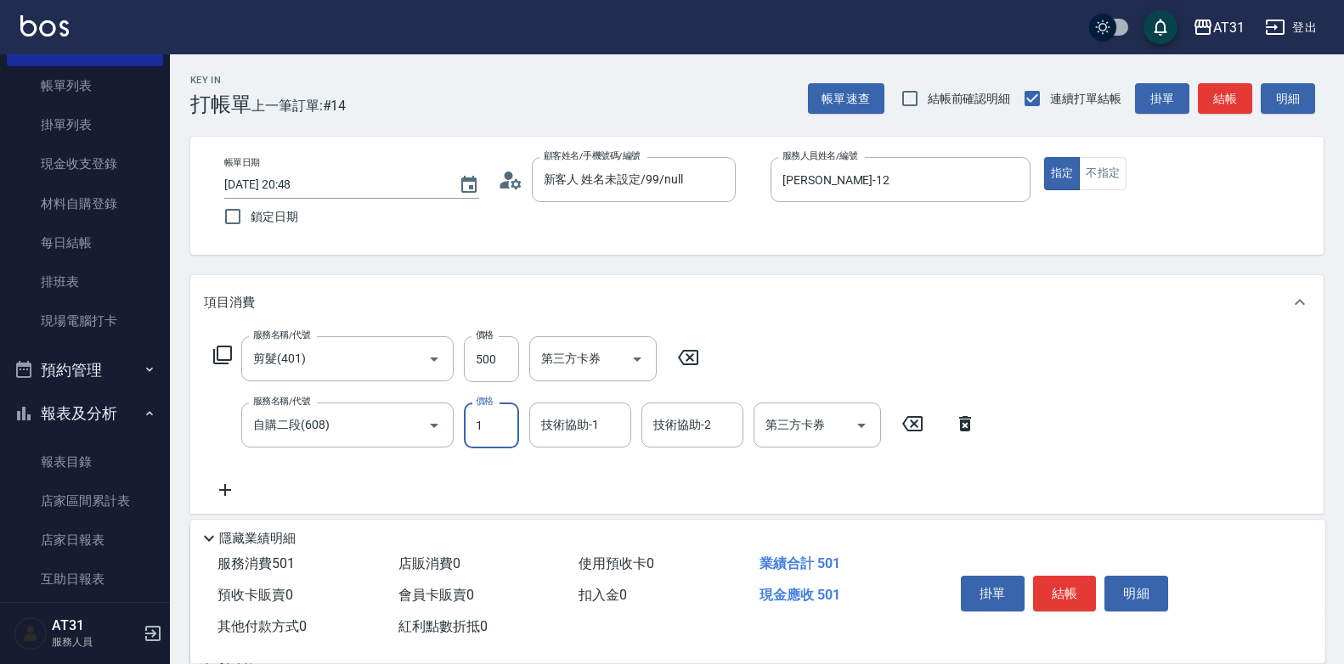
type input "13"
type input "60"
type input "130"
type input "180"
type input "1300"
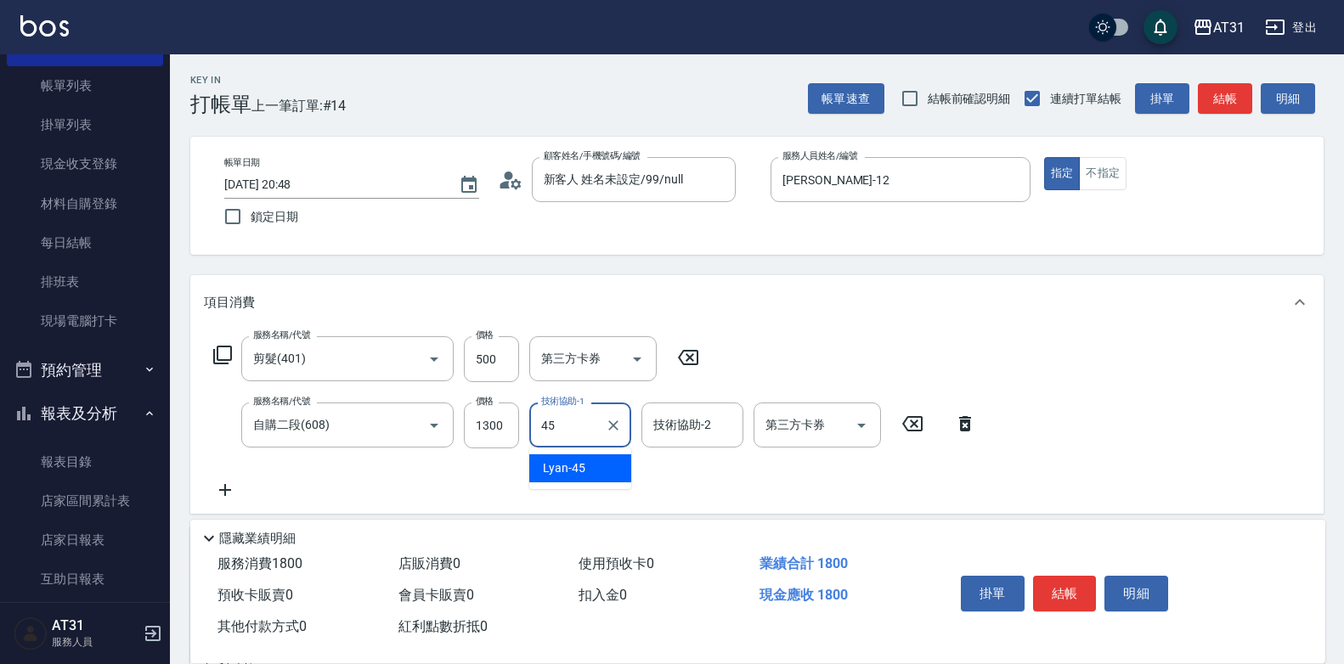
type input "Lyan-45"
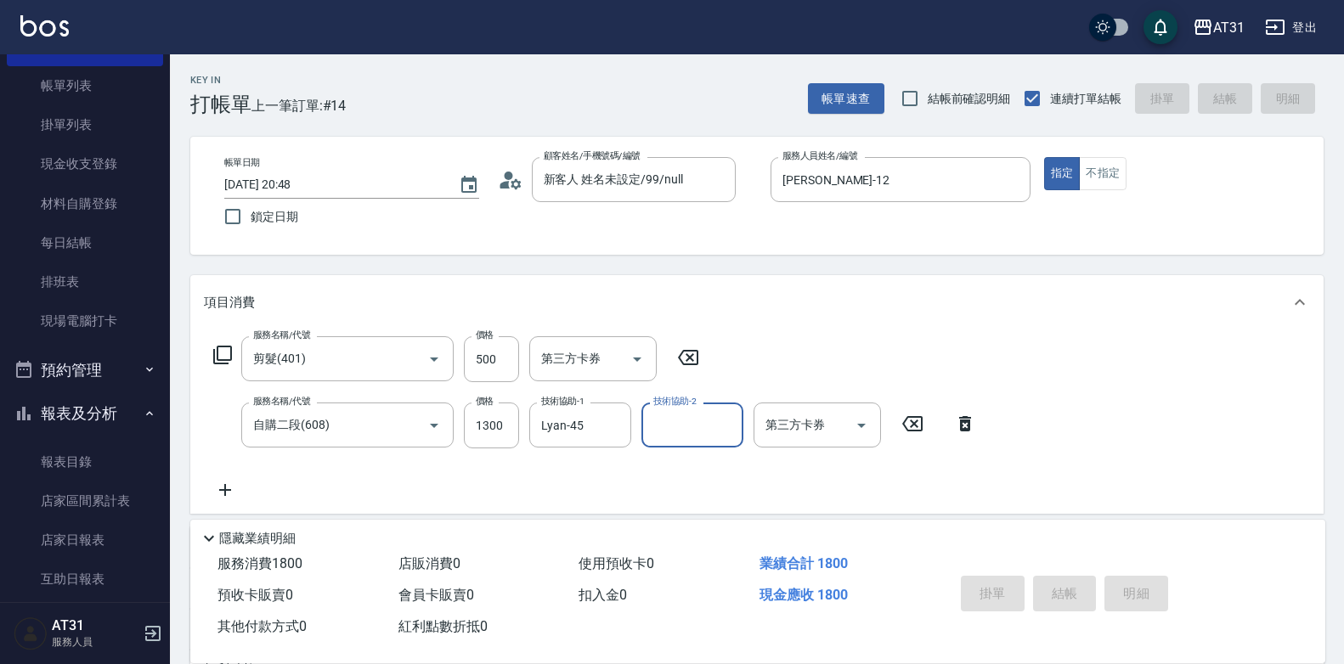
type input "[DATE] 20:49"
type input "0"
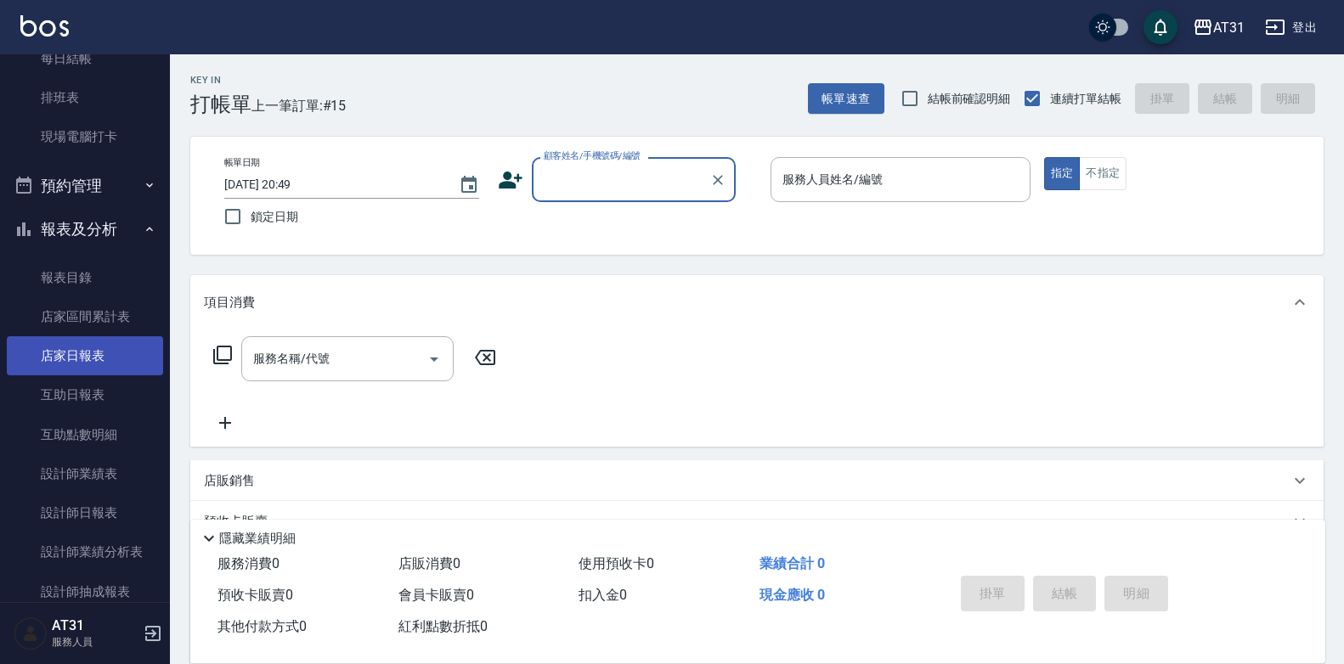
scroll to position [340, 0]
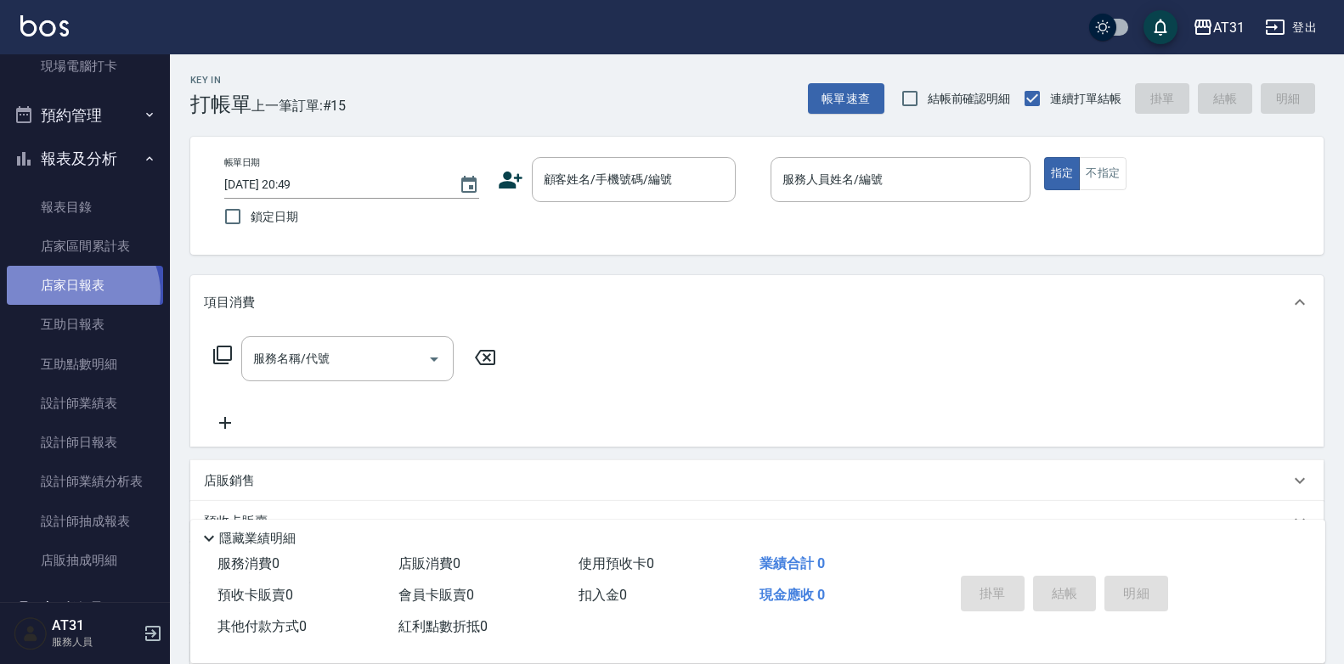
click at [81, 293] on link "店家日報表" at bounding box center [85, 285] width 156 height 39
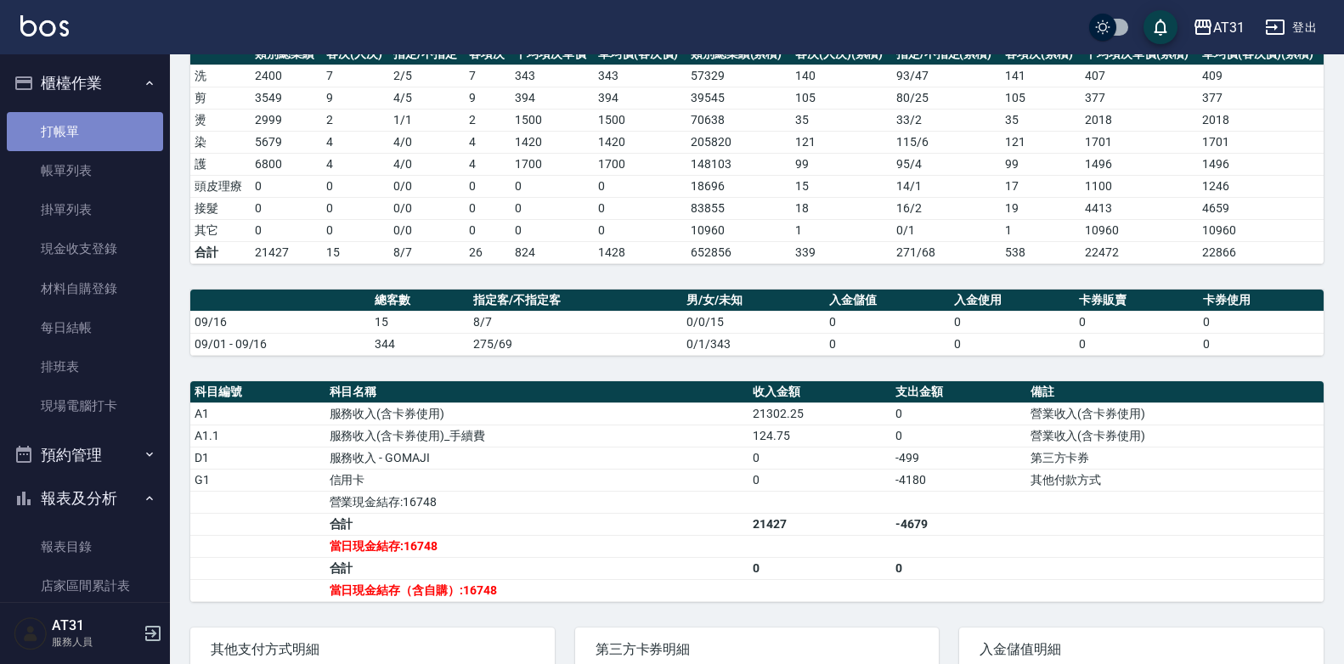
click at [99, 147] on link "打帳單" at bounding box center [85, 131] width 156 height 39
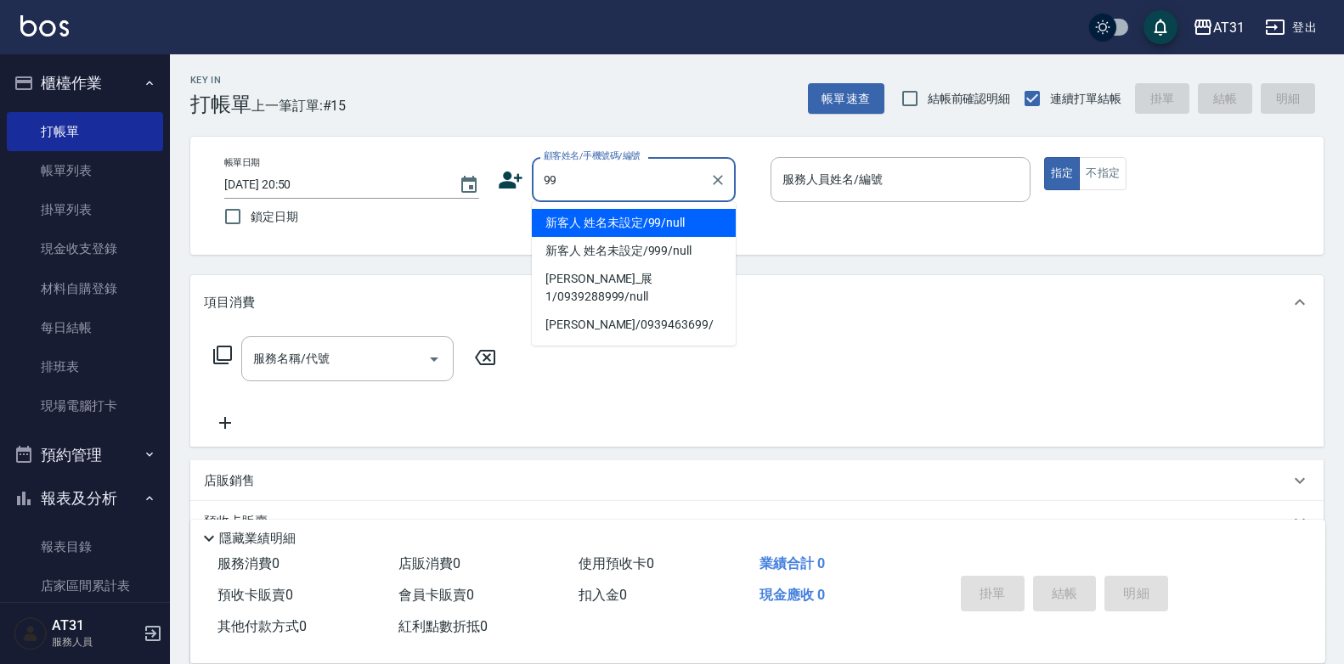
type input "新客人 姓名未設定/99/null"
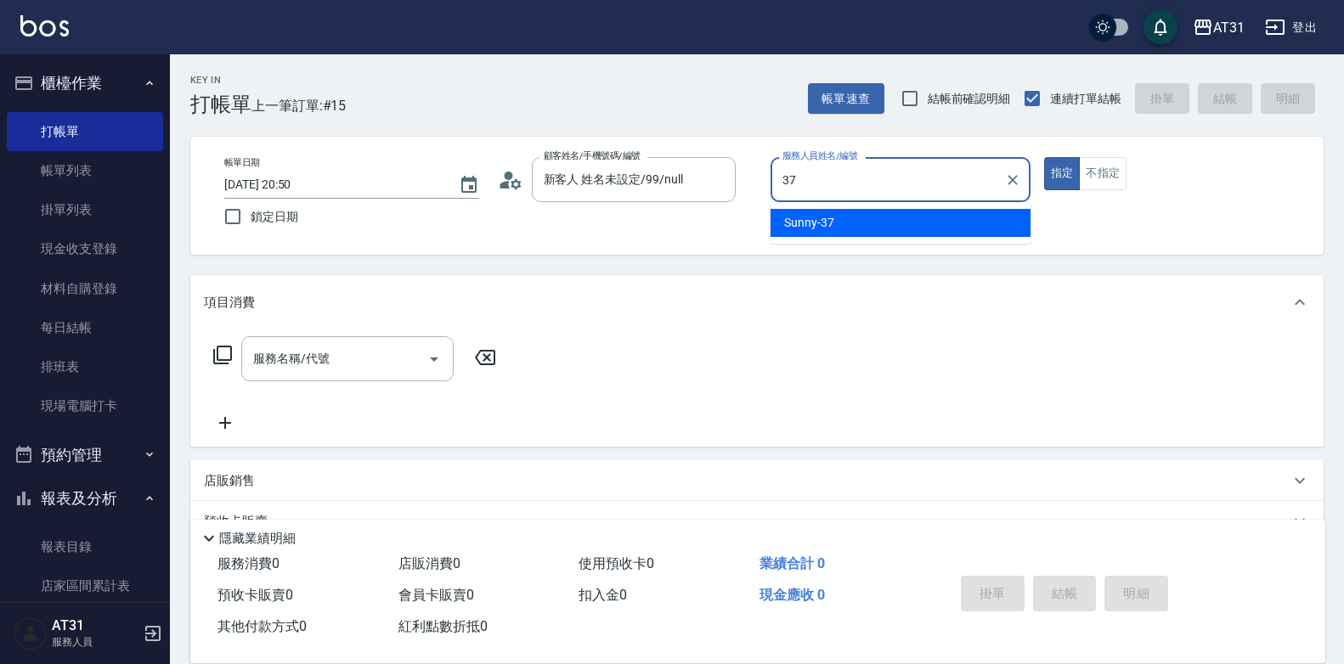
type input "Sunny-37"
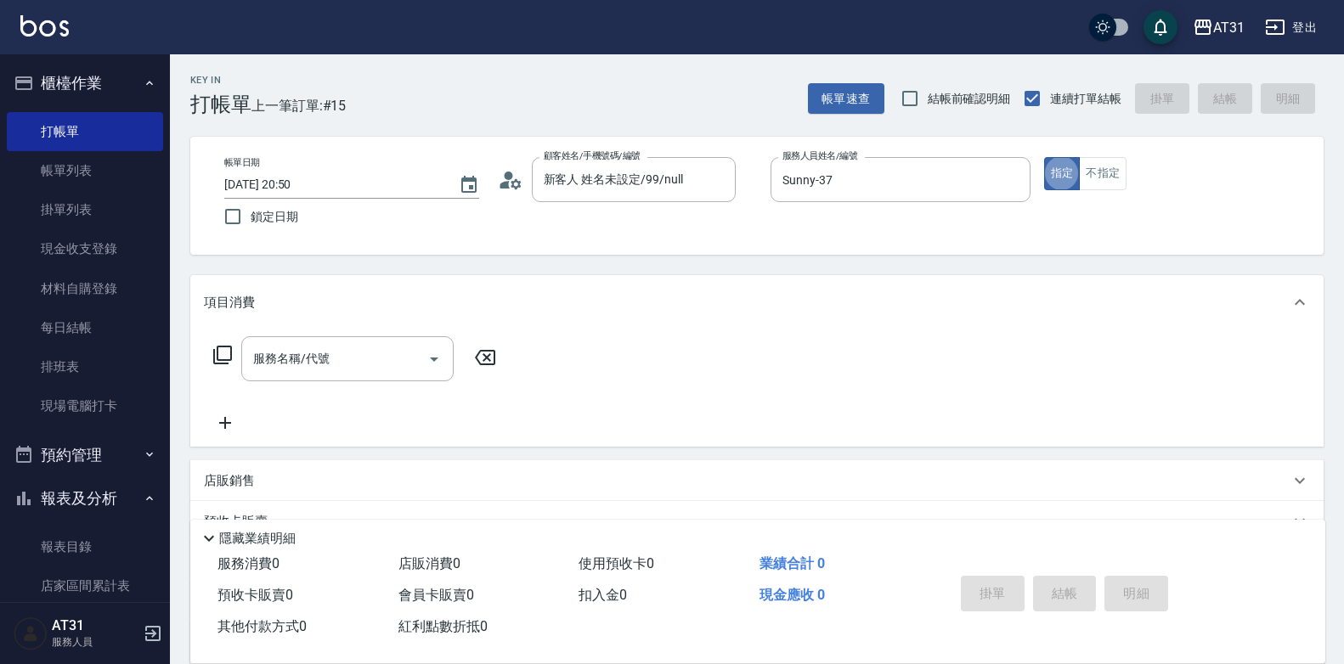
type button "true"
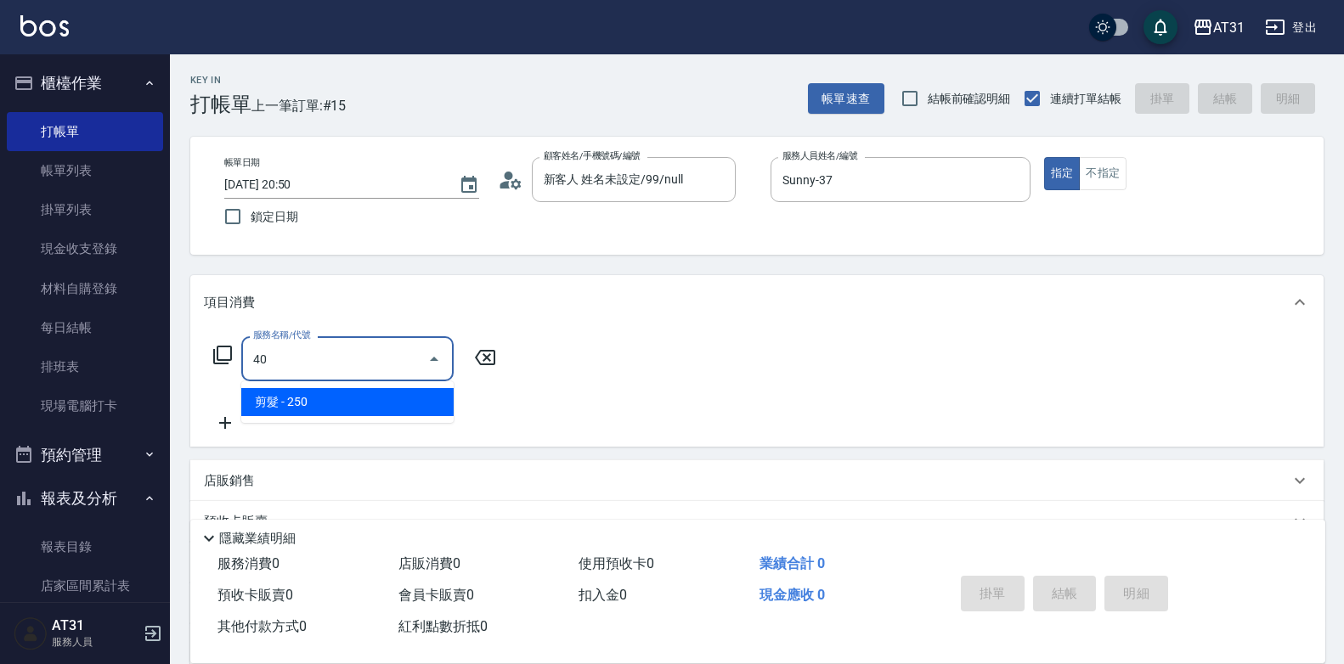
type input "401"
type input "20"
type input "剪髮(401)"
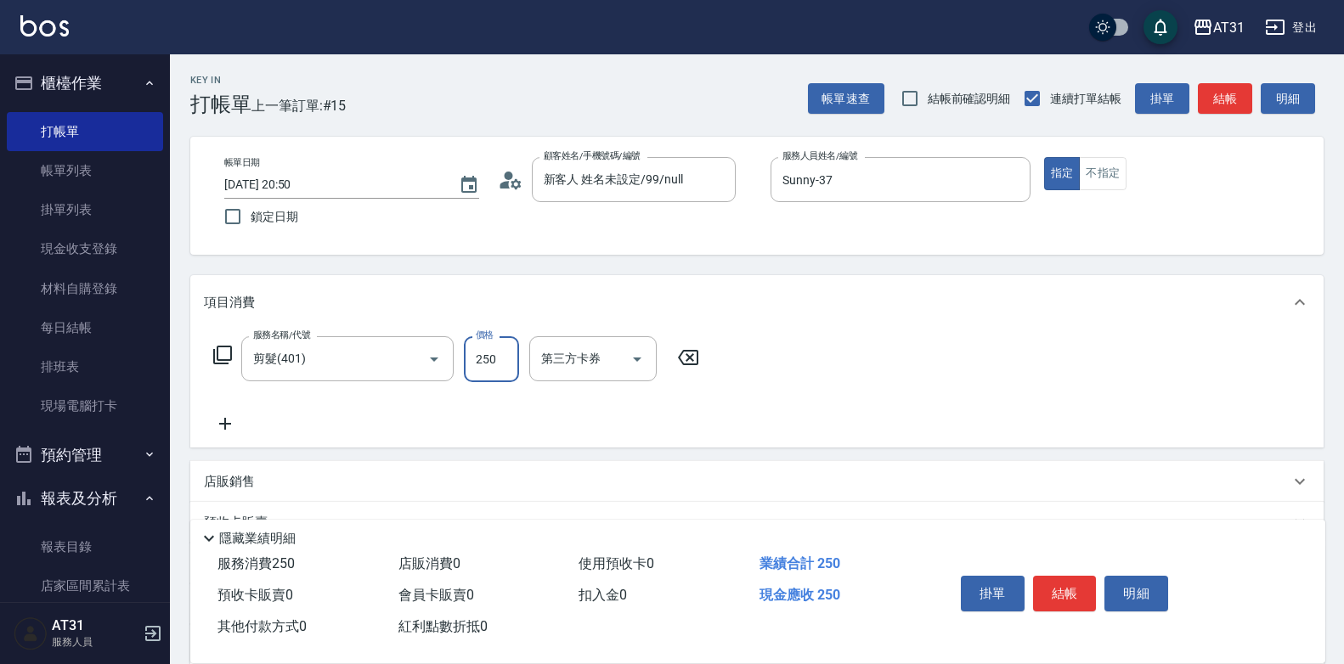
type input "0"
type input "30"
type input "300"
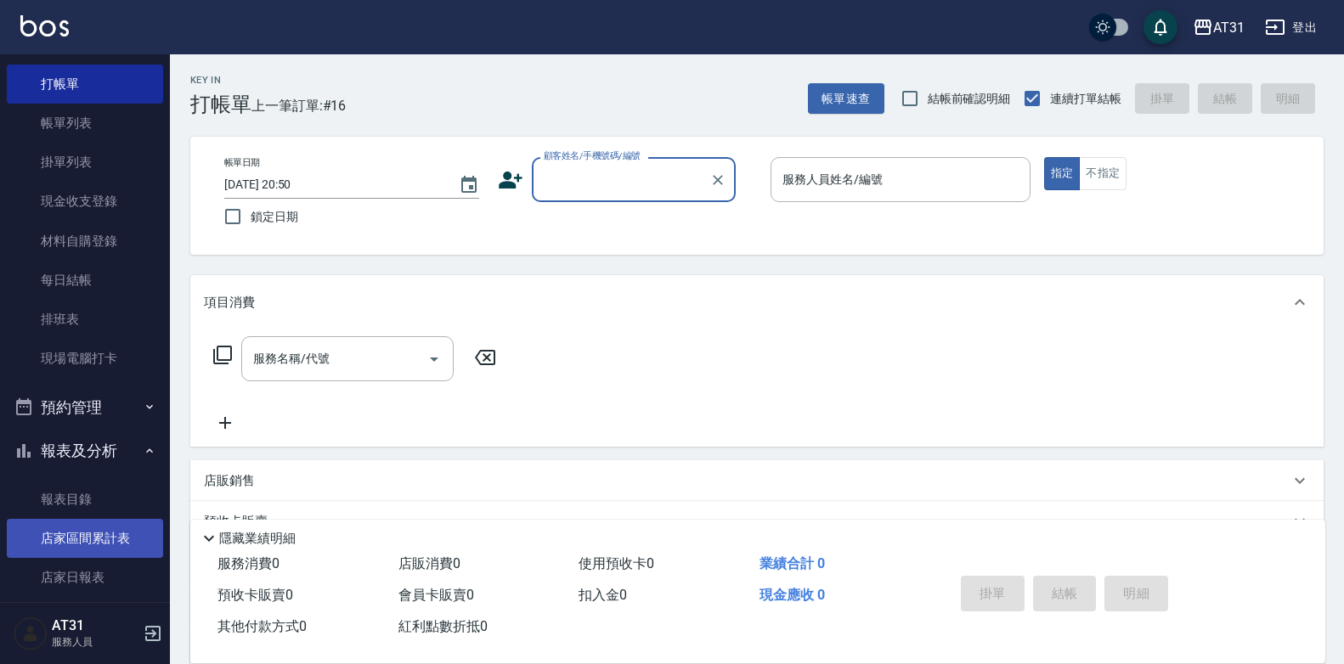
scroll to position [85, 0]
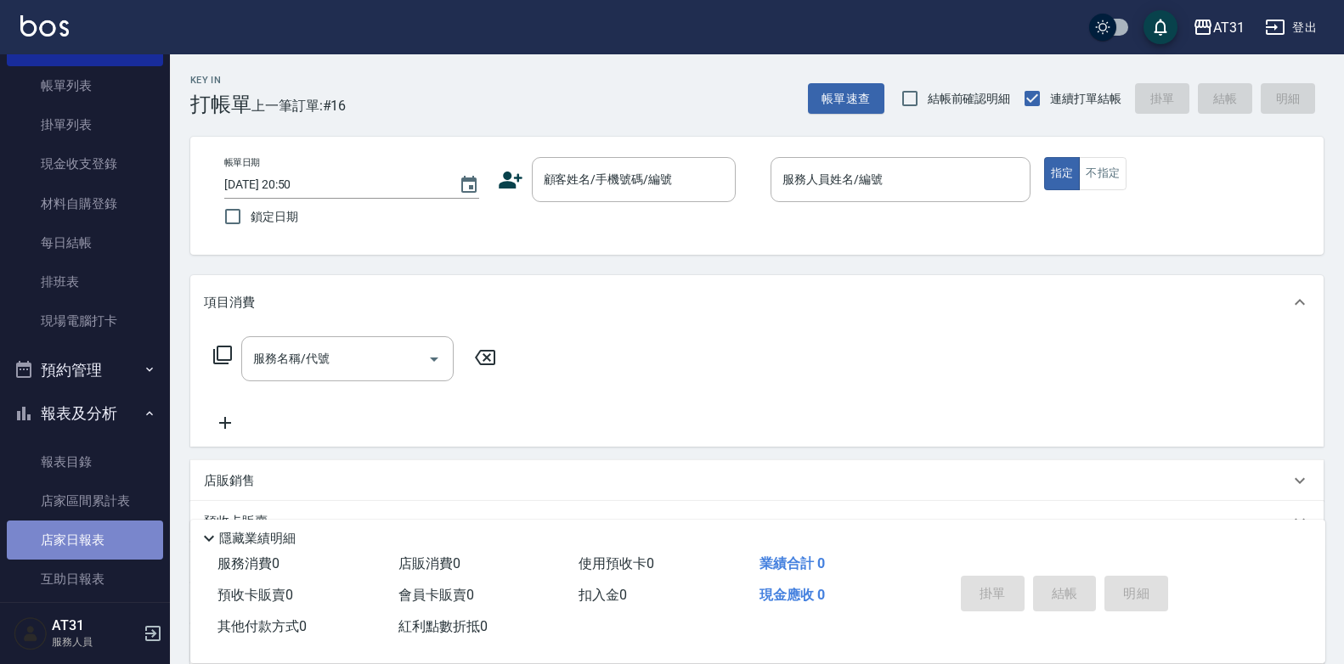
click at [99, 533] on link "店家日報表" at bounding box center [85, 540] width 156 height 39
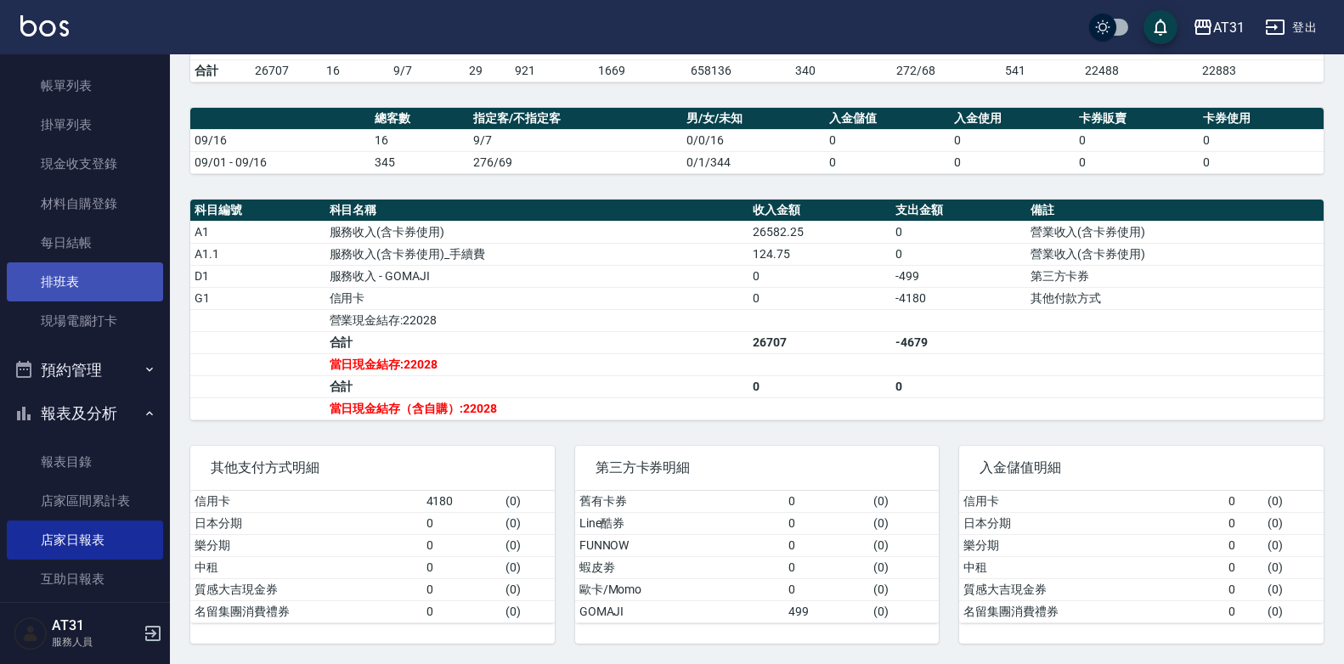
scroll to position [255, 0]
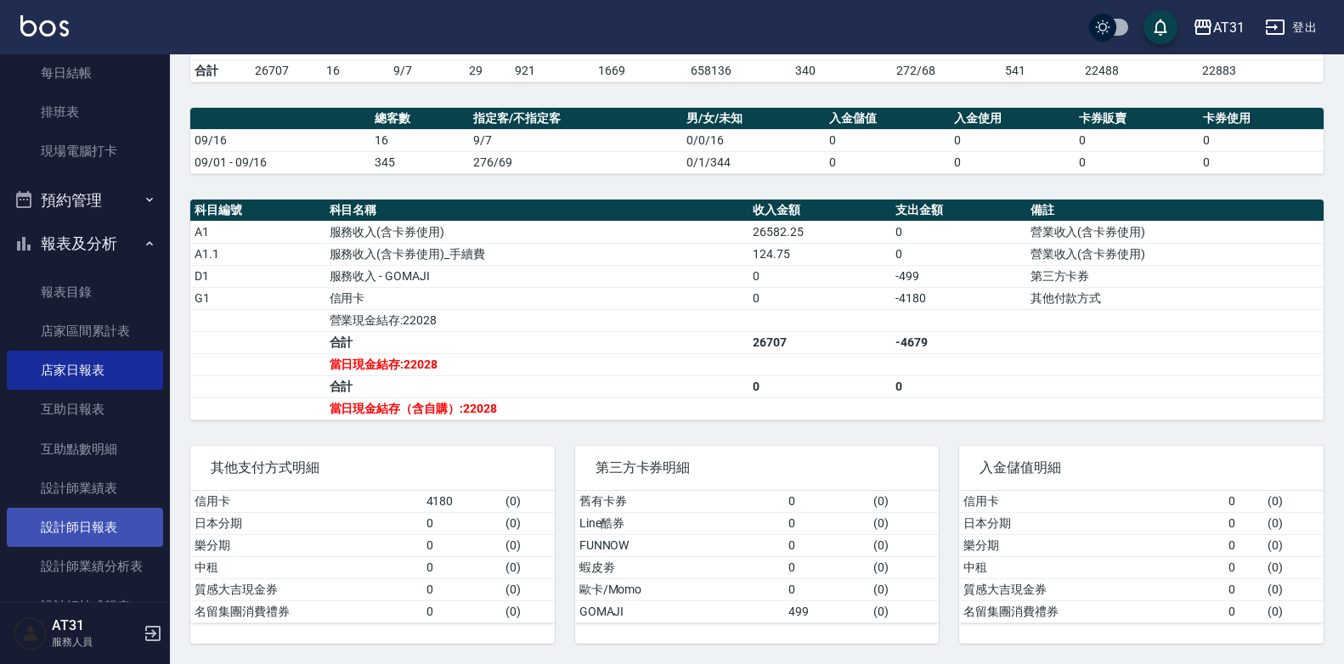
click at [130, 516] on link "設計師日報表" at bounding box center [85, 527] width 156 height 39
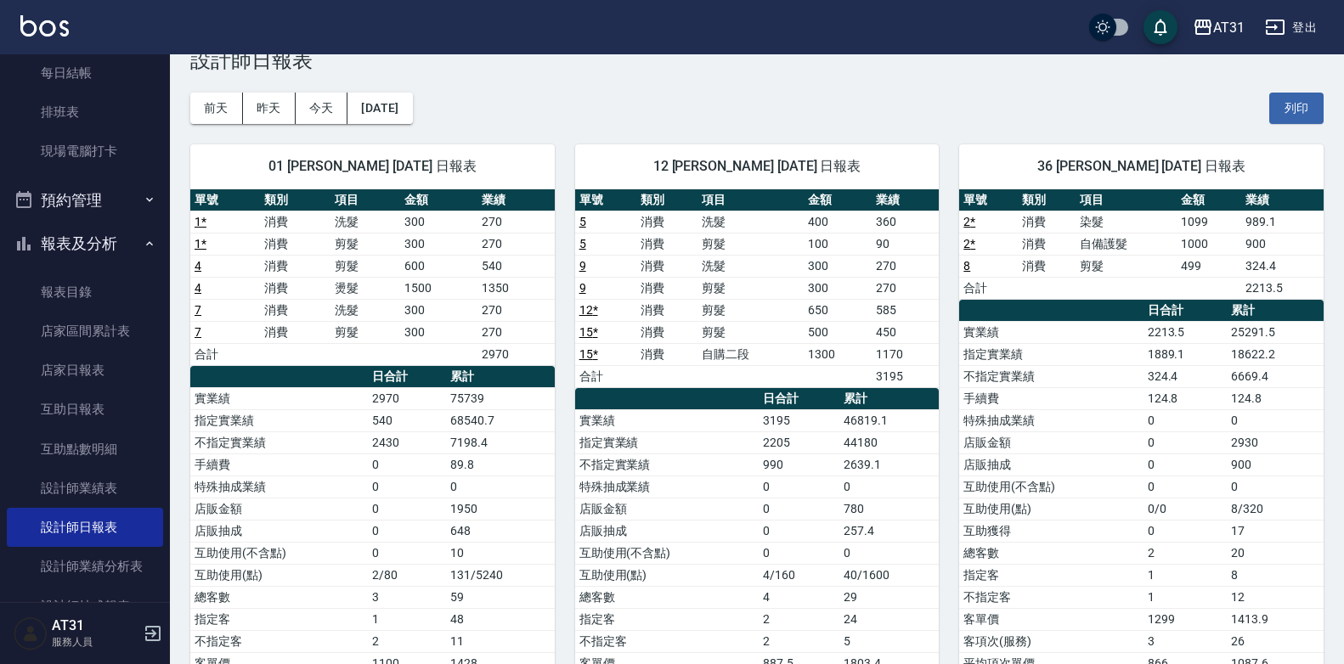
scroll to position [14, 0]
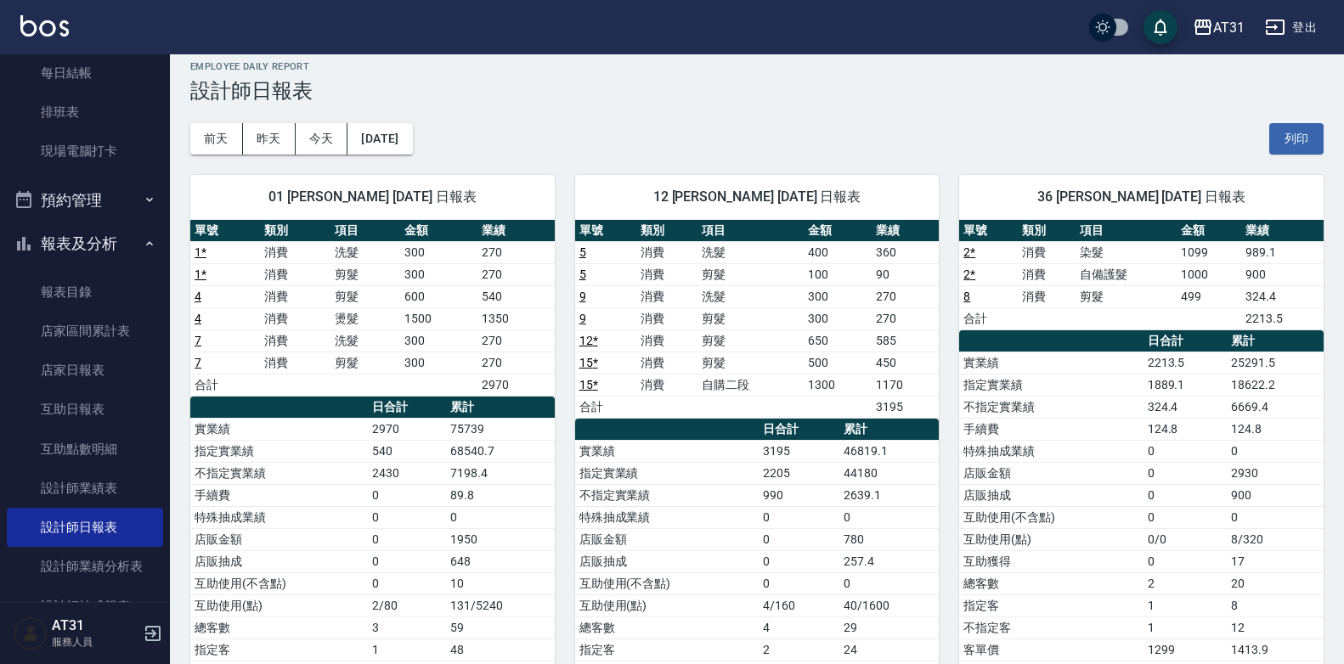
click at [553, 144] on div "[DATE] [DATE] [DATE] [DATE] 列印" at bounding box center [756, 139] width 1133 height 72
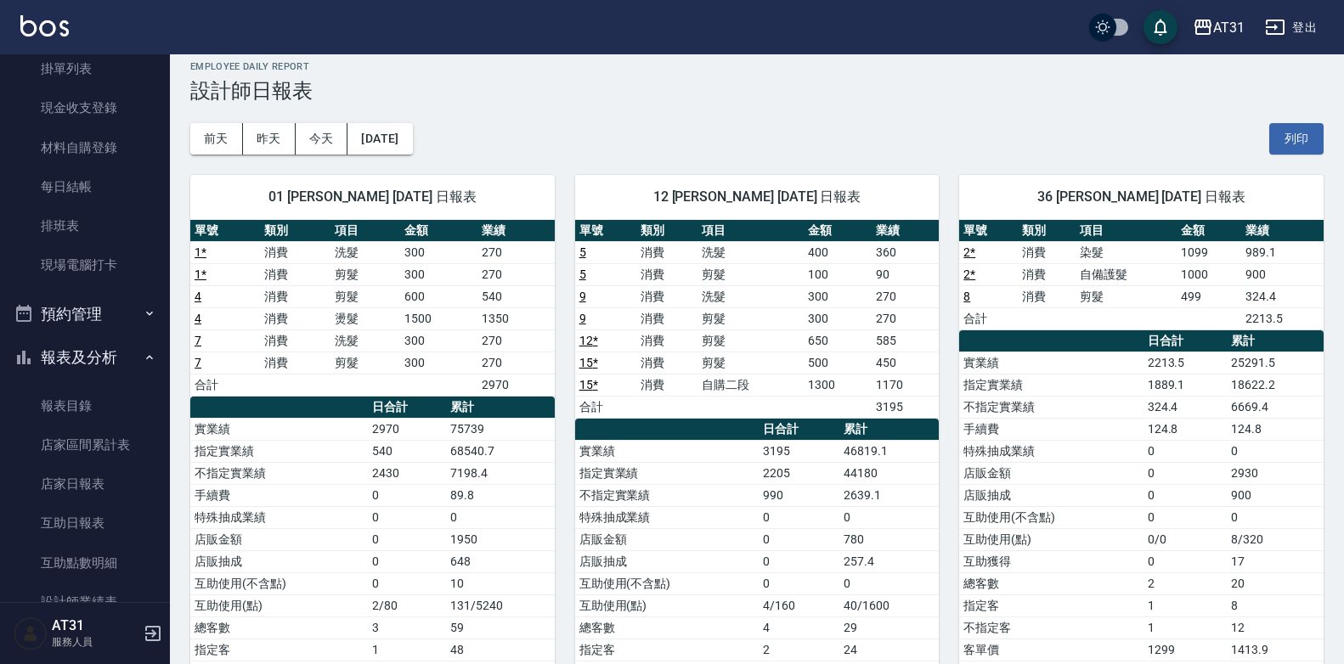
scroll to position [0, 0]
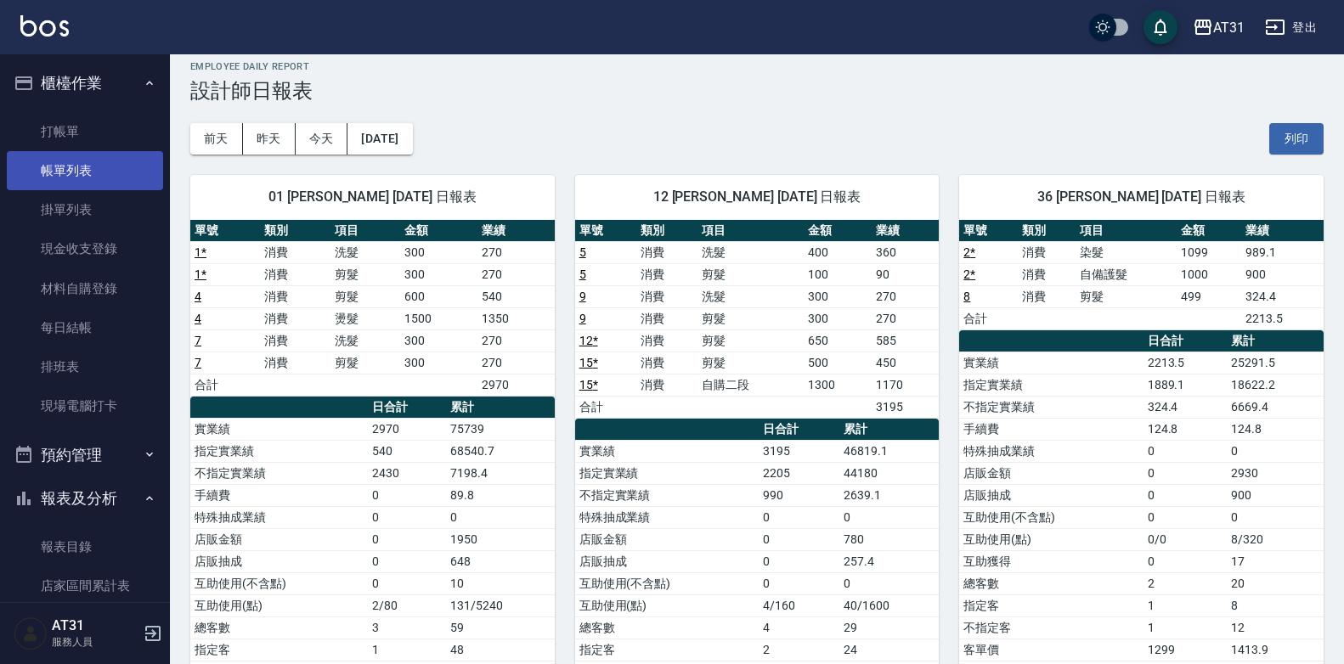
click at [113, 171] on link "帳單列表" at bounding box center [85, 170] width 156 height 39
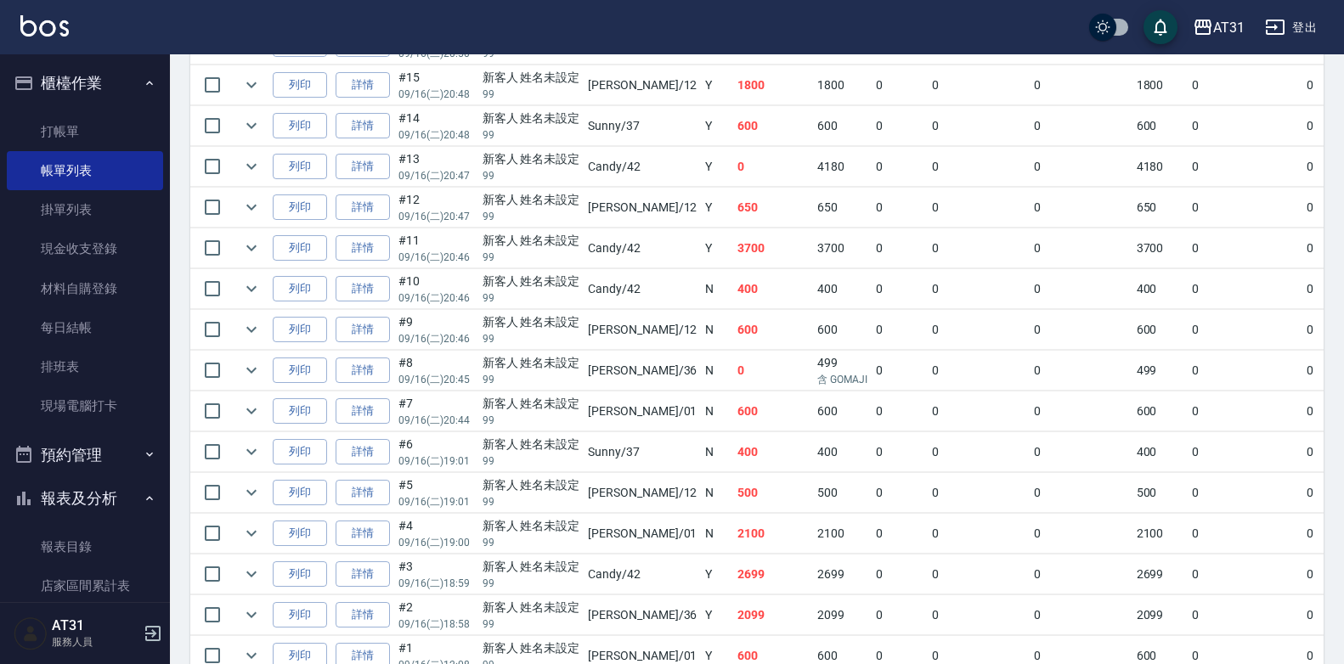
scroll to position [494, 0]
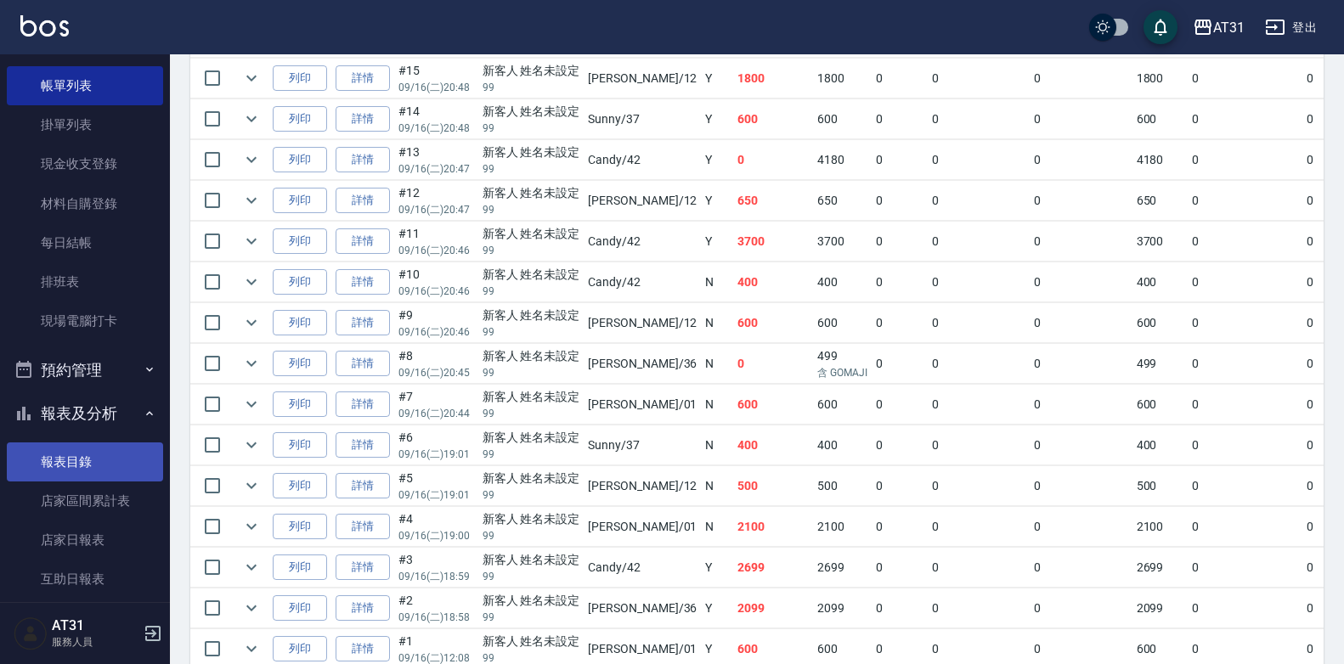
click at [110, 443] on li "報表及分析 報表目錄 店家區間累計表 店家日報表 互助日報表 互助點數明細 設計師業績表 設計師日報表 設計師業績分析表 設計師抽成報表 店販抽成明細" at bounding box center [85, 617] width 156 height 450
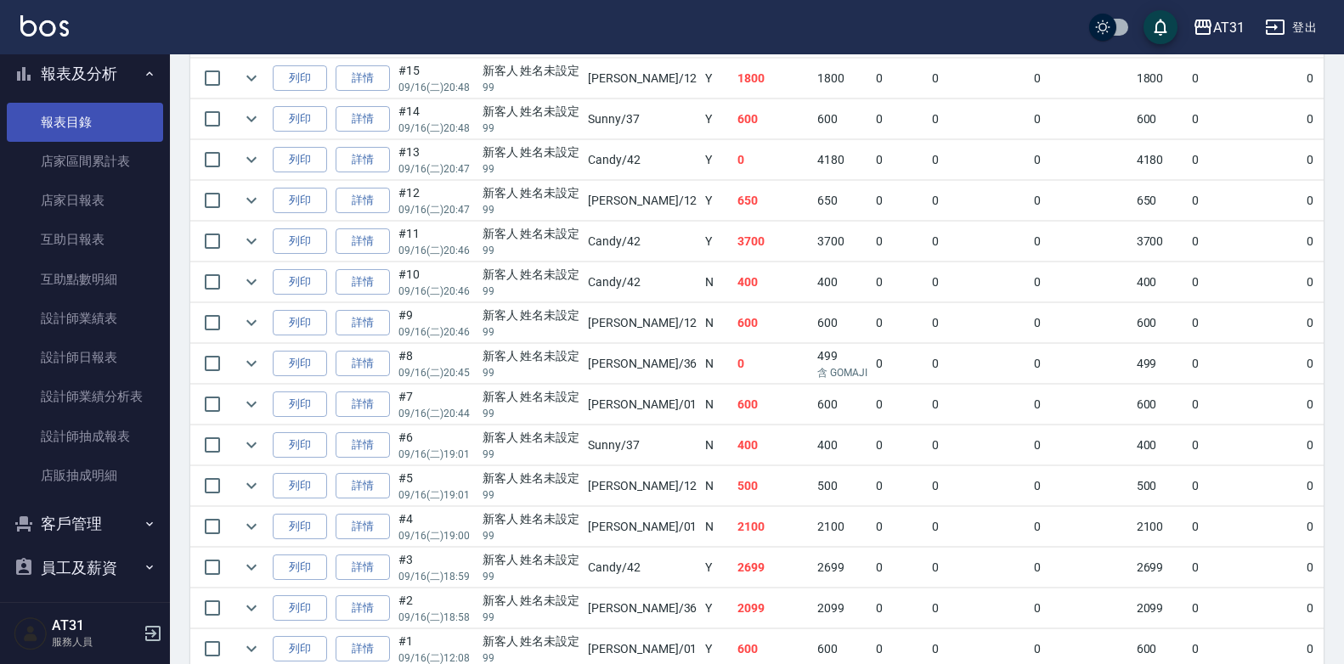
scroll to position [477, 0]
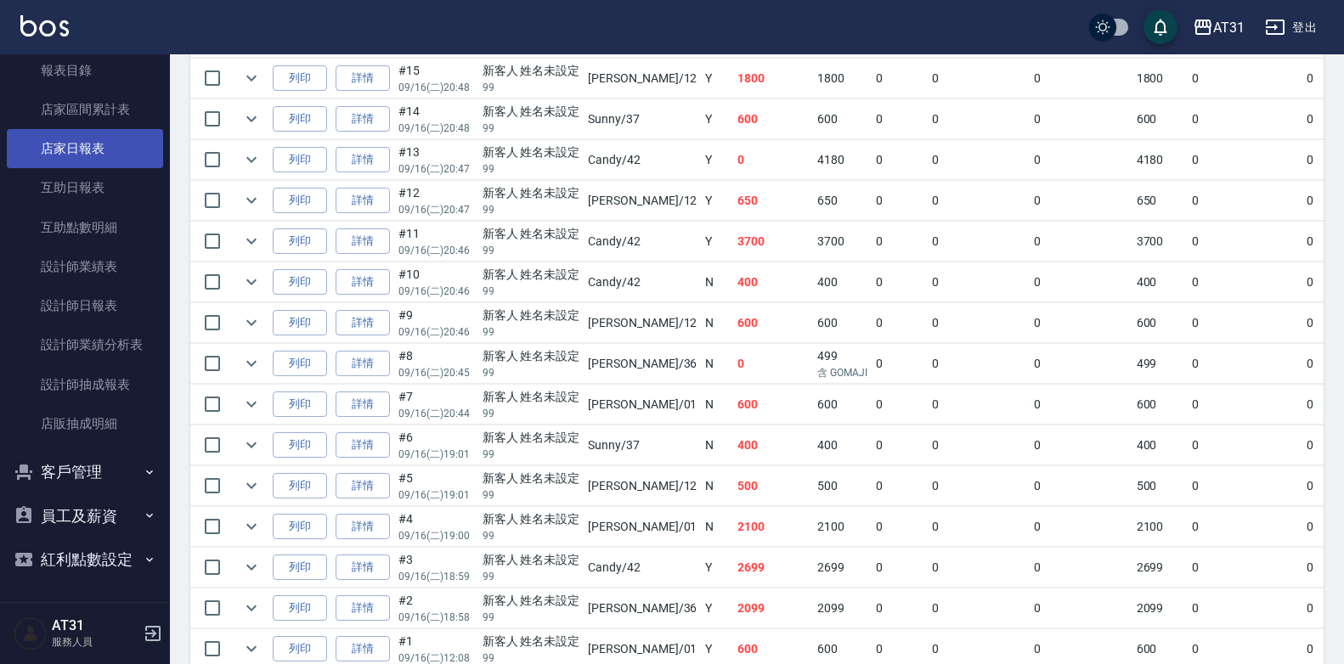
click at [100, 157] on link "店家日報表" at bounding box center [85, 148] width 156 height 39
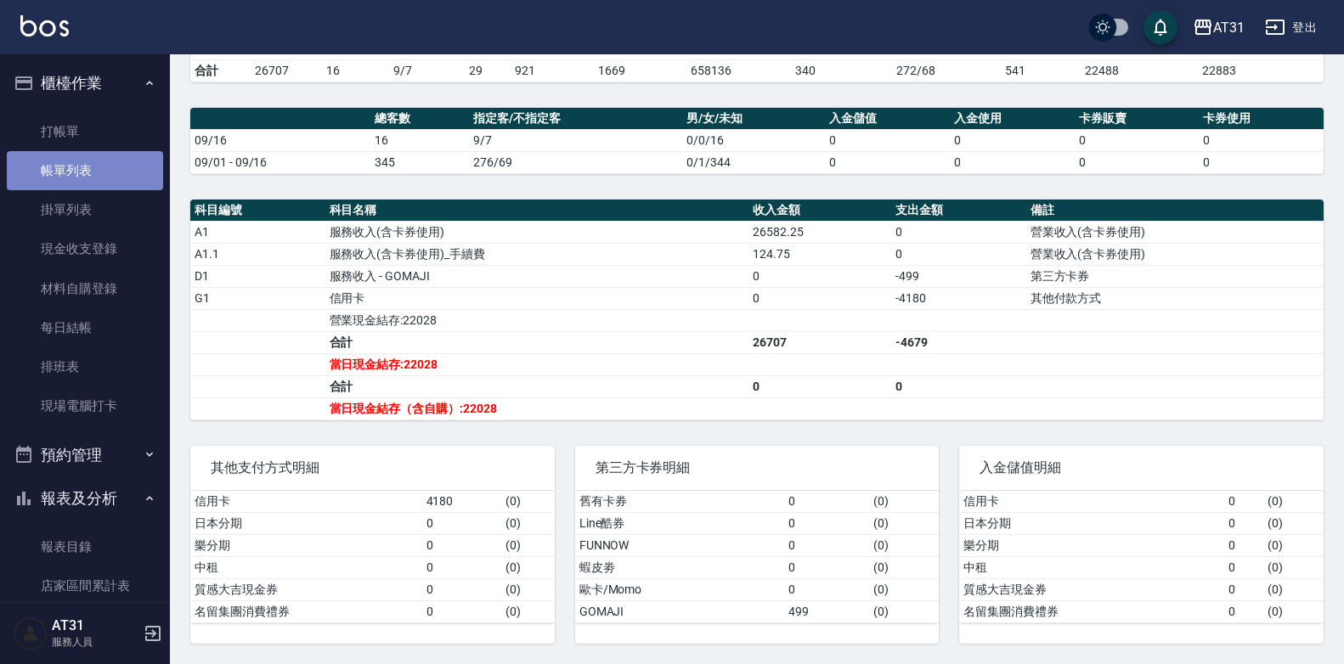
click at [102, 164] on link "帳單列表" at bounding box center [85, 170] width 156 height 39
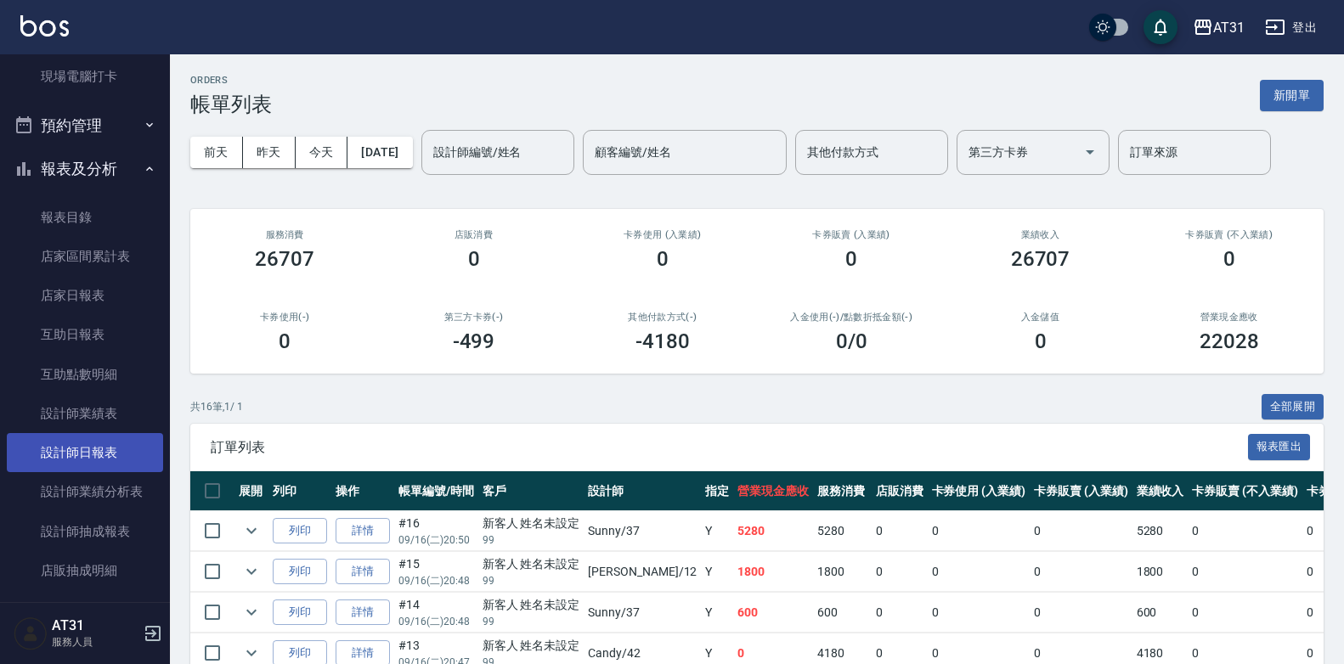
scroll to position [340, 0]
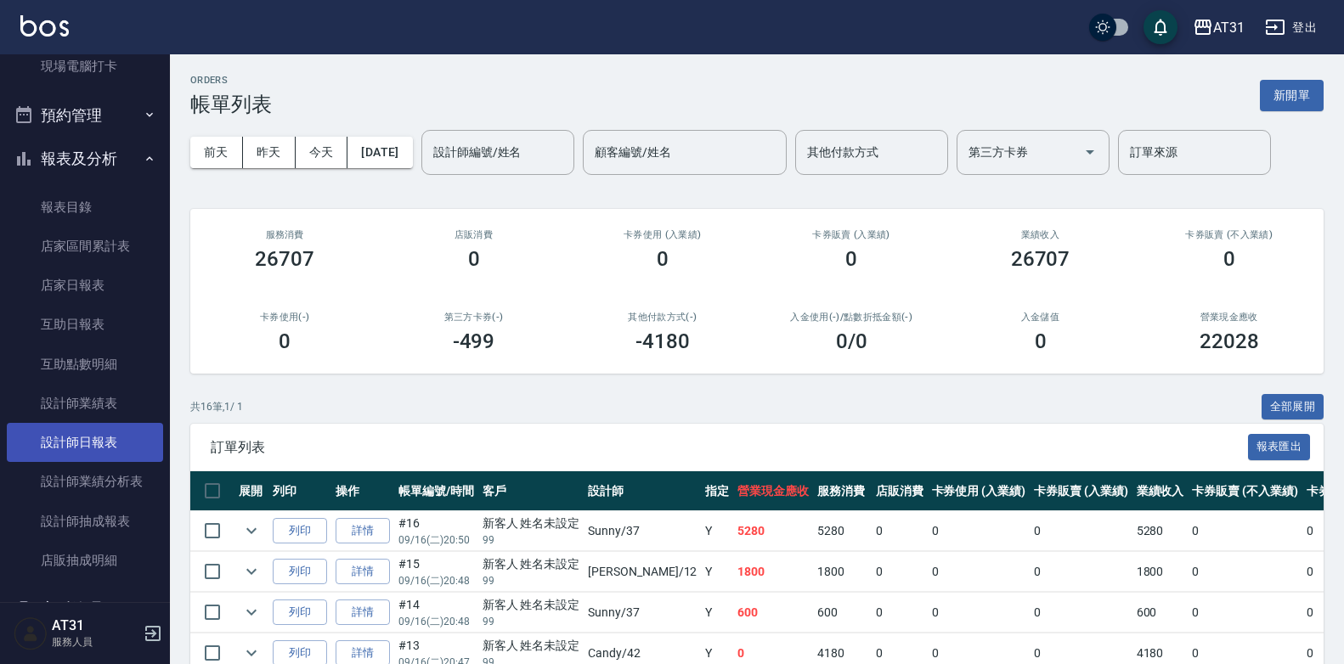
click at [112, 438] on link "設計師日報表" at bounding box center [85, 442] width 156 height 39
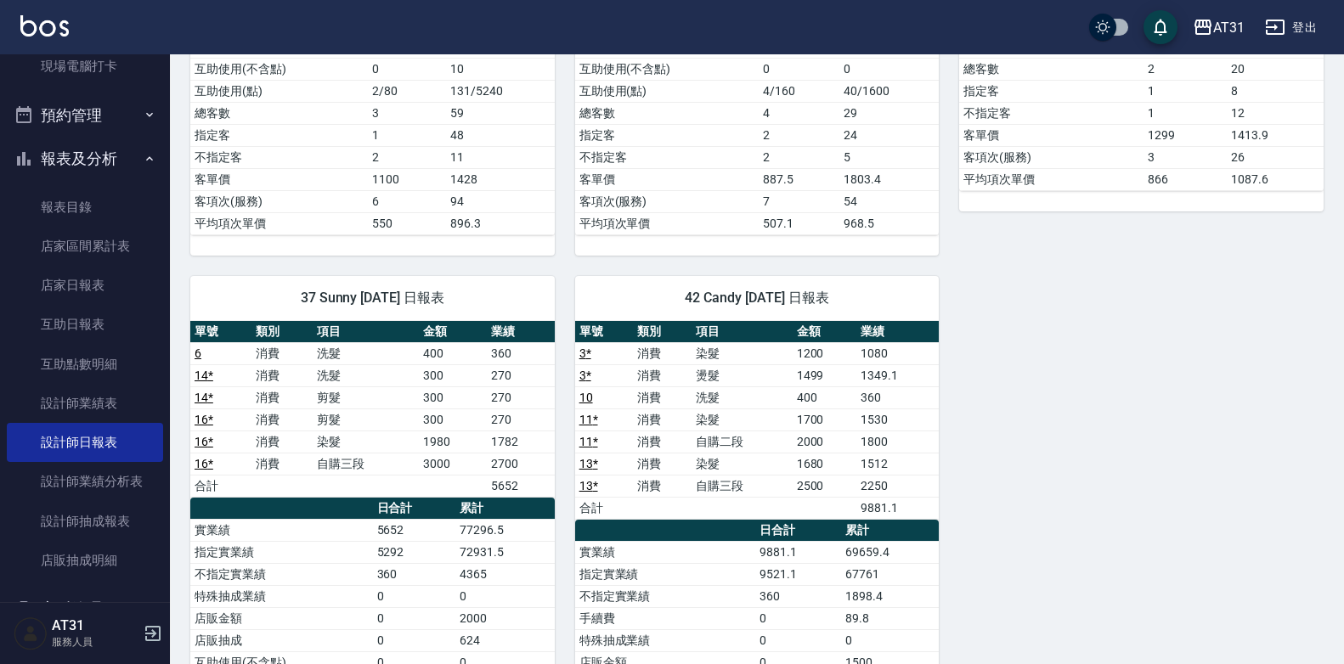
scroll to position [595, 0]
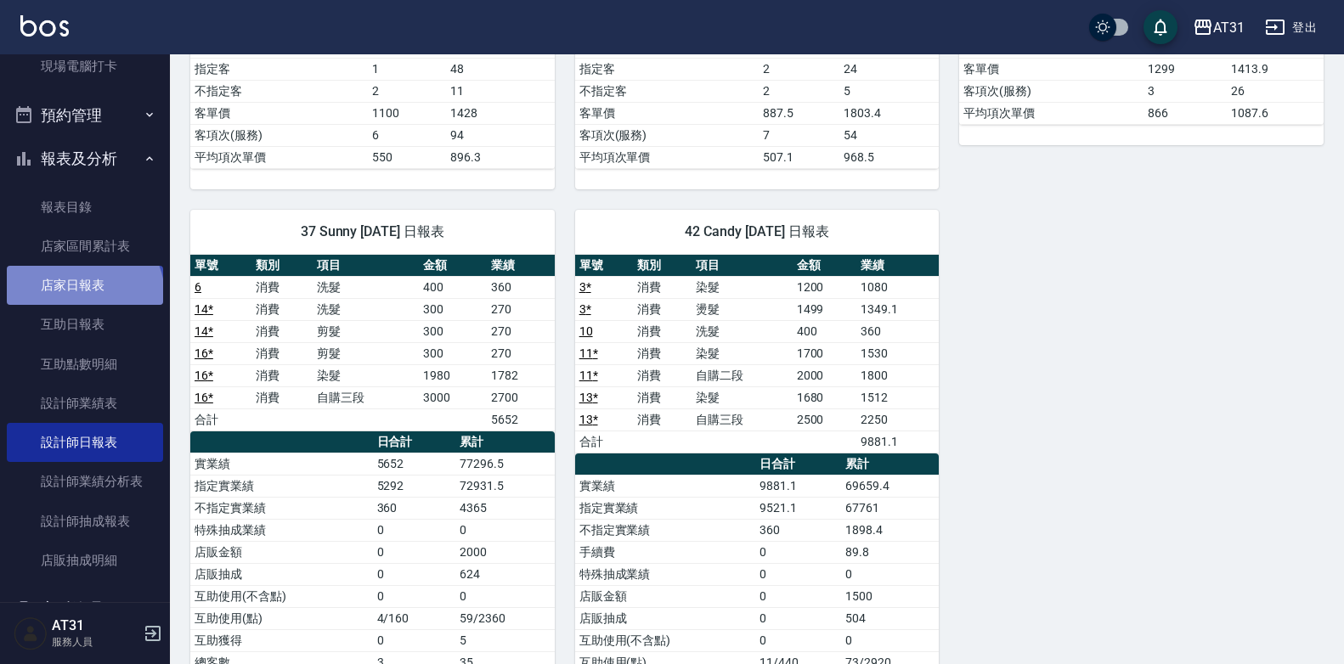
click at [82, 296] on link "店家日報表" at bounding box center [85, 285] width 156 height 39
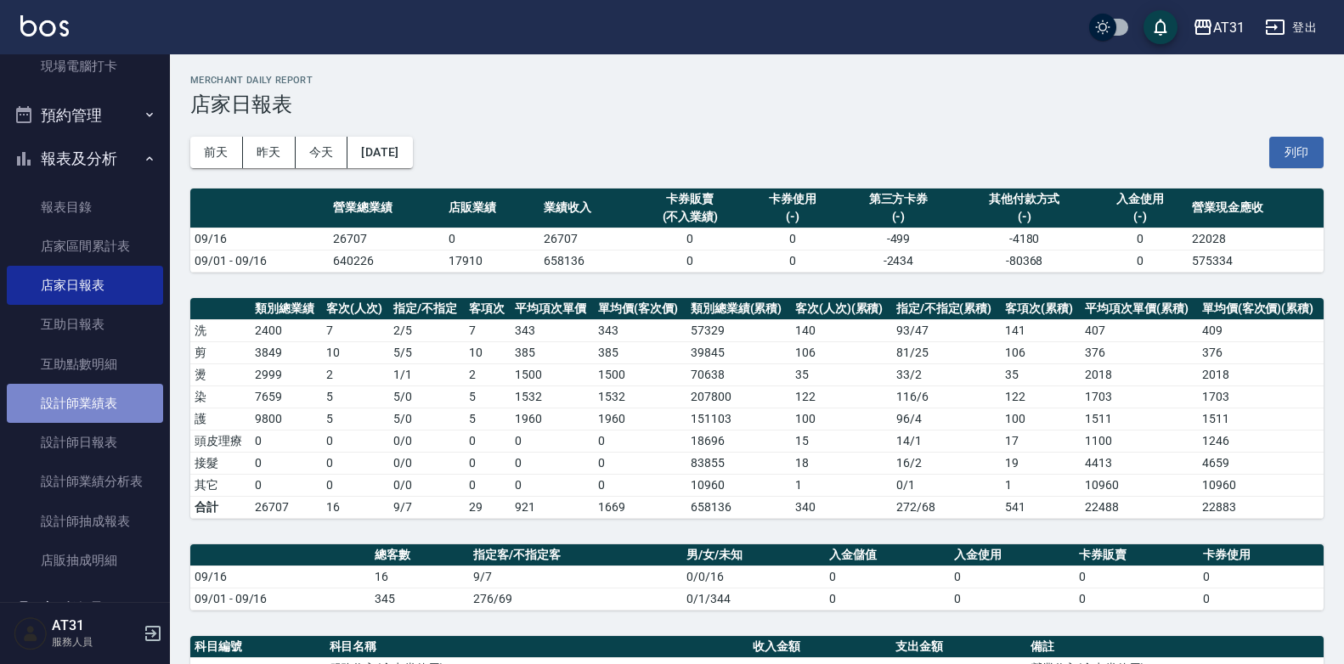
click at [122, 407] on link "設計師業績表" at bounding box center [85, 403] width 156 height 39
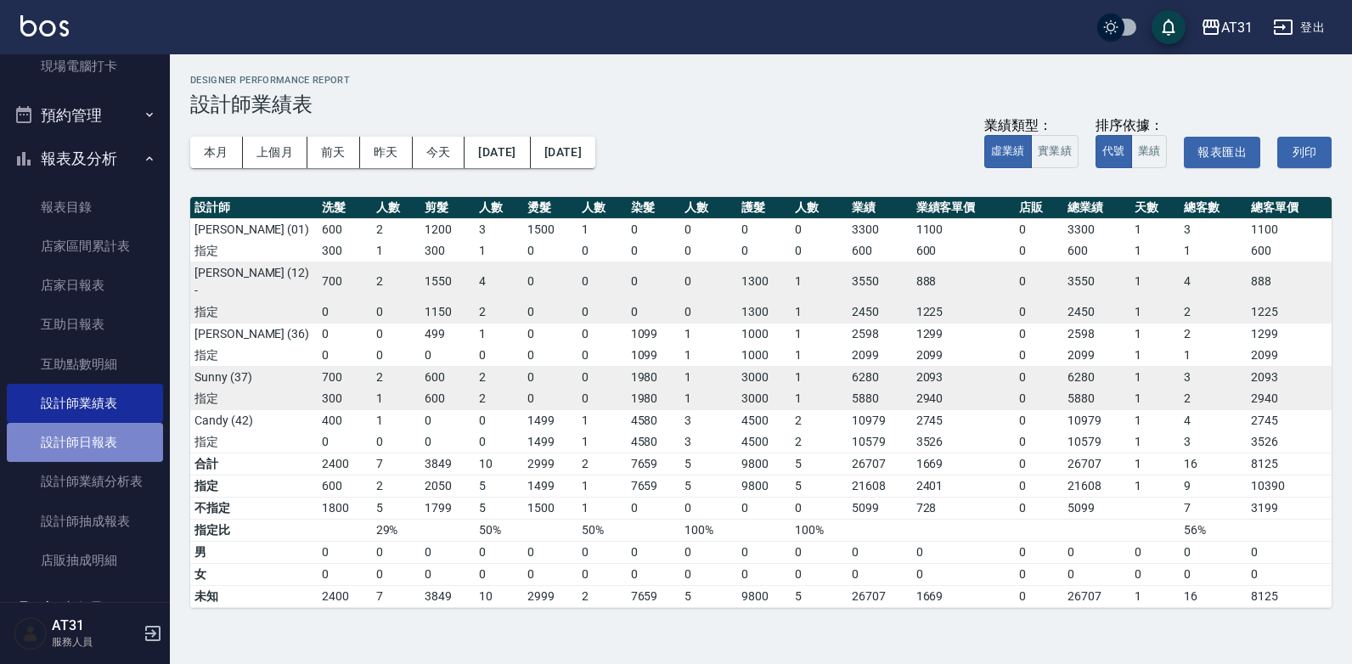
click at [113, 437] on link "設計師日報表" at bounding box center [85, 442] width 156 height 39
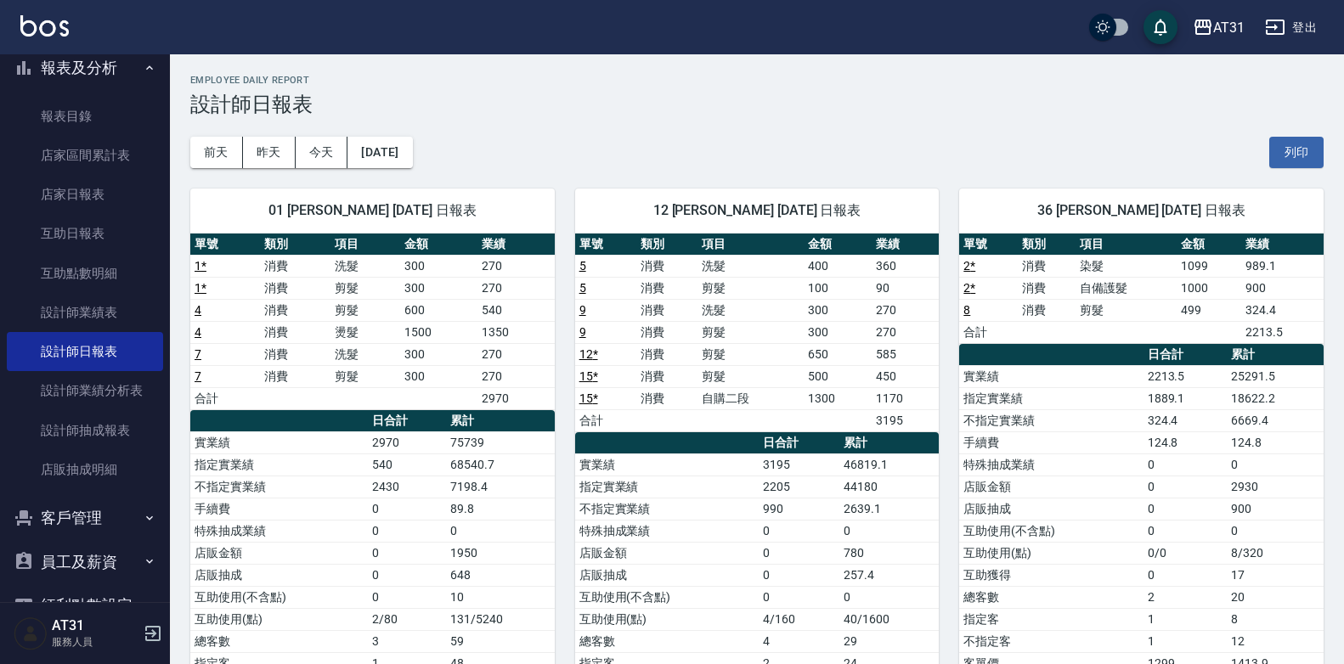
scroll to position [477, 0]
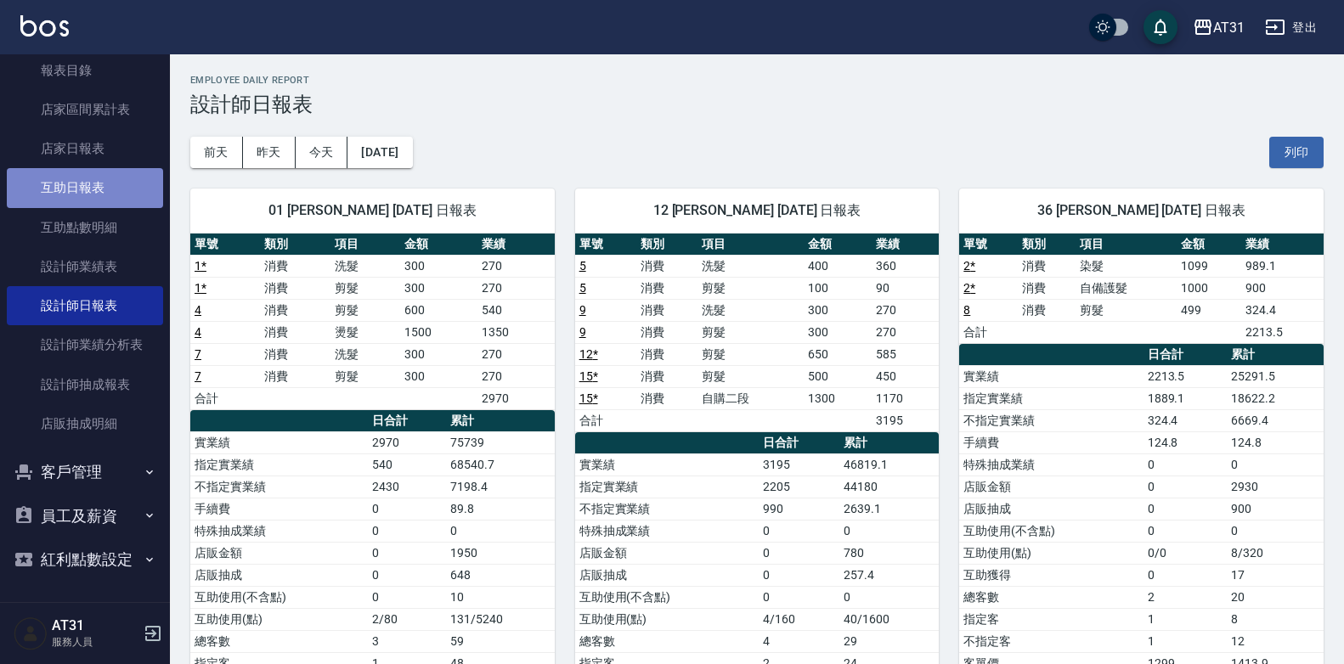
click at [105, 197] on link "互助日報表" at bounding box center [85, 187] width 156 height 39
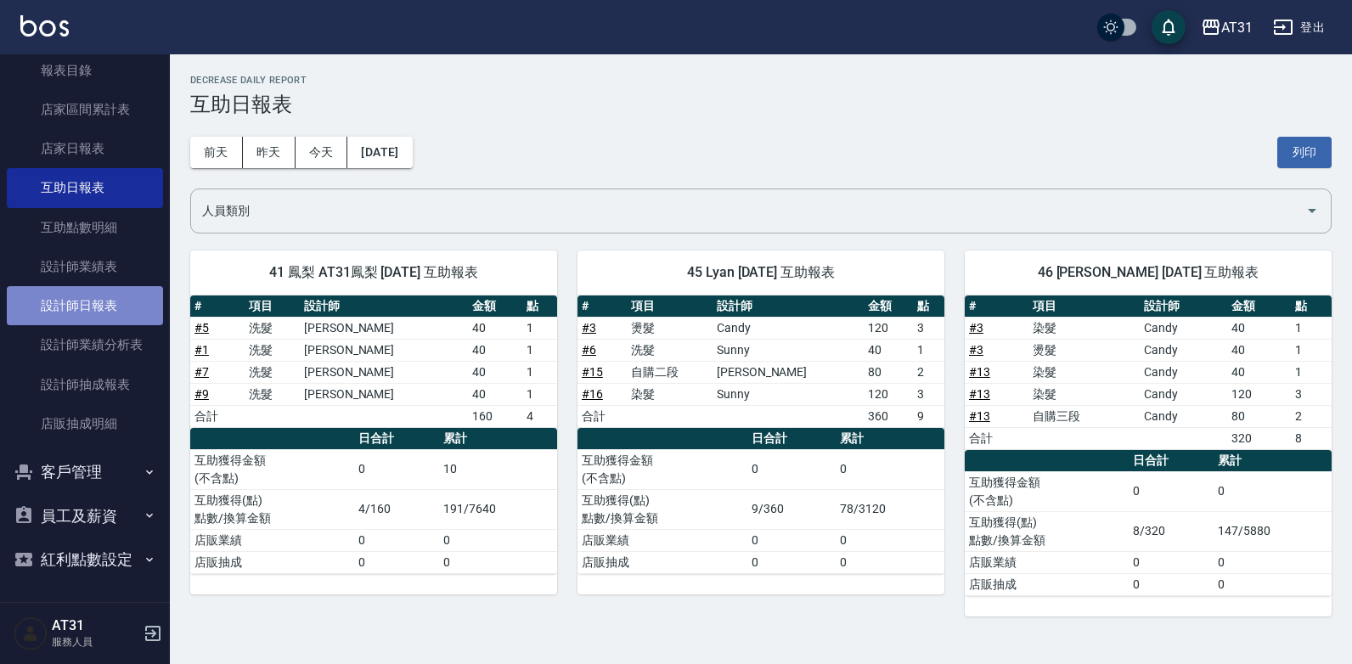
click at [123, 301] on link "設計師日報表" at bounding box center [85, 305] width 156 height 39
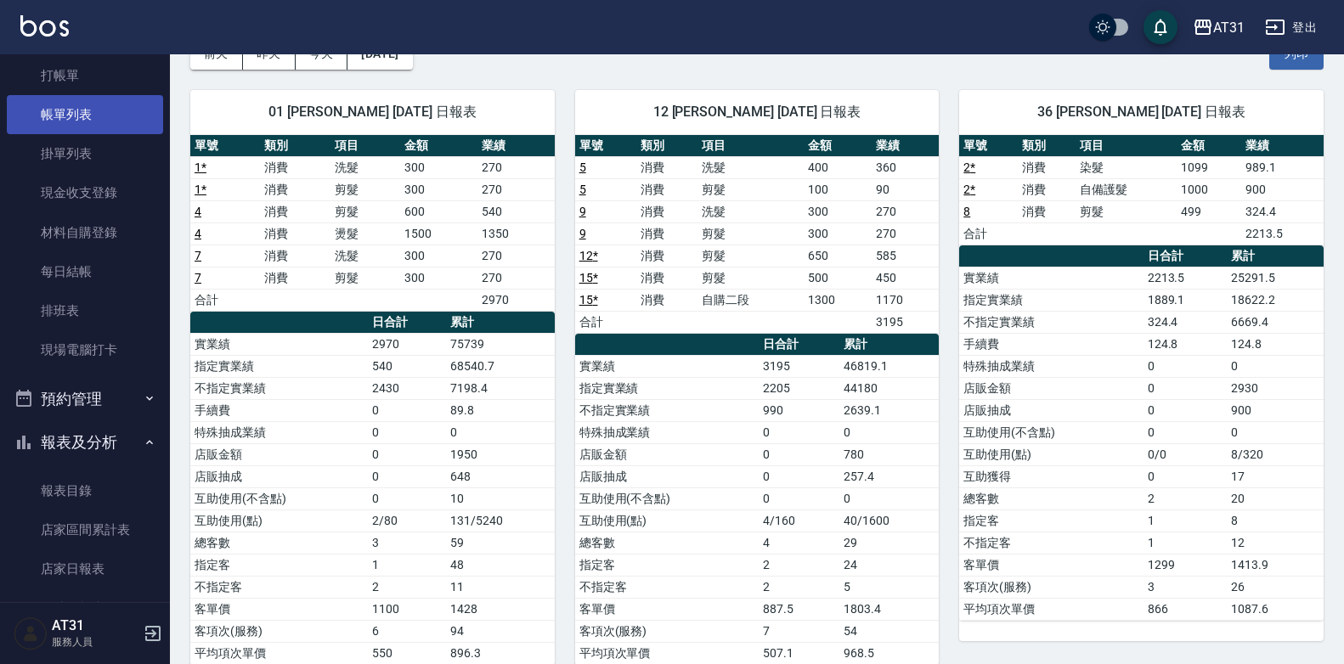
scroll to position [52, 0]
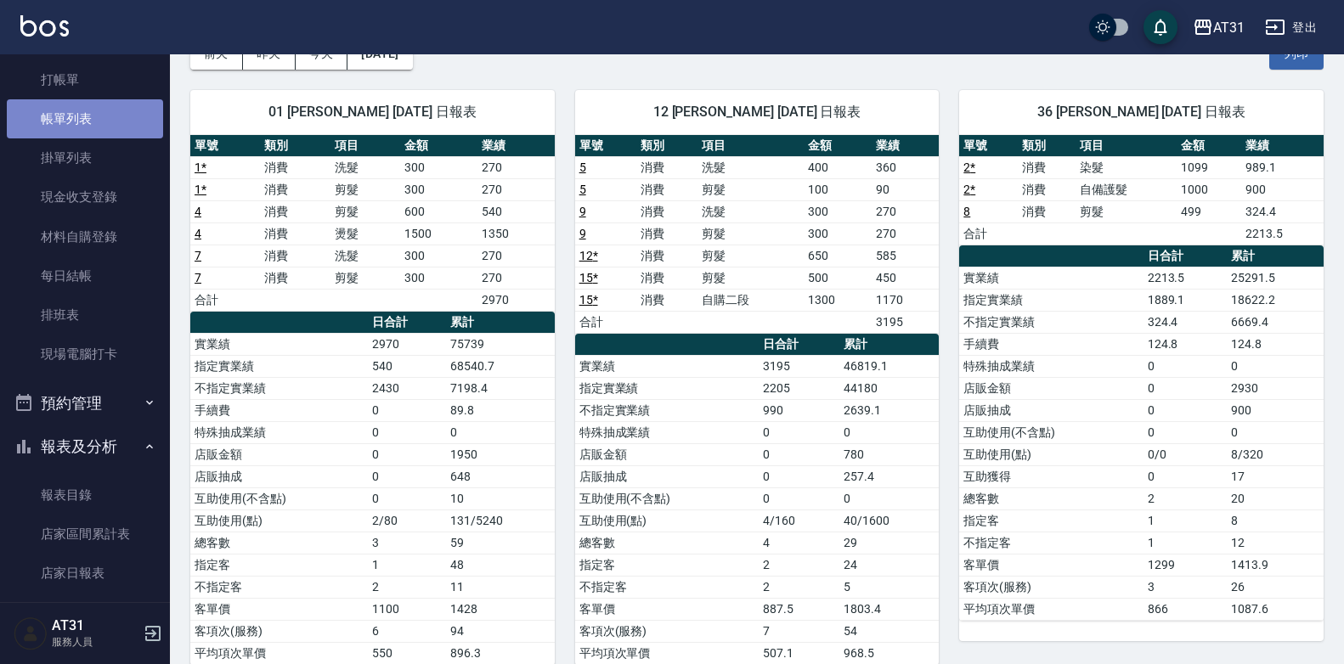
click at [121, 120] on link "帳單列表" at bounding box center [85, 118] width 156 height 39
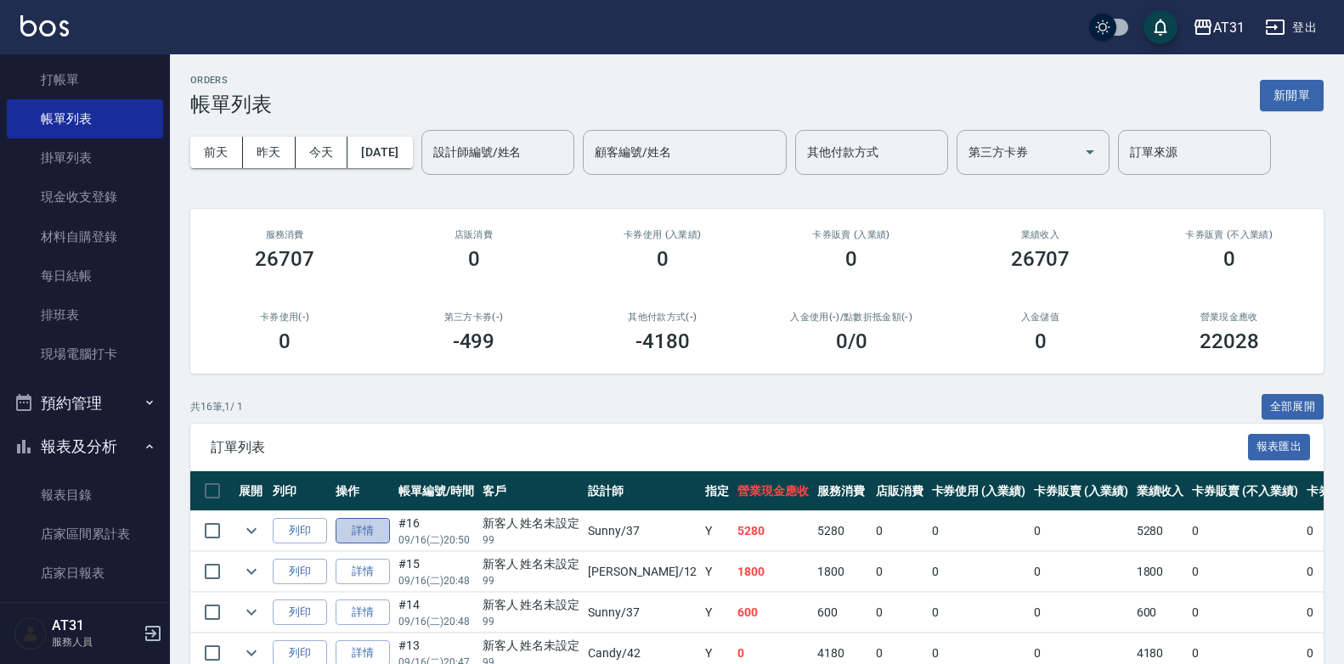
click at [369, 539] on link "詳情" at bounding box center [363, 531] width 54 height 26
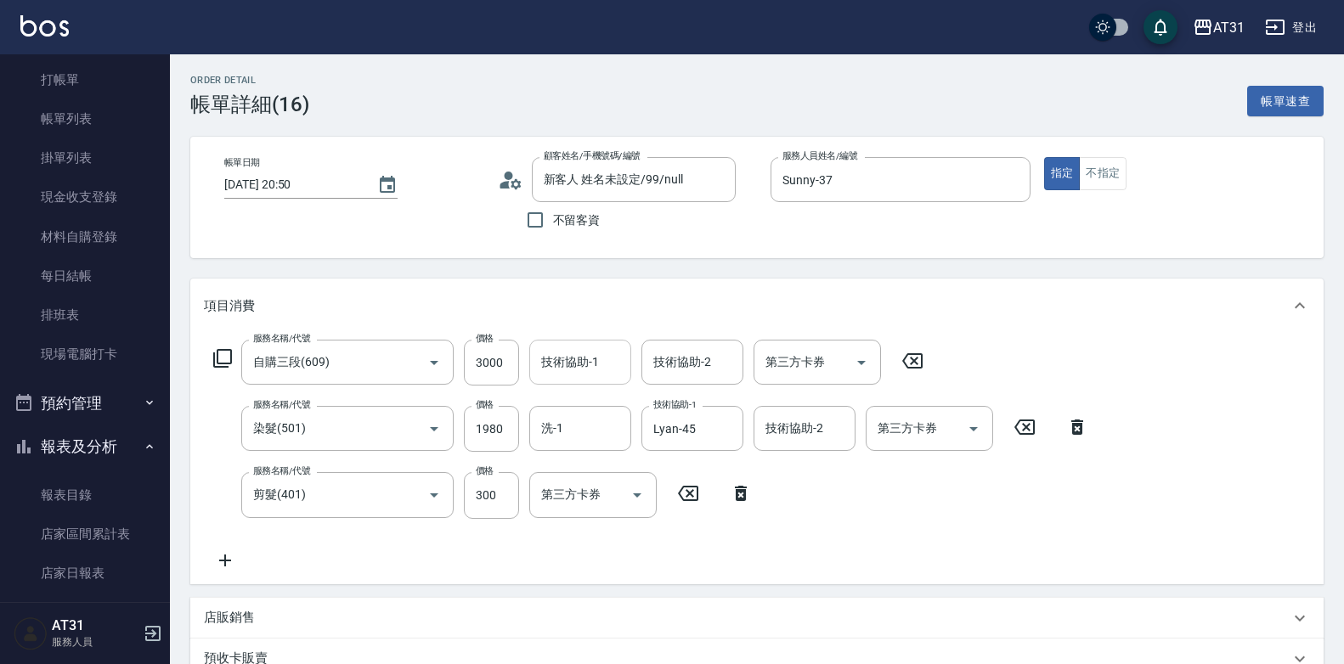
click at [541, 366] on input "技術協助-1" at bounding box center [580, 362] width 87 height 30
click at [832, 495] on div "服務名稱/代號 自購三段(609) 服務名稱/代號 價格 3000 價格 技術協助-1 Lyan-45 技術協助-1 技術協助-2 技術協助-2 第三方卡券 …" at bounding box center [651, 455] width 894 height 230
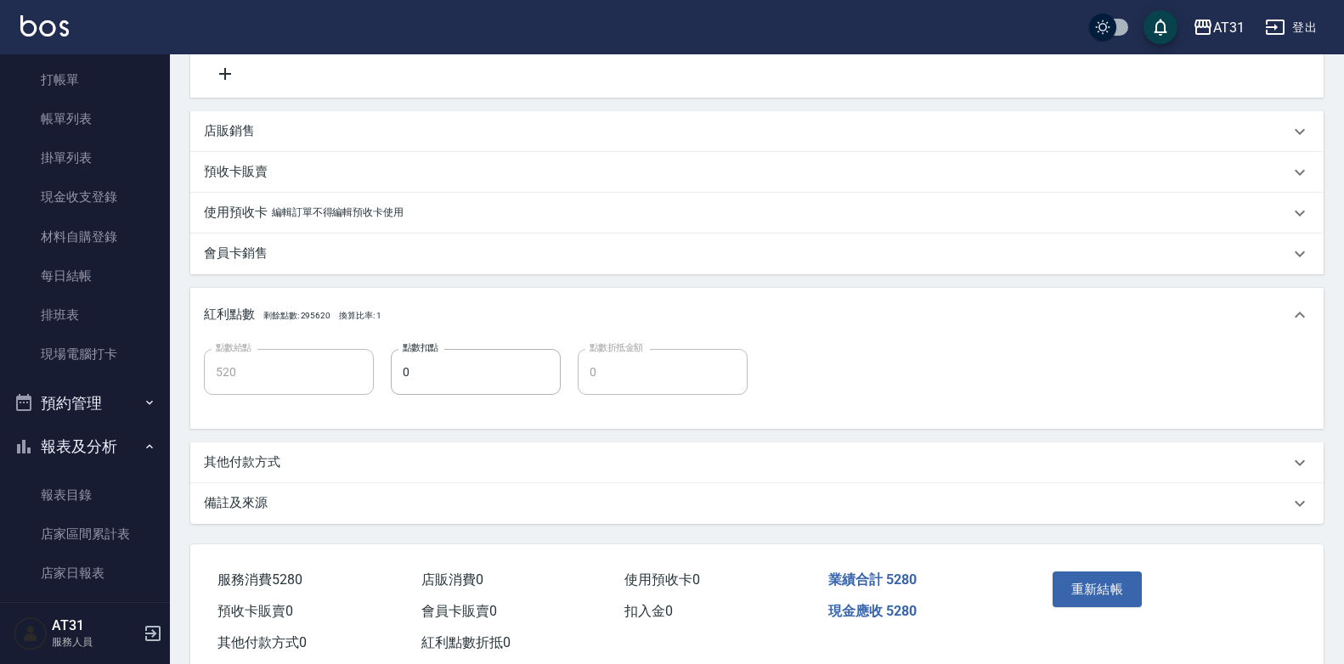
scroll to position [445, 0]
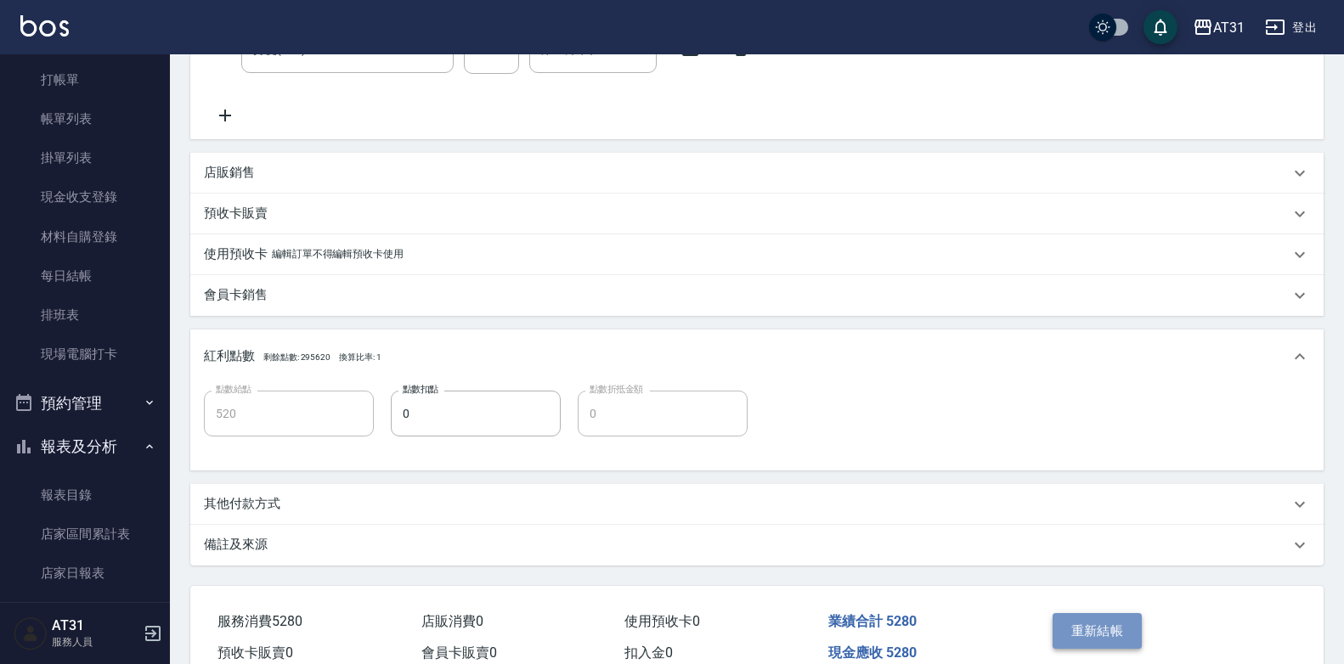
click at [1080, 625] on button "重新結帳" at bounding box center [1097, 631] width 90 height 36
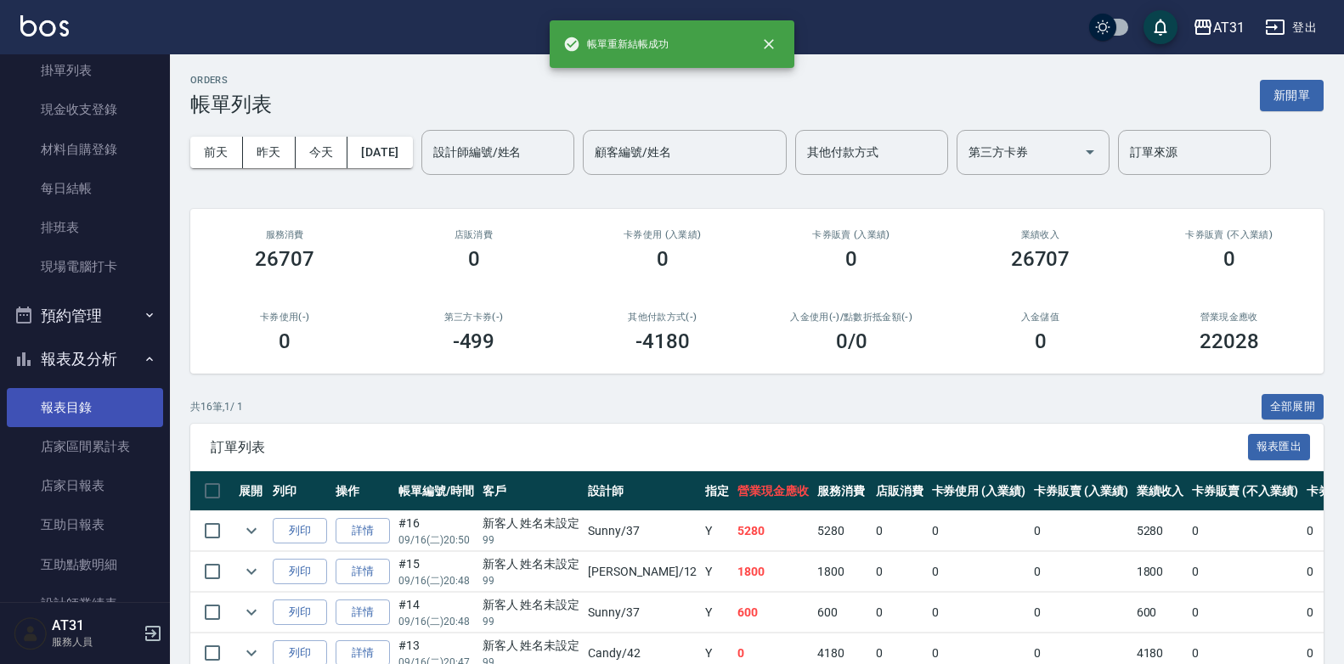
scroll to position [222, 0]
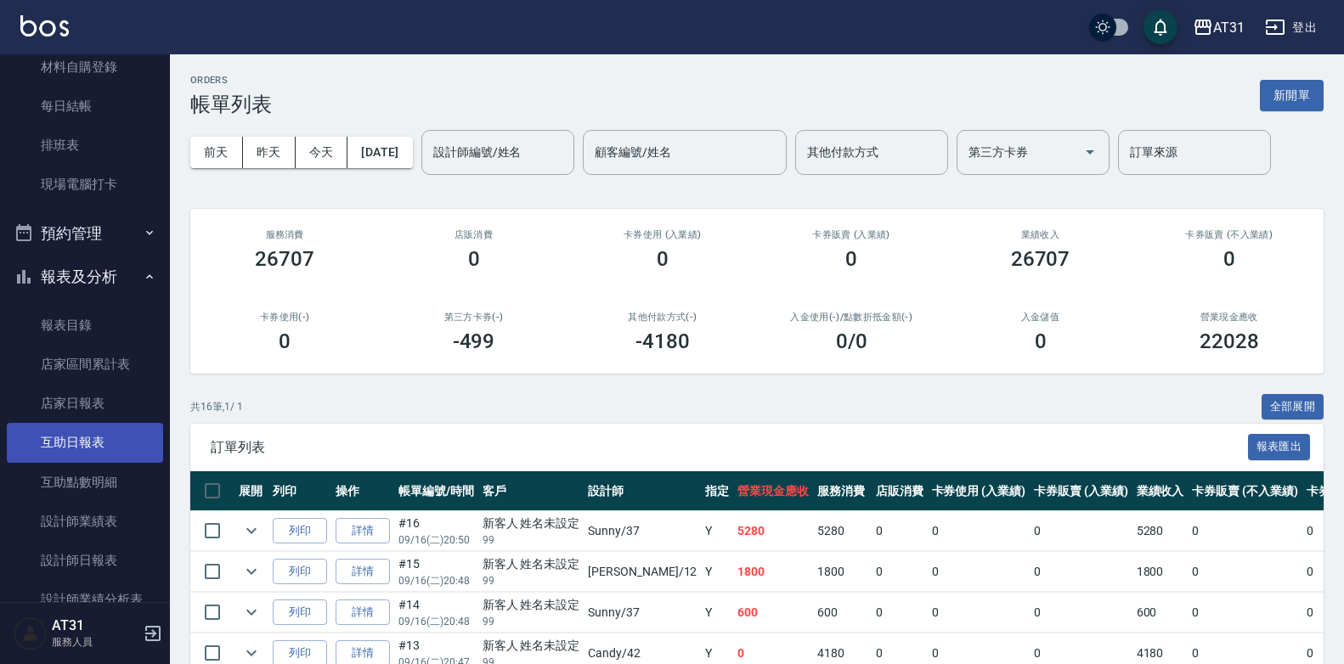
click at [115, 454] on link "互助日報表" at bounding box center [85, 442] width 156 height 39
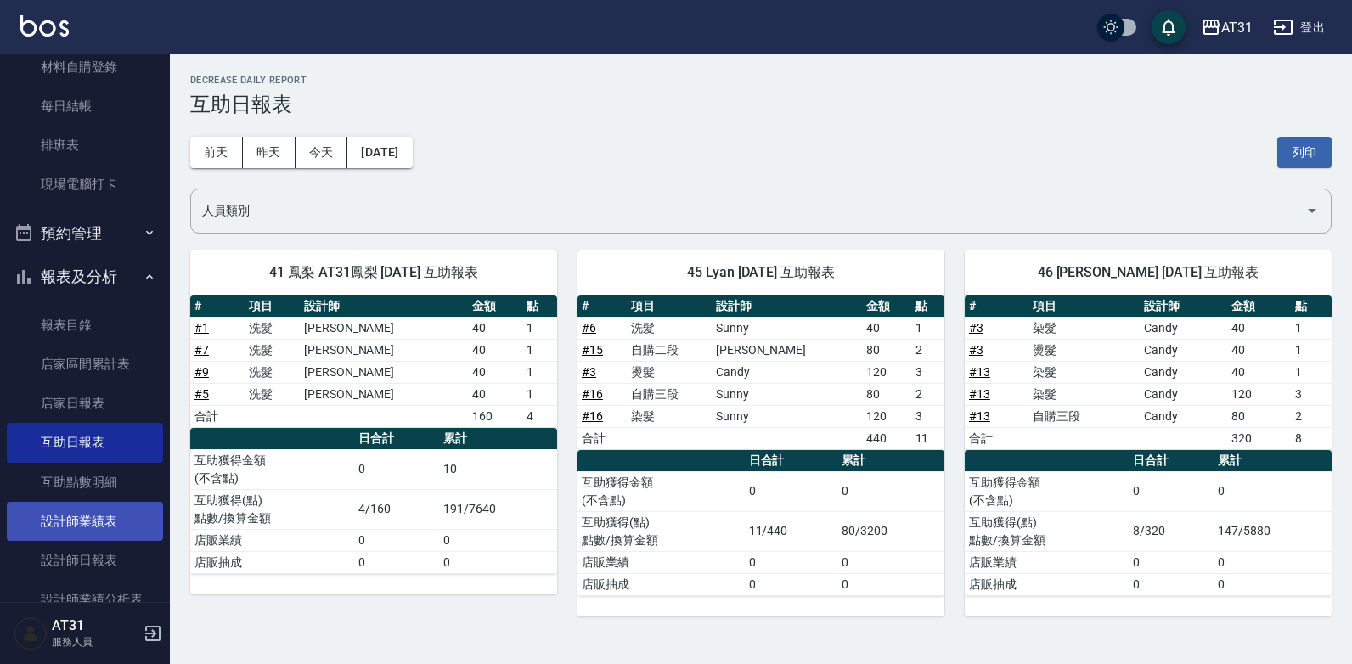
click at [104, 510] on link "設計師業績表" at bounding box center [85, 521] width 156 height 39
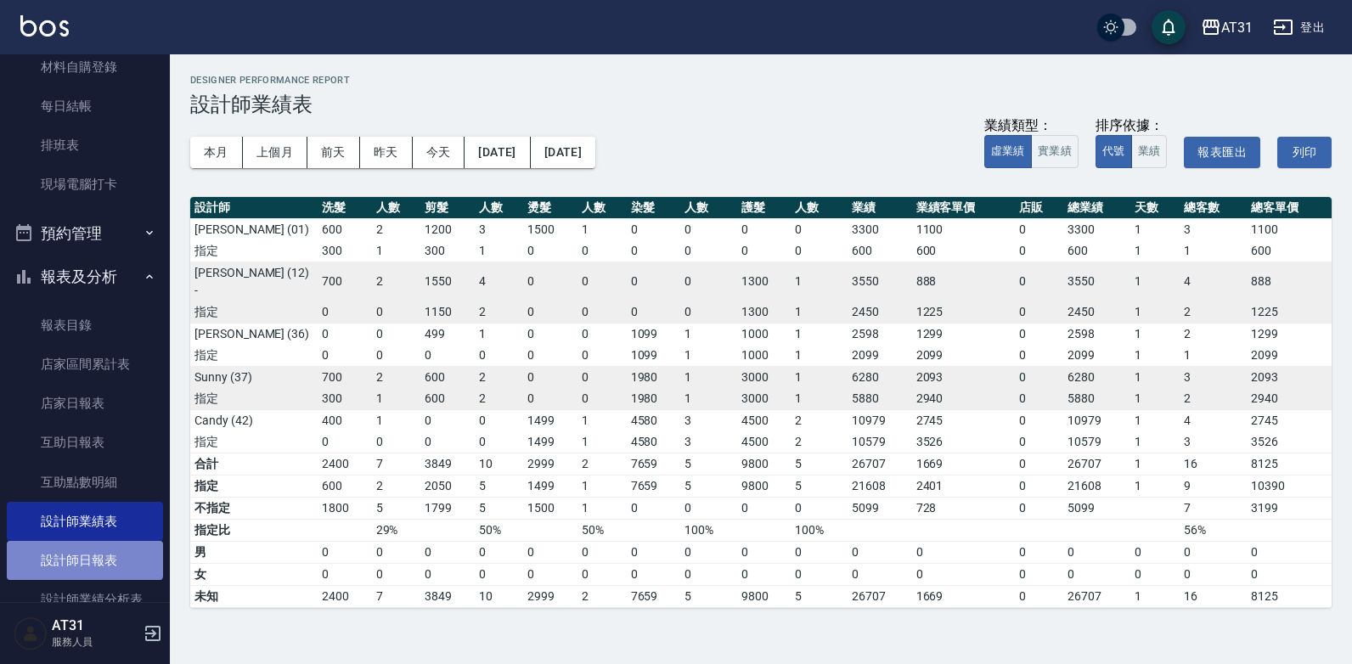
click at [84, 556] on link "設計師日報表" at bounding box center [85, 560] width 156 height 39
